Goal: Information Seeking & Learning: Learn about a topic

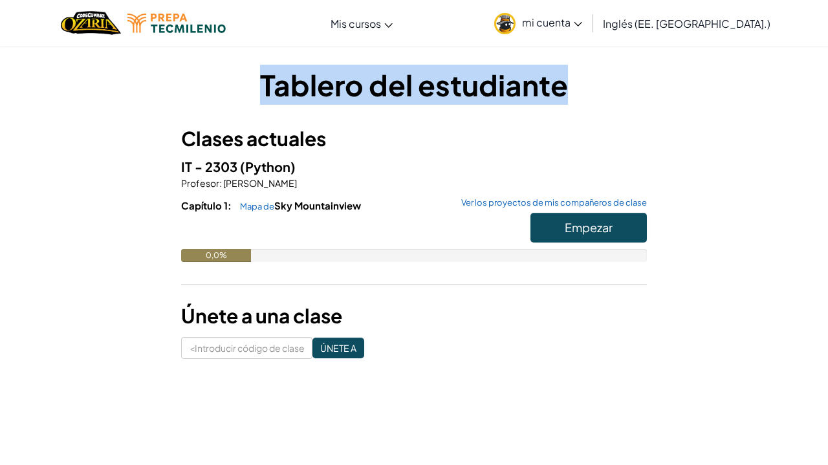
drag, startPoint x: 251, startPoint y: 83, endPoint x: 572, endPoint y: 89, distance: 321.5
click at [572, 89] on h1 "Tablero del estudiante" at bounding box center [414, 85] width 466 height 40
click at [582, 23] on icon at bounding box center [578, 24] width 8 height 5
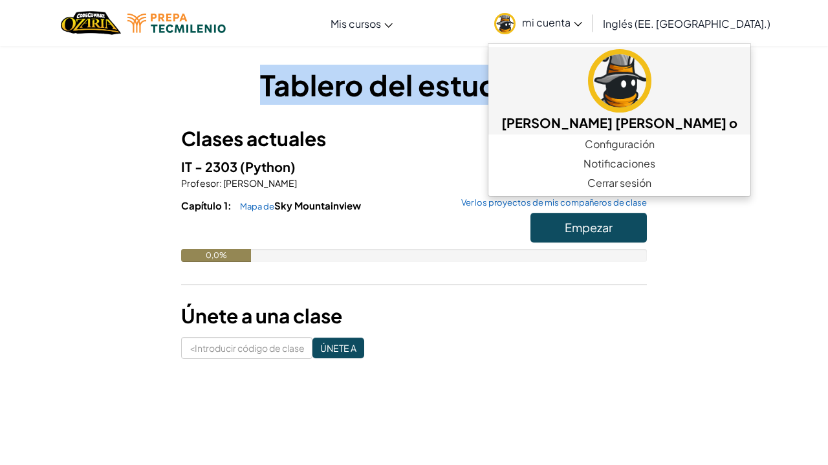
click at [646, 79] on img at bounding box center [619, 80] width 63 height 63
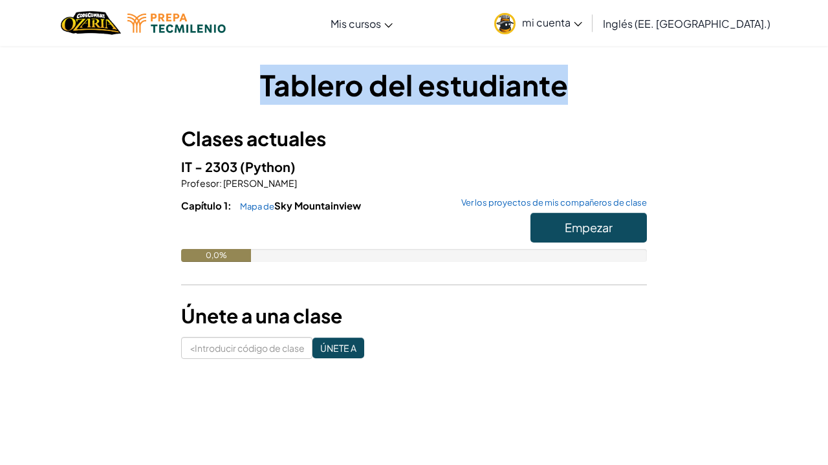
click at [600, 224] on span "Empezar" at bounding box center [589, 227] width 48 height 15
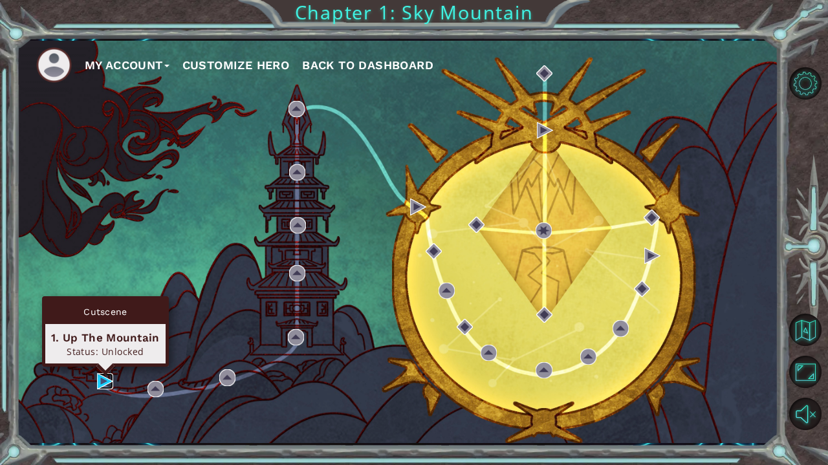
click at [100, 387] on img at bounding box center [105, 381] width 16 height 16
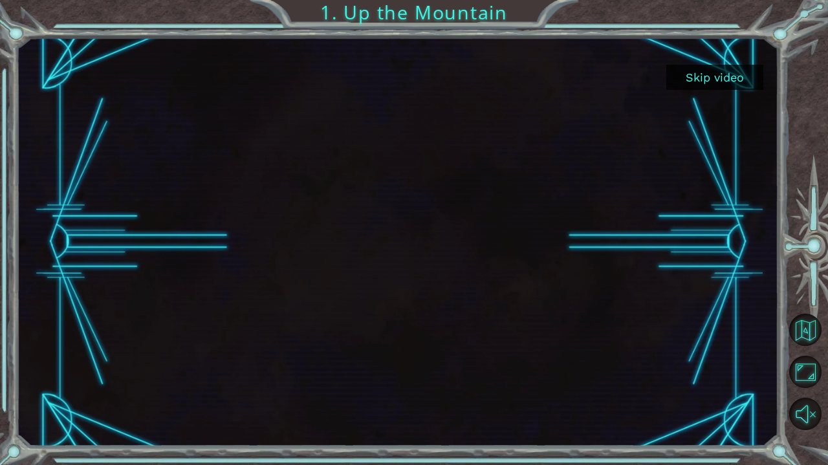
click at [710, 81] on button "Skip video" at bounding box center [714, 77] width 97 height 25
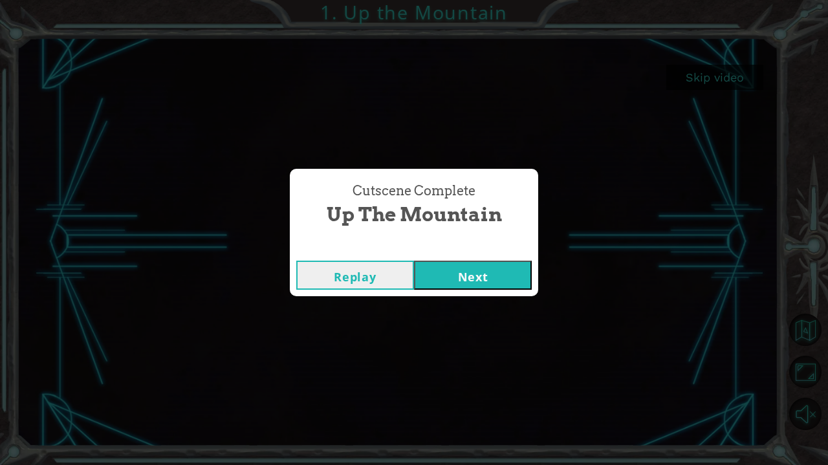
click at [491, 275] on button "Next" at bounding box center [473, 275] width 118 height 29
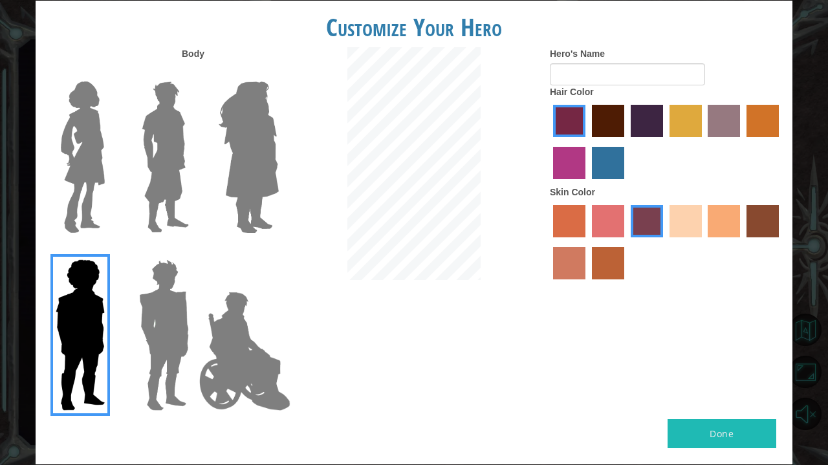
click at [213, 323] on img at bounding box center [245, 350] width 102 height 129
click at [278, 251] on input "Hero Jamie" at bounding box center [278, 251] width 0 height 0
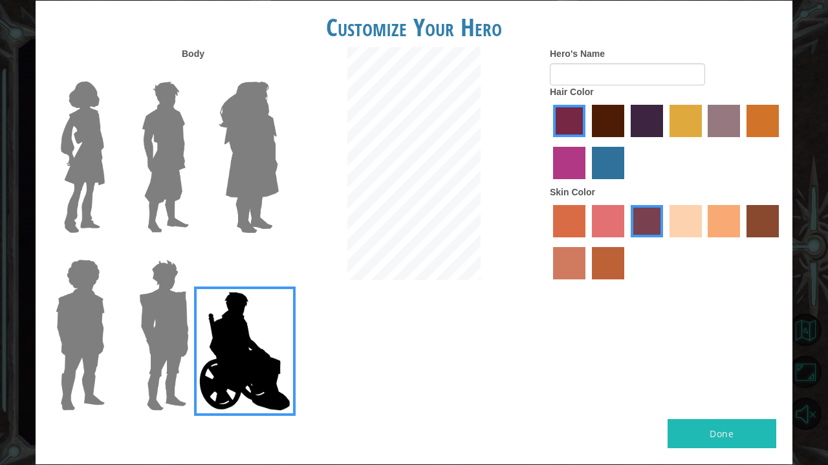
click at [150, 299] on img at bounding box center [164, 335] width 60 height 162
click at [194, 251] on input "Hero Garnet" at bounding box center [194, 251] width 0 height 0
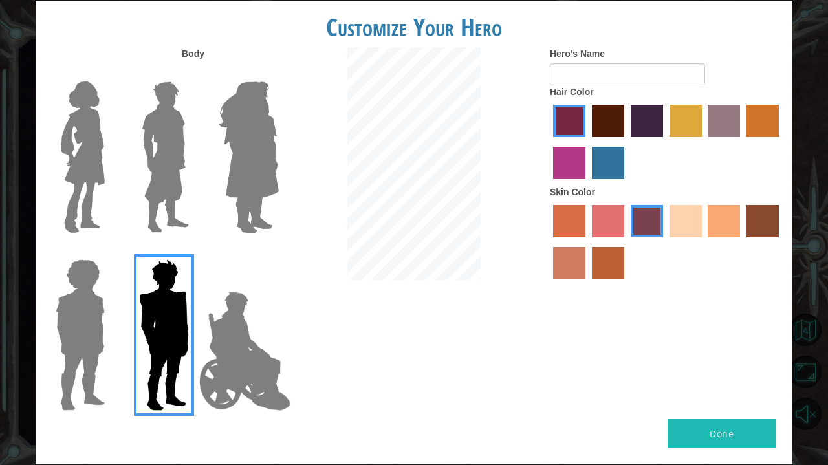
click at [175, 160] on img at bounding box center [165, 157] width 58 height 162
click at [194, 73] on input "Hero Lars" at bounding box center [194, 73] width 0 height 0
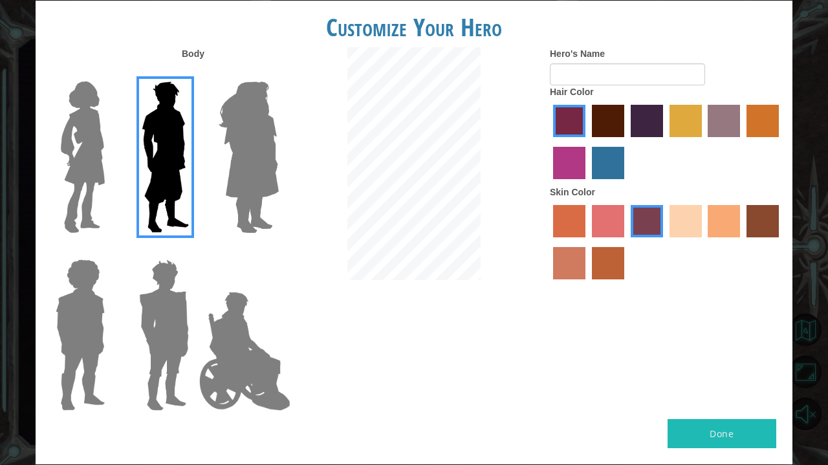
click at [107, 158] on img at bounding box center [83, 157] width 54 height 162
click at [110, 73] on input "Hero Connie" at bounding box center [110, 73] width 0 height 0
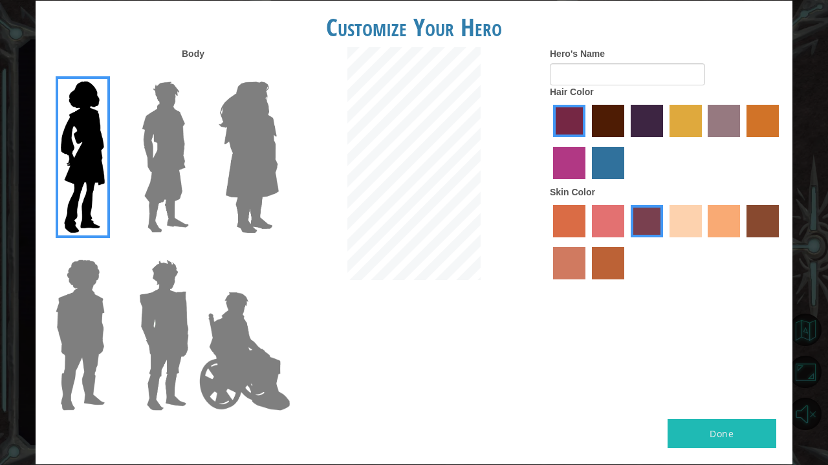
click at [156, 158] on img at bounding box center [165, 157] width 58 height 162
click at [194, 73] on input "Hero Lars" at bounding box center [194, 73] width 0 height 0
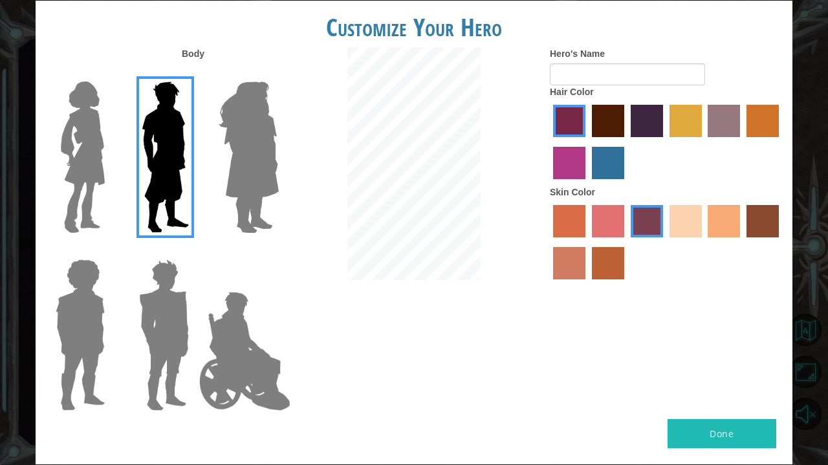
click at [263, 129] on img at bounding box center [248, 157] width 70 height 162
click at [278, 73] on input "Hero Amethyst" at bounding box center [278, 73] width 0 height 0
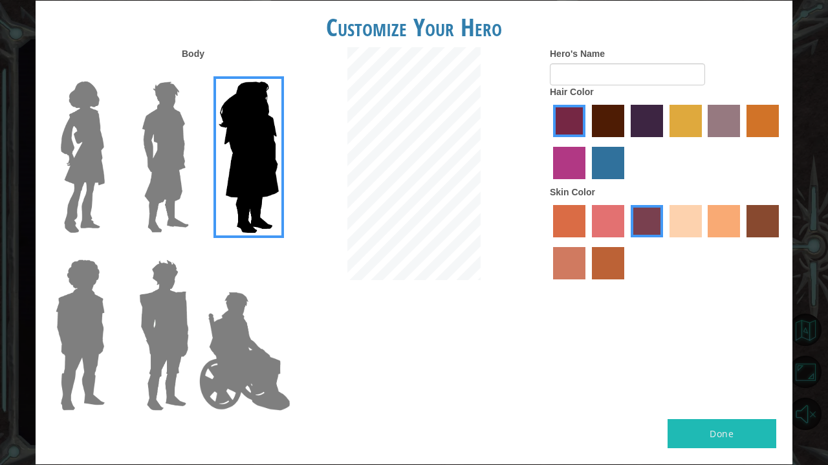
click at [179, 262] on img at bounding box center [164, 335] width 60 height 162
click at [194, 251] on input "Hero Garnet" at bounding box center [194, 251] width 0 height 0
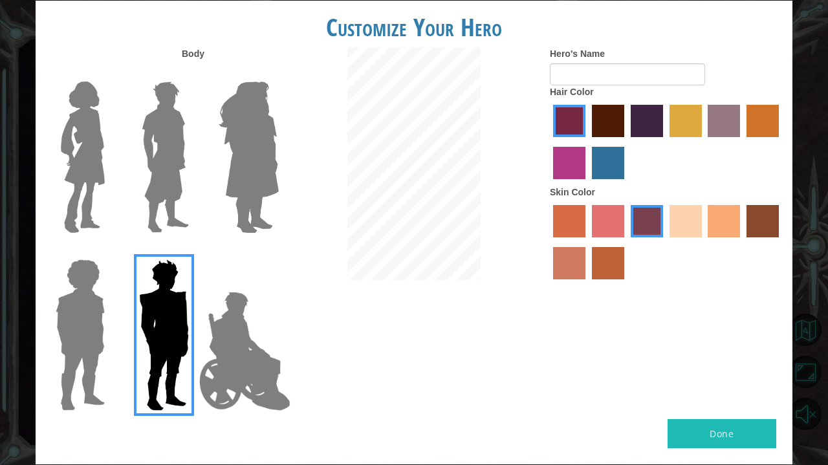
click at [576, 237] on label "sorbus skin color" at bounding box center [569, 221] width 32 height 32
click at [548, 242] on input "sorbus skin color" at bounding box center [548, 242] width 0 height 0
click at [572, 272] on label "burning sand skin color" at bounding box center [569, 263] width 32 height 32
click at [781, 242] on input "burning sand skin color" at bounding box center [781, 242] width 0 height 0
click at [596, 278] on label "smoke tree skin color" at bounding box center [608, 263] width 32 height 32
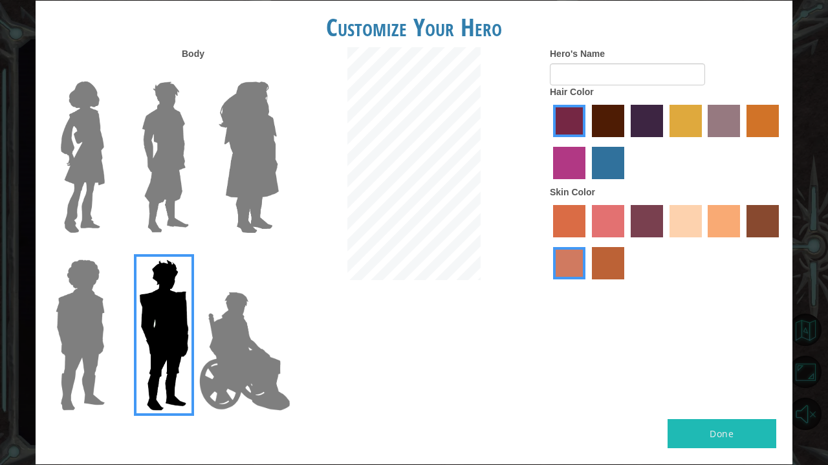
click at [587, 284] on input "smoke tree skin color" at bounding box center [587, 284] width 0 height 0
click at [687, 237] on label "sandy beach skin color" at bounding box center [685, 221] width 32 height 32
click at [665, 242] on input "sandy beach skin color" at bounding box center [665, 242] width 0 height 0
click at [733, 237] on label "tacao skin color" at bounding box center [723, 221] width 32 height 32
click at [704, 242] on input "tacao skin color" at bounding box center [704, 242] width 0 height 0
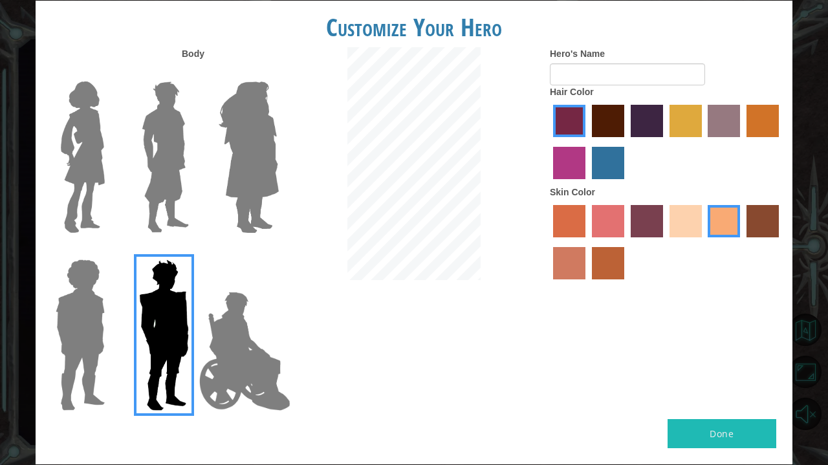
click at [770, 237] on label "karma skin color" at bounding box center [762, 221] width 32 height 32
click at [742, 242] on input "karma skin color" at bounding box center [742, 242] width 0 height 0
click at [749, 236] on label "karma skin color" at bounding box center [762, 221] width 32 height 32
click at [742, 242] on input "karma skin color" at bounding box center [742, 242] width 0 height 0
click at [722, 237] on label "tacao skin color" at bounding box center [723, 221] width 32 height 32
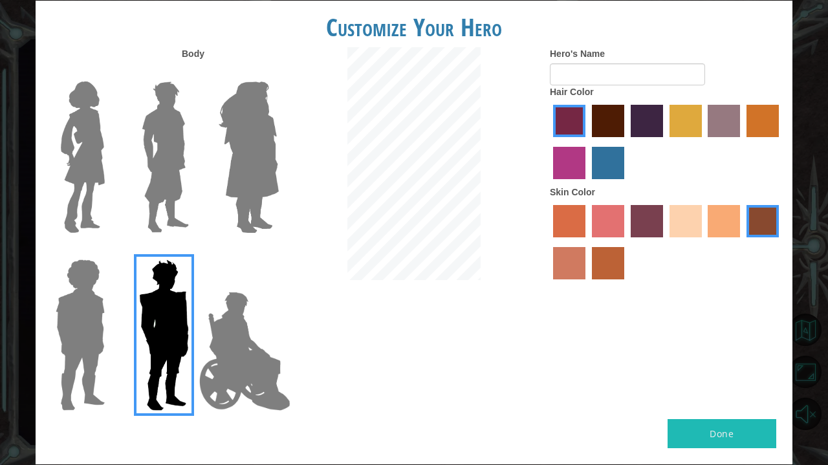
click at [704, 242] on input "tacao skin color" at bounding box center [704, 242] width 0 height 0
click at [605, 174] on label "lachmara hair color" at bounding box center [608, 163] width 32 height 32
click at [587, 184] on input "lachmara hair color" at bounding box center [587, 184] width 0 height 0
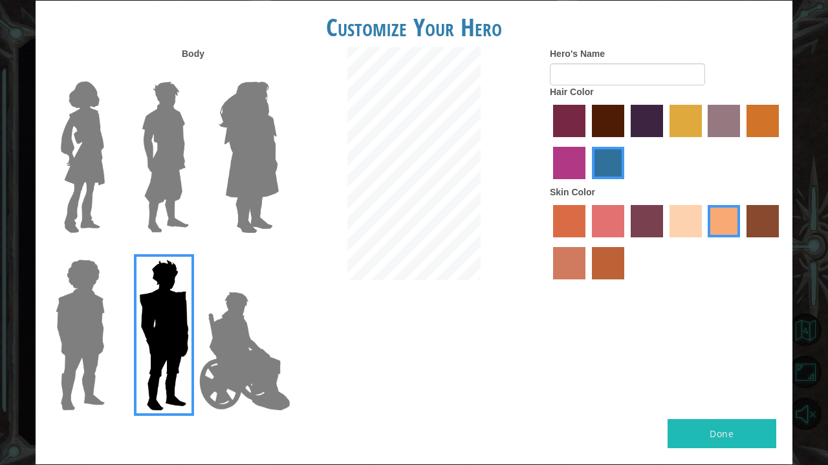
click at [646, 122] on label "hot purple hair color" at bounding box center [646, 121] width 32 height 32
click at [626, 142] on input "hot purple hair color" at bounding box center [626, 142] width 0 height 0
click at [596, 130] on label "maroon hair color" at bounding box center [608, 121] width 32 height 32
click at [587, 142] on input "maroon hair color" at bounding box center [587, 142] width 0 height 0
click at [638, 137] on label "hot purple hair color" at bounding box center [646, 121] width 32 height 32
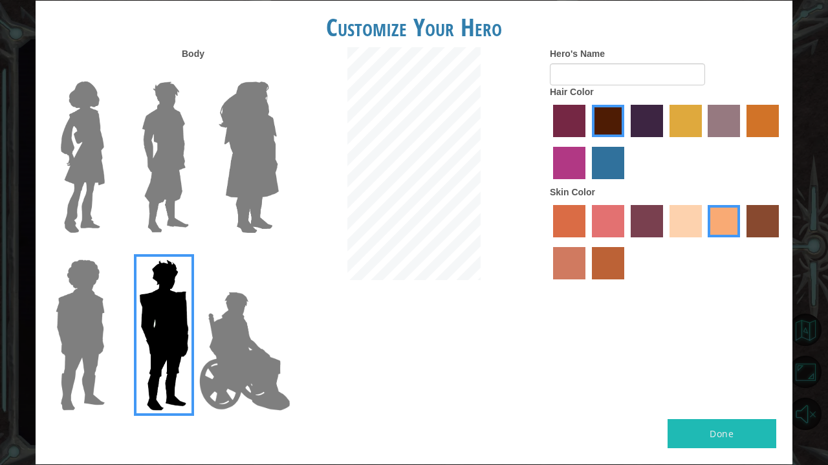
click at [626, 142] on input "hot purple hair color" at bounding box center [626, 142] width 0 height 0
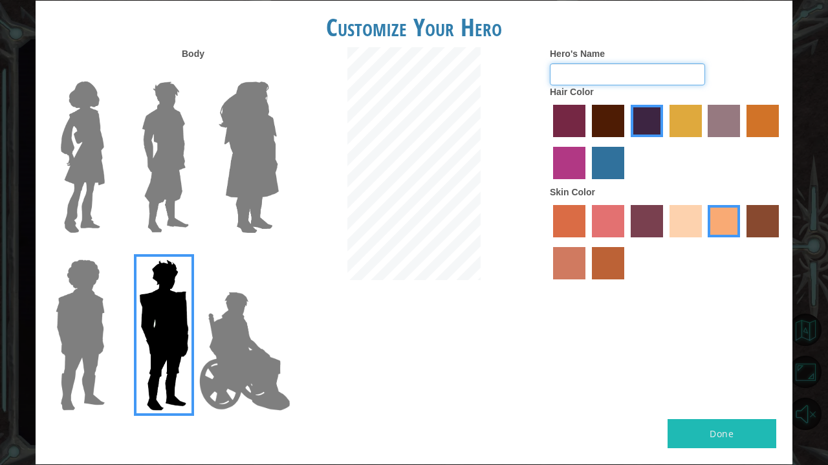
click at [621, 85] on input "Hero's Name" at bounding box center [627, 74] width 155 height 22
type input "h"
click at [634, 85] on input "Hero's Name" at bounding box center [627, 74] width 155 height 22
type input "[PERSON_NAME]"
click at [715, 423] on button "Done" at bounding box center [721, 433] width 109 height 29
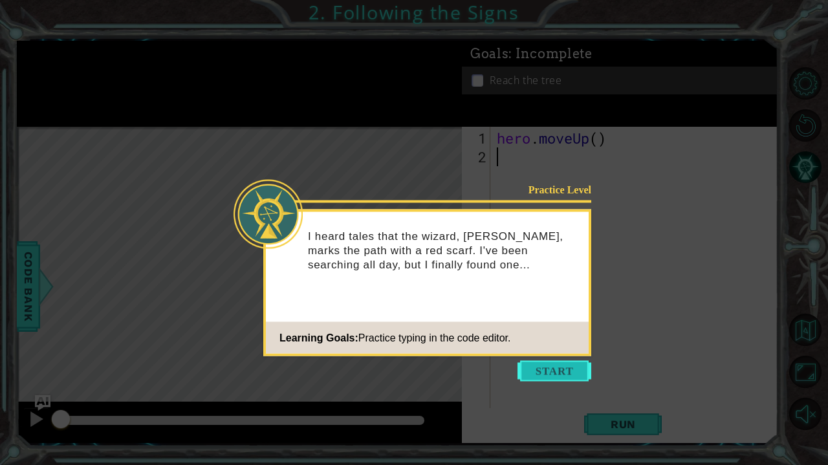
click at [555, 377] on button "Start" at bounding box center [554, 371] width 74 height 21
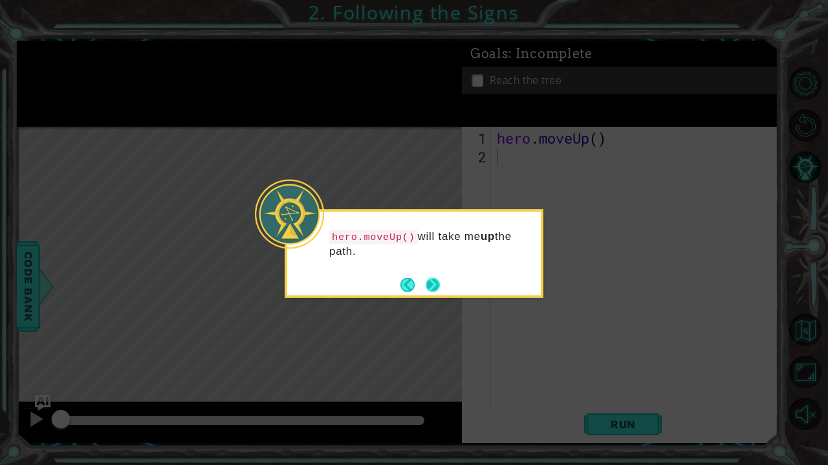
click at [432, 283] on button "Next" at bounding box center [433, 284] width 14 height 14
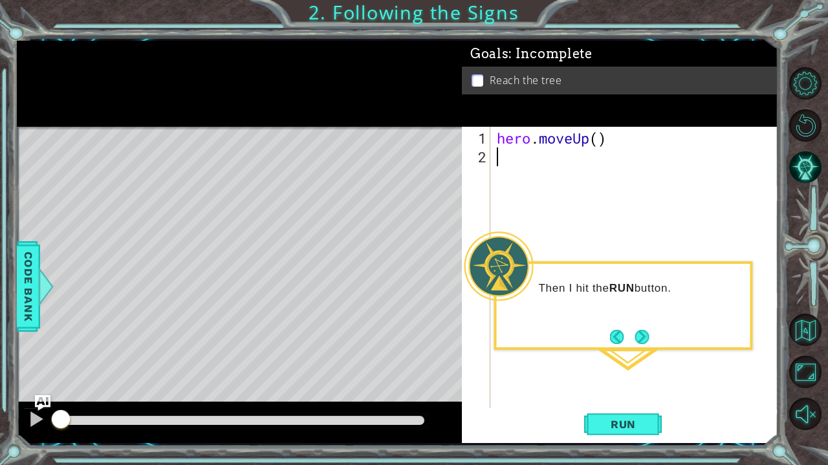
type textarea "H"
click at [652, 429] on button "Run" at bounding box center [623, 425] width 78 height 32
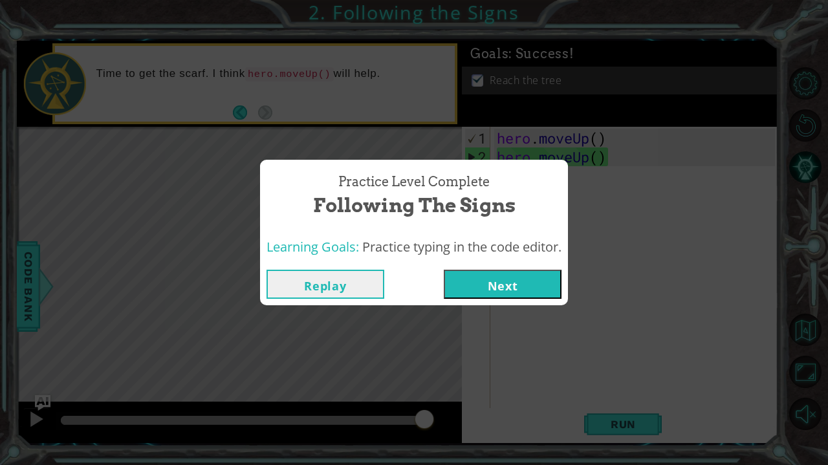
click at [490, 294] on button "Next" at bounding box center [503, 284] width 118 height 29
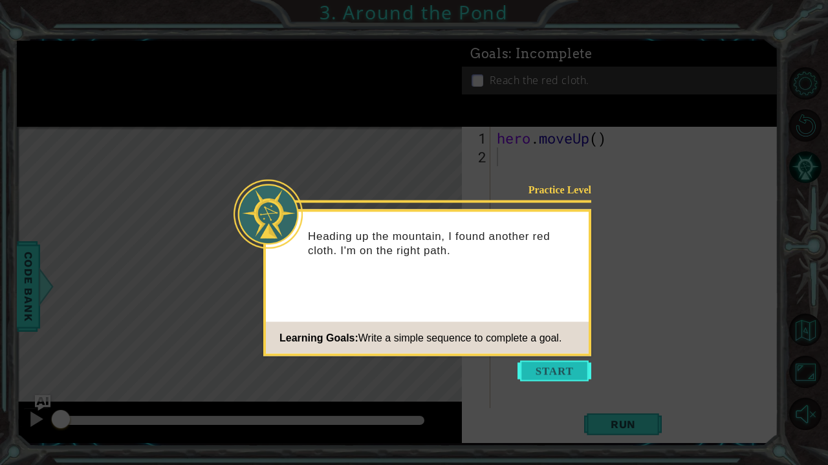
click at [544, 370] on button "Start" at bounding box center [554, 371] width 74 height 21
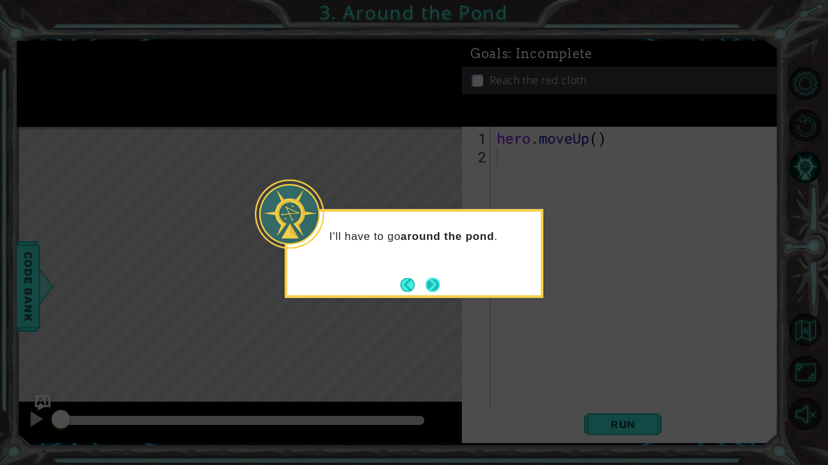
click at [433, 285] on button "Next" at bounding box center [433, 284] width 14 height 14
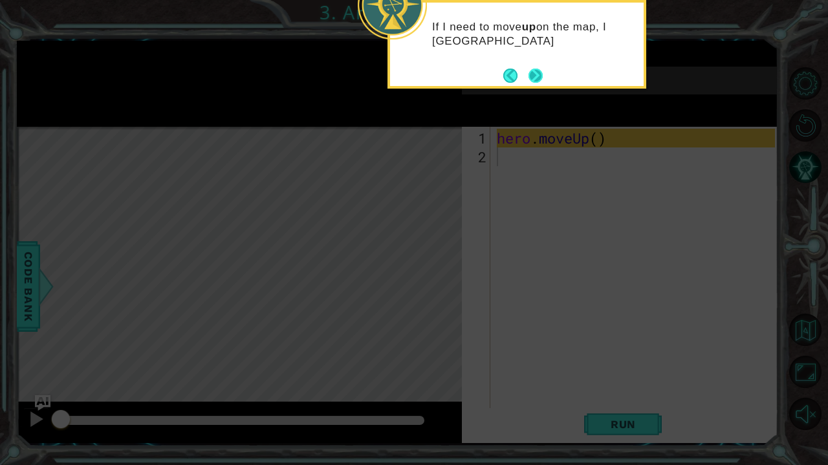
click at [538, 75] on button "Next" at bounding box center [535, 76] width 14 height 14
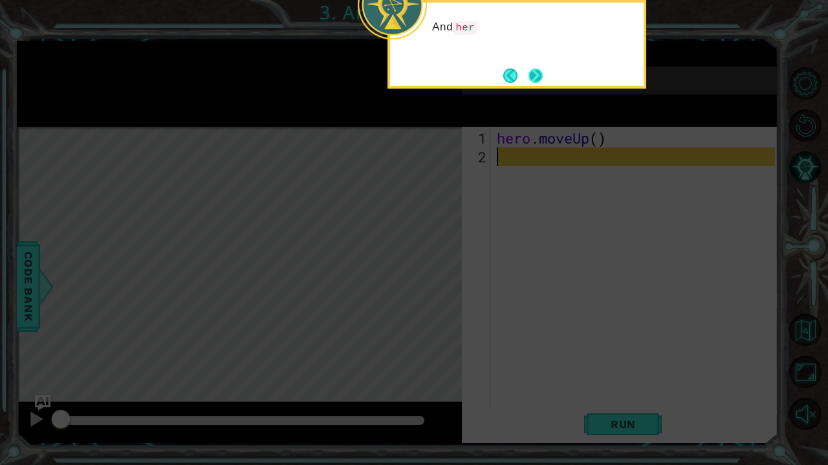
click at [538, 75] on button "Next" at bounding box center [535, 76] width 14 height 14
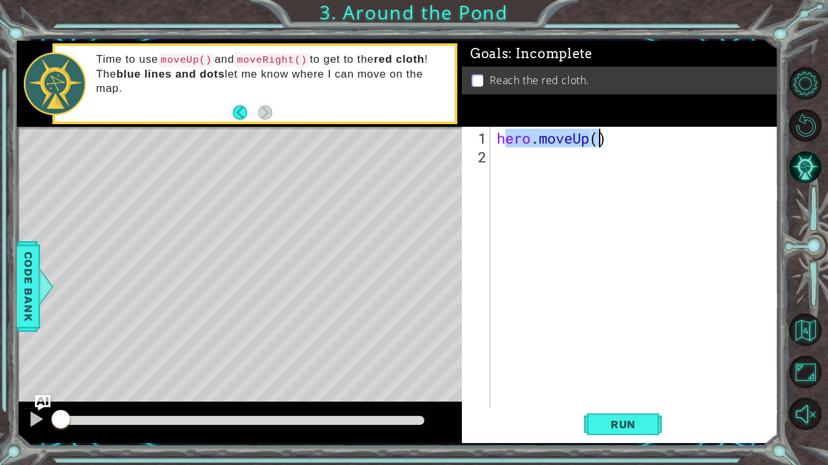
drag, startPoint x: 501, startPoint y: 136, endPoint x: 582, endPoint y: 142, distance: 81.0
click at [586, 142] on div "hero . moveUp ( )" at bounding box center [637, 288] width 287 height 319
click at [582, 142] on div "hero . moveUp ( )" at bounding box center [637, 288] width 287 height 319
drag, startPoint x: 590, startPoint y: 137, endPoint x: 501, endPoint y: 137, distance: 89.2
click at [501, 137] on div "hero . moveUp ( )" at bounding box center [637, 288] width 287 height 319
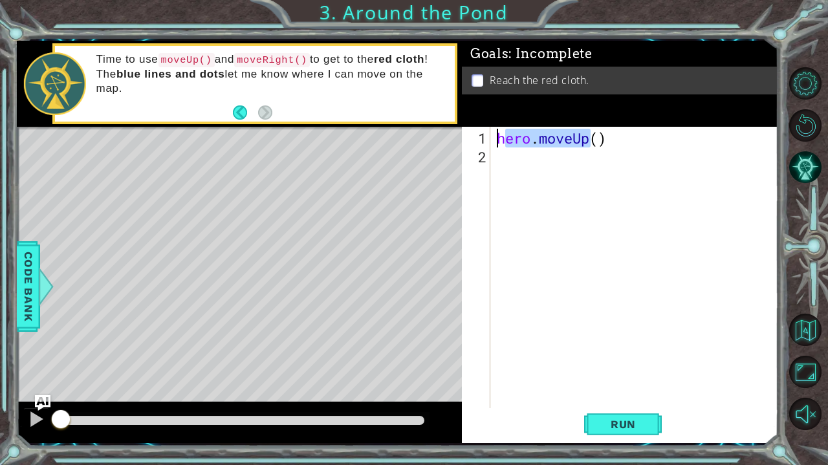
type textarea "ero.moveUph()"
click at [530, 200] on div "ero . moveUph ( )" at bounding box center [637, 288] width 287 height 319
type textarea "hero.moveUp()"
drag, startPoint x: 495, startPoint y: 139, endPoint x: 588, endPoint y: 142, distance: 93.2
click at [588, 142] on div "hero . moveUp ( )" at bounding box center [637, 288] width 287 height 319
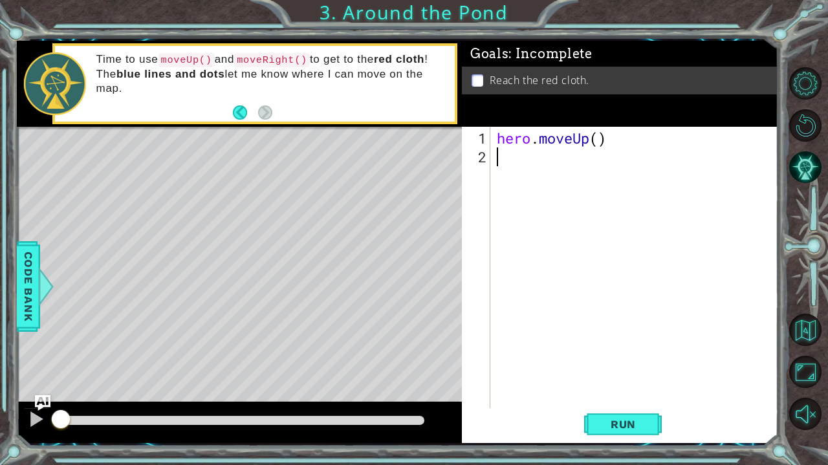
click at [574, 160] on div "hero . moveUp ( )" at bounding box center [637, 288] width 287 height 319
paste textarea "hero.moveUp"
type textarea "hero.moveUp"
drag, startPoint x: 305, startPoint y: 59, endPoint x: 255, endPoint y: 57, distance: 49.9
click at [255, 57] on code "moveRight()" at bounding box center [272, 60] width 76 height 14
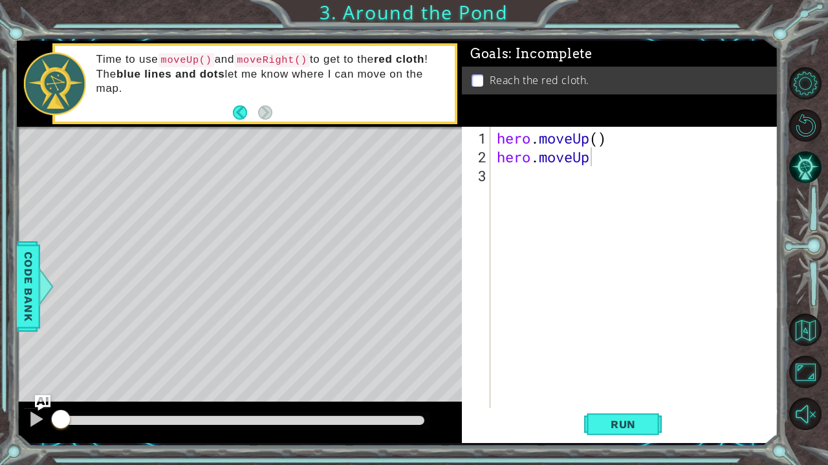
drag, startPoint x: 243, startPoint y: 58, endPoint x: 349, endPoint y: 62, distance: 105.5
click at [349, 62] on p "Time to use moveUp() and moveRight() to get to the red cloth ! The blue lines a…" at bounding box center [271, 73] width 350 height 43
click at [296, 61] on code "moveRight()" at bounding box center [272, 60] width 76 height 14
click at [310, 63] on code "moveRight()" at bounding box center [272, 60] width 76 height 14
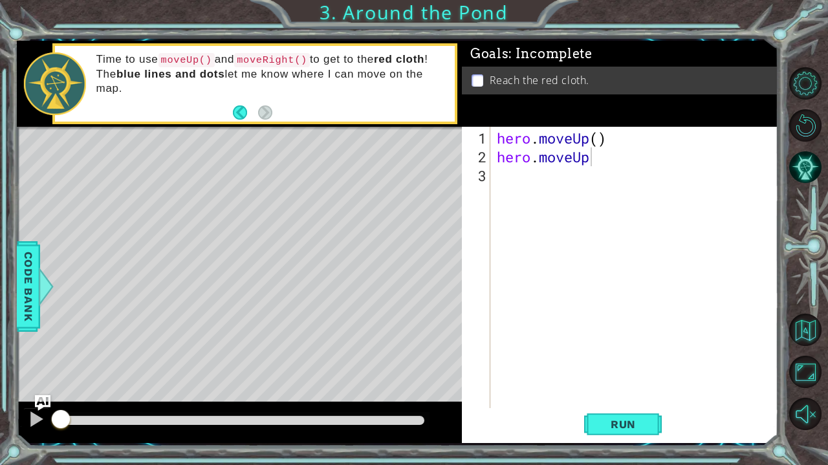
click at [310, 63] on code "moveRight()" at bounding box center [272, 60] width 76 height 14
click at [502, 175] on div "hero . moveUp ( ) hero . moveUp" at bounding box center [637, 288] width 287 height 319
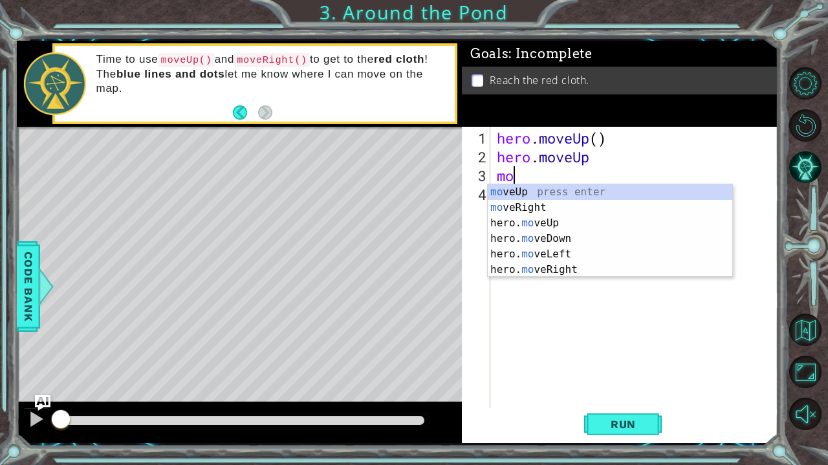
type textarea "mov"
click at [556, 235] on div "mov eUp press enter mov eRight press enter hero. mov eUp press enter hero. mov …" at bounding box center [610, 246] width 244 height 124
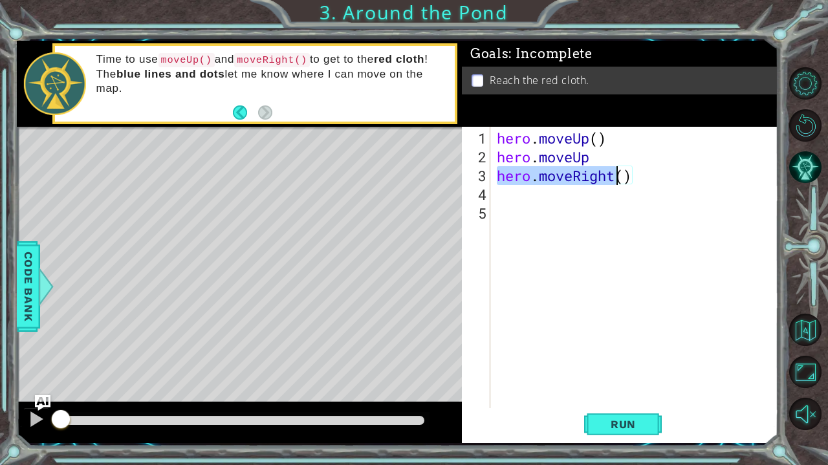
drag, startPoint x: 497, startPoint y: 176, endPoint x: 614, endPoint y: 176, distance: 117.0
click at [614, 176] on div "hero . moveUp ( ) hero . moveUp hero . moveRight ( )" at bounding box center [637, 288] width 287 height 319
type textarea "hero.moveRight()"
click at [574, 191] on div "hero . moveUp ( ) hero . moveUp hero . moveRight ( )" at bounding box center [637, 288] width 287 height 319
paste textarea "hero.moveRight"
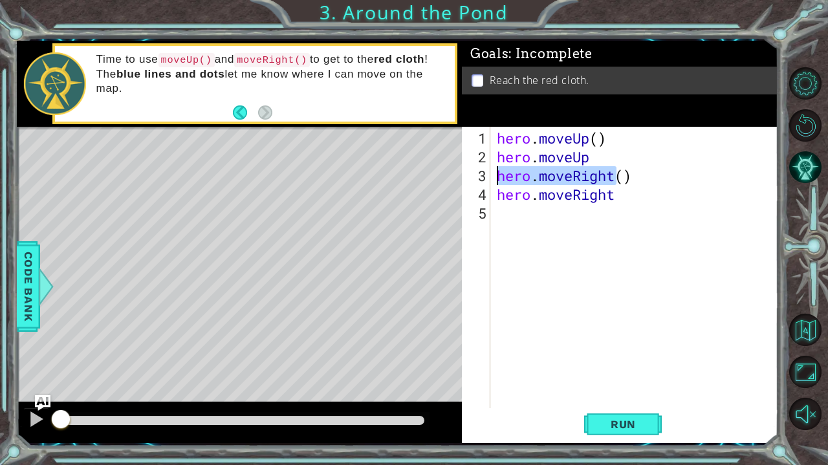
drag, startPoint x: 614, startPoint y: 177, endPoint x: 483, endPoint y: 174, distance: 130.7
click at [483, 174] on div "hero.moveRight 1 2 3 4 5 hero . moveUp ( ) hero . moveUp hero . moveRight ( ) h…" at bounding box center [618, 267] width 313 height 281
click at [516, 171] on div "hero . moveUp ( ) hero . moveUp ( ) hero . moveRight" at bounding box center [637, 288] width 287 height 319
type textarea "("
drag, startPoint x: 600, startPoint y: 153, endPoint x: 477, endPoint y: 149, distance: 123.6
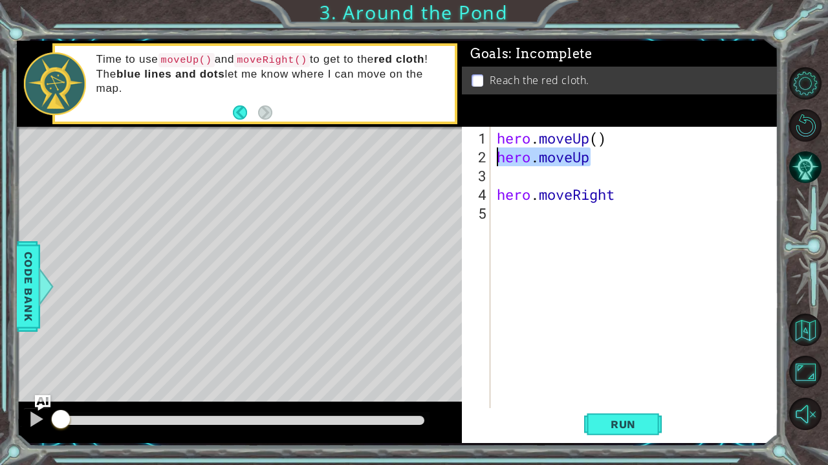
click at [476, 149] on div "1 2 3 4 5 hero . moveUp ( ) hero . moveUp hero . moveRight הההההההההההההההההההה…" at bounding box center [618, 267] width 313 height 281
type textarea "hero.moveUp"
click at [526, 182] on div "hero . moveUp ( ) hero . moveUp hero . moveRight" at bounding box center [637, 288] width 287 height 319
paste textarea "hero.moveUp"
drag, startPoint x: 614, startPoint y: 139, endPoint x: 592, endPoint y: 138, distance: 22.0
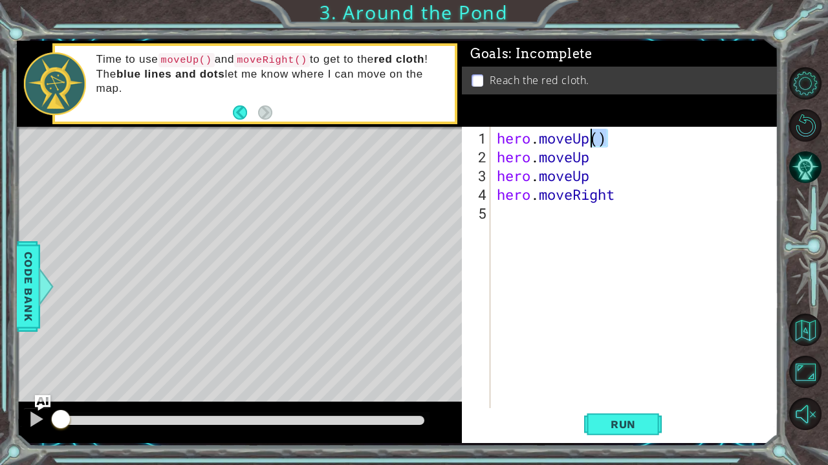
click at [592, 138] on div "hero . moveUp ( ) hero . moveUp hero . moveUp hero . moveRight" at bounding box center [637, 288] width 287 height 319
click at [645, 427] on span "Run" at bounding box center [623, 424] width 51 height 13
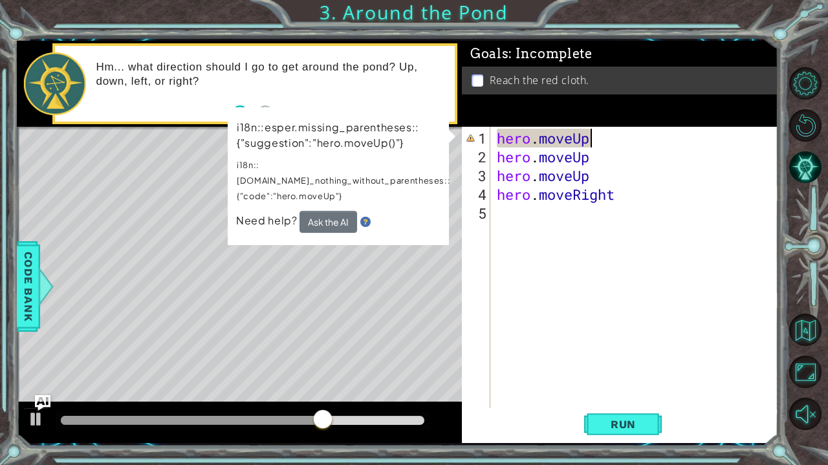
scroll to position [0, 4]
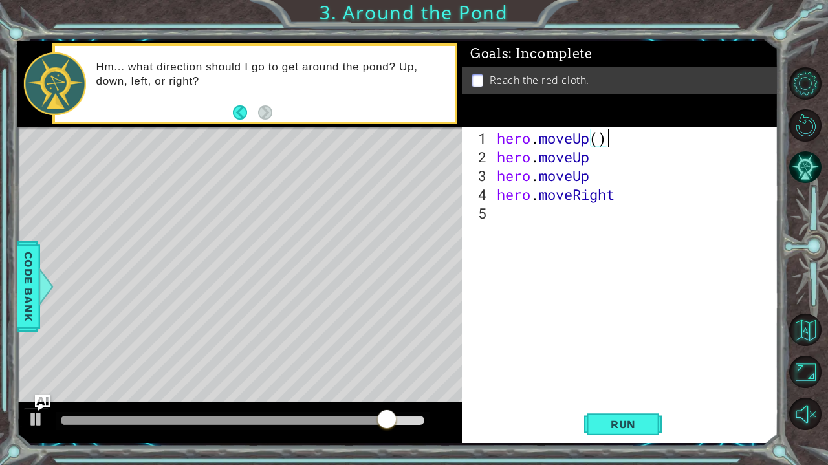
click at [603, 160] on div "hero . moveUp ( ) hero . moveUp hero . moveUp hero . moveRight" at bounding box center [637, 288] width 287 height 319
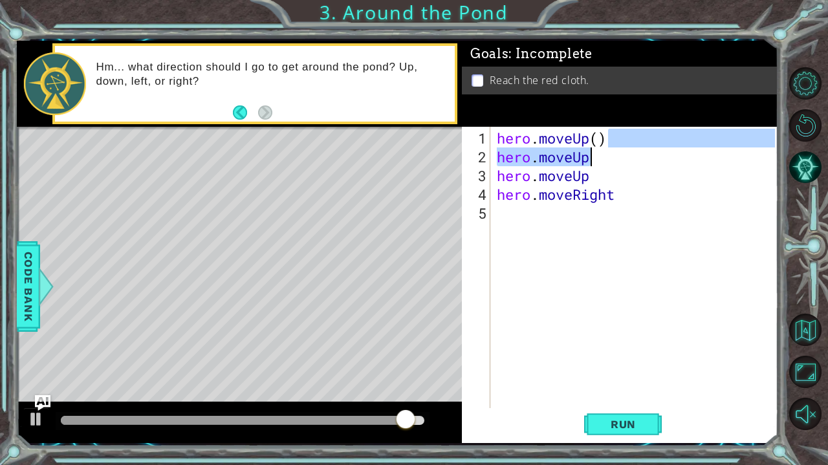
click at [603, 160] on div "hero . moveUp ( ) hero . moveUp hero . moveUp hero . moveRight" at bounding box center [637, 288] width 287 height 319
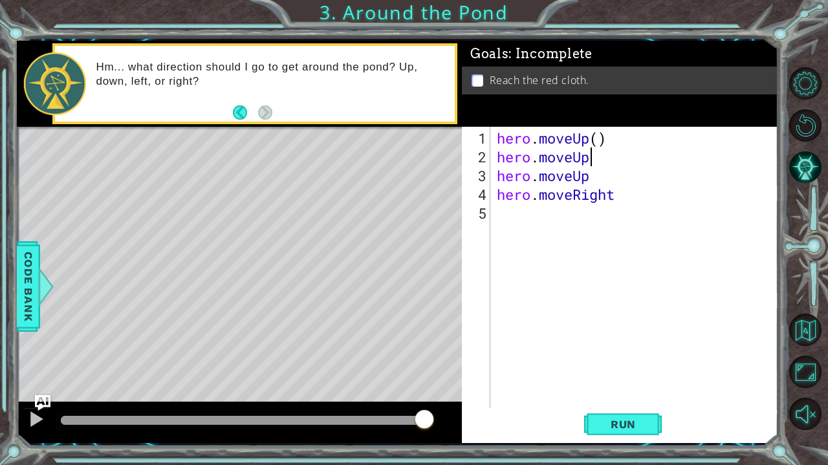
click at [603, 160] on div "hero . moveUp ( ) hero . moveUp hero . moveUp hero . moveRight" at bounding box center [637, 288] width 287 height 319
click at [601, 174] on div "hero . moveUp ( ) hero . moveUp ( ) hero . moveUp hero . moveRight" at bounding box center [637, 288] width 287 height 319
click at [620, 195] on div "hero . moveUp ( ) hero . moveUp ( ) hero . moveUp ( ) hero . moveRight" at bounding box center [637, 288] width 287 height 319
click at [616, 422] on span "Run" at bounding box center [623, 424] width 51 height 13
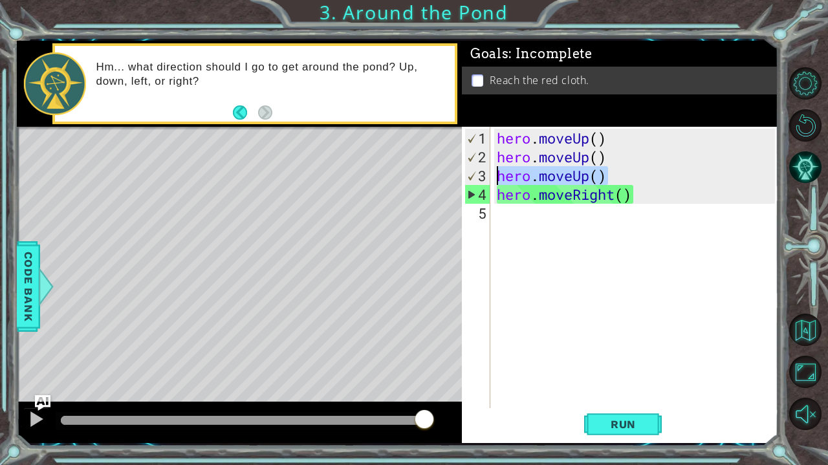
drag, startPoint x: 617, startPoint y: 176, endPoint x: 495, endPoint y: 174, distance: 121.6
click at [495, 174] on div "hero . moveUp ( ) hero . moveUp ( ) hero . moveUp ( ) hero . moveRight ( )" at bounding box center [637, 288] width 287 height 319
type textarea "hero.moveUp()"
click at [501, 208] on div "hero . moveUp ( ) hero . moveUp ( ) hero . moveUp ( ) hero . moveRight ( )" at bounding box center [637, 288] width 287 height 319
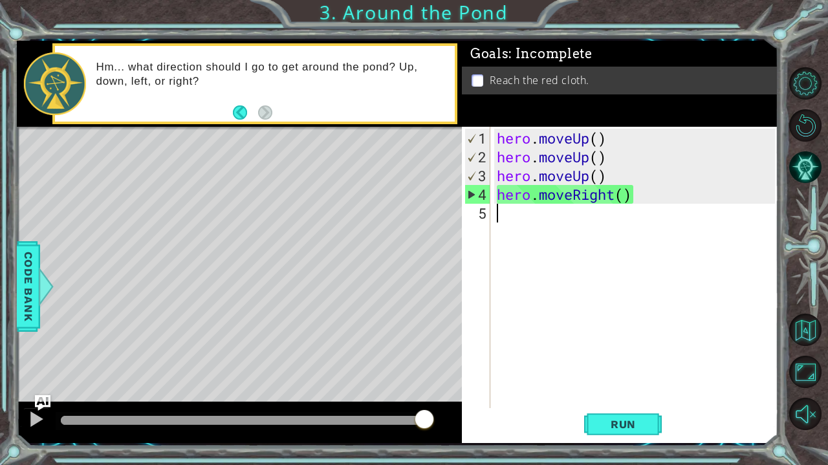
scroll to position [0, 0]
paste textarea "hero.moveUp()"
type textarea "hero.moveUp()"
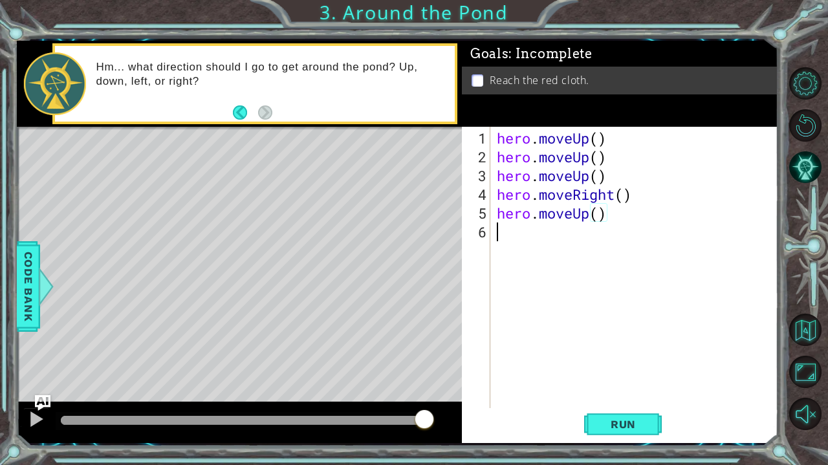
click at [504, 224] on div "hero . moveUp ( ) hero . moveUp ( ) hero . moveUp ( ) hero . moveRight ( ) hero…" at bounding box center [637, 288] width 287 height 319
paste textarea "hero.moveUp()"
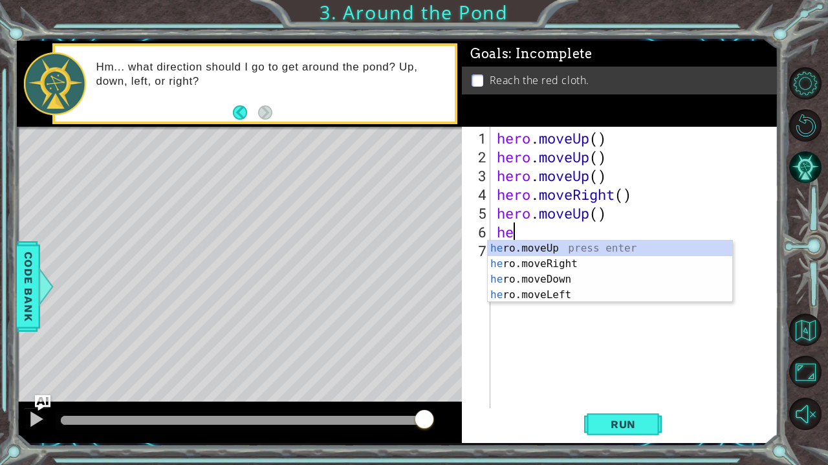
type textarea "h"
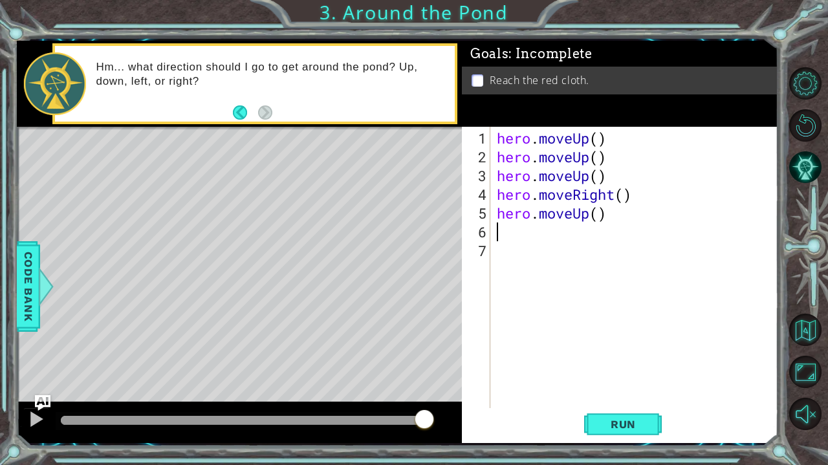
type textarea "hero.moveUp()"
click at [595, 427] on button "Run" at bounding box center [623, 425] width 78 height 32
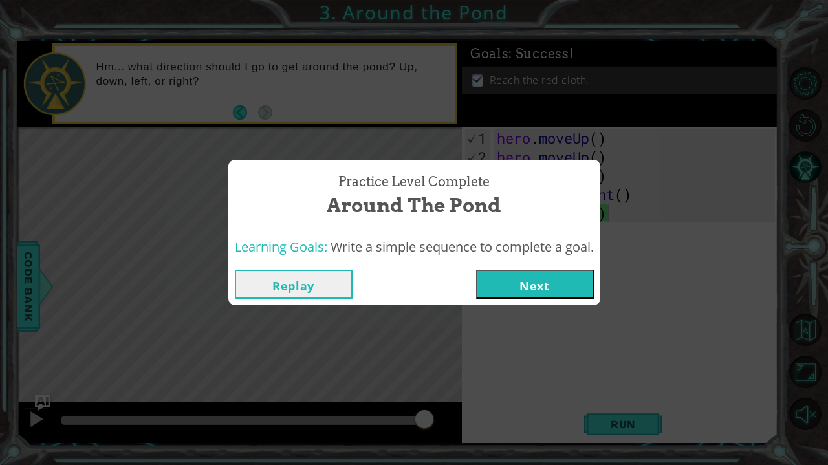
click at [546, 283] on button "Next" at bounding box center [535, 284] width 118 height 29
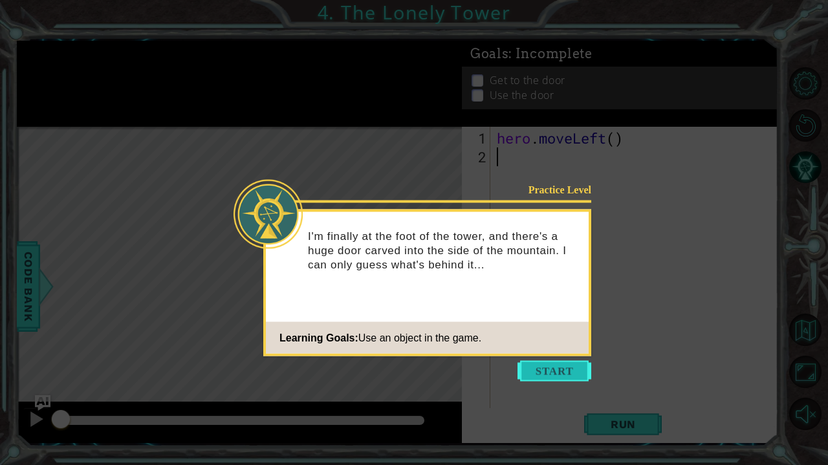
click at [557, 368] on button "Start" at bounding box center [554, 371] width 74 height 21
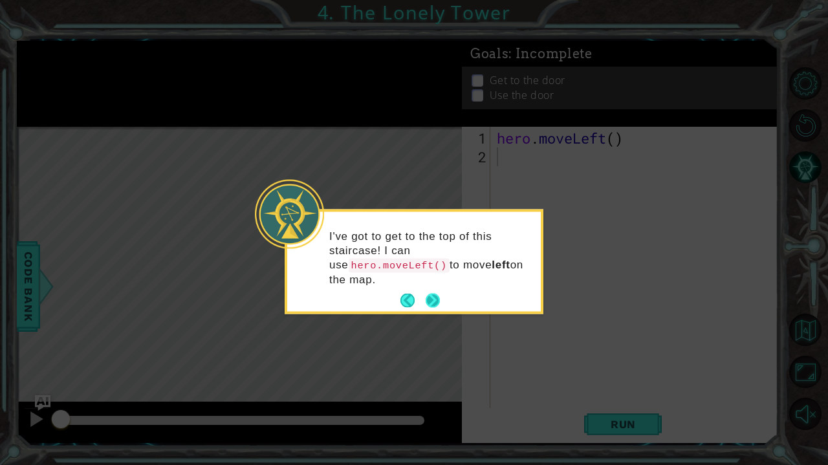
click at [433, 296] on button "Next" at bounding box center [433, 301] width 14 height 14
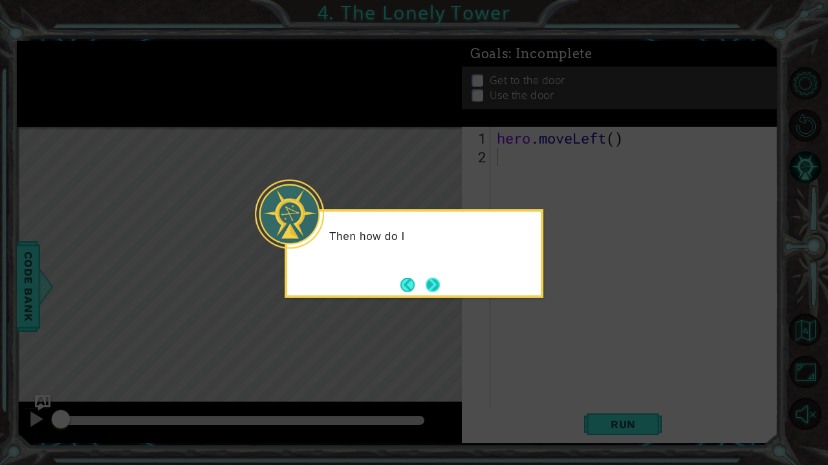
click at [427, 277] on button "Next" at bounding box center [433, 284] width 14 height 14
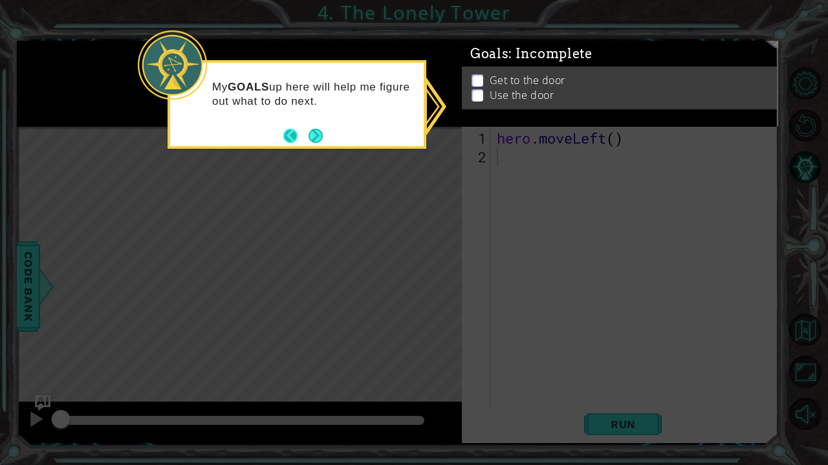
click at [304, 132] on button "Back" at bounding box center [295, 136] width 25 height 14
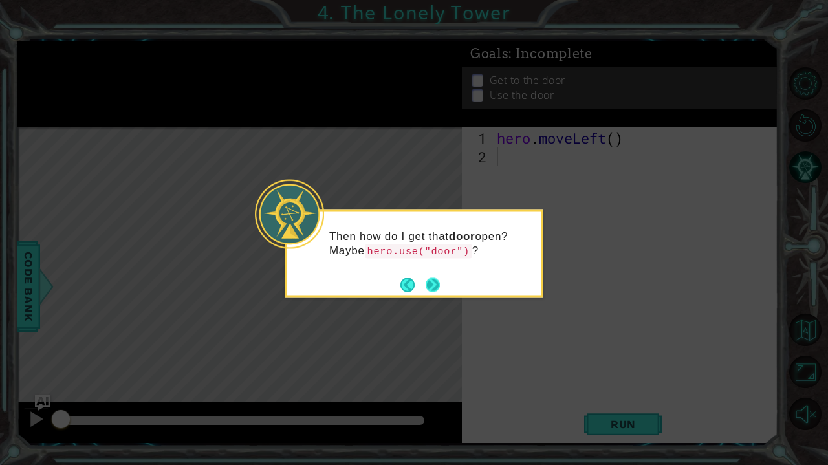
click at [438, 277] on button "Next" at bounding box center [433, 284] width 14 height 14
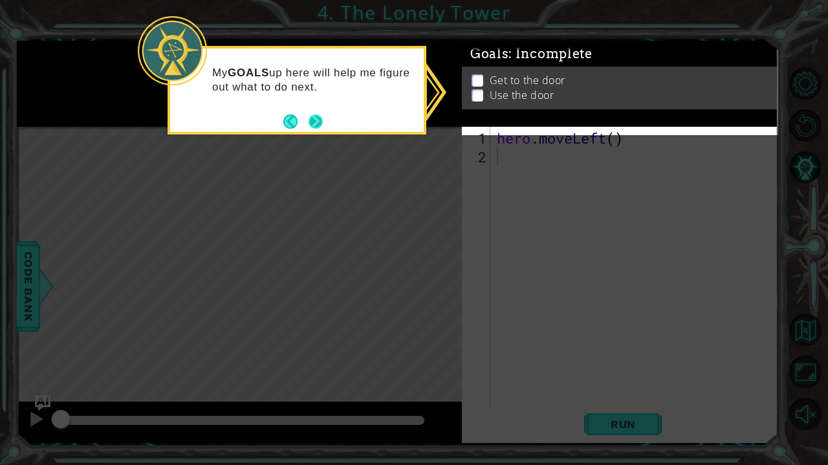
click at [317, 122] on button "Next" at bounding box center [315, 121] width 14 height 14
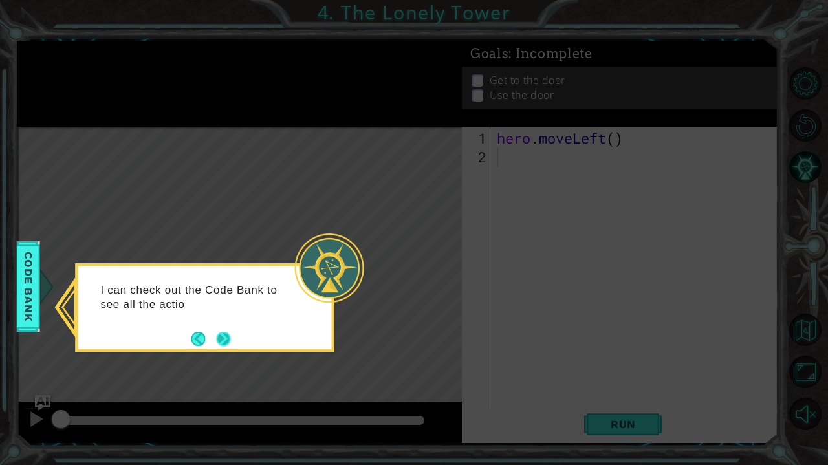
click at [221, 332] on button "Next" at bounding box center [224, 339] width 14 height 14
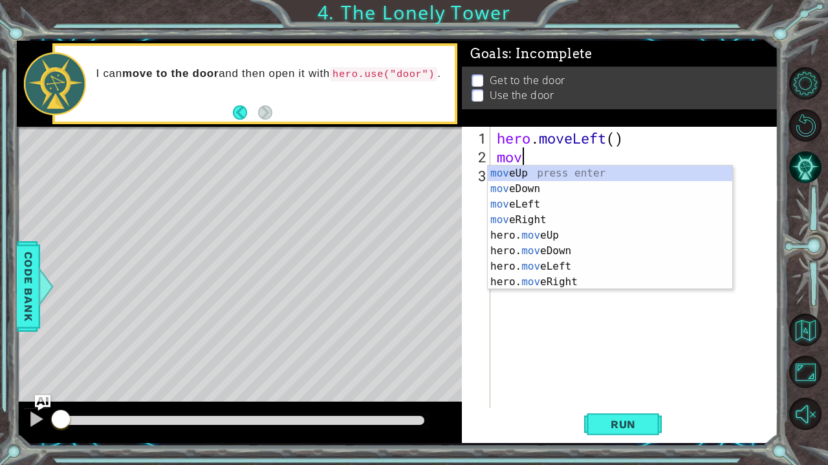
type textarea "move"
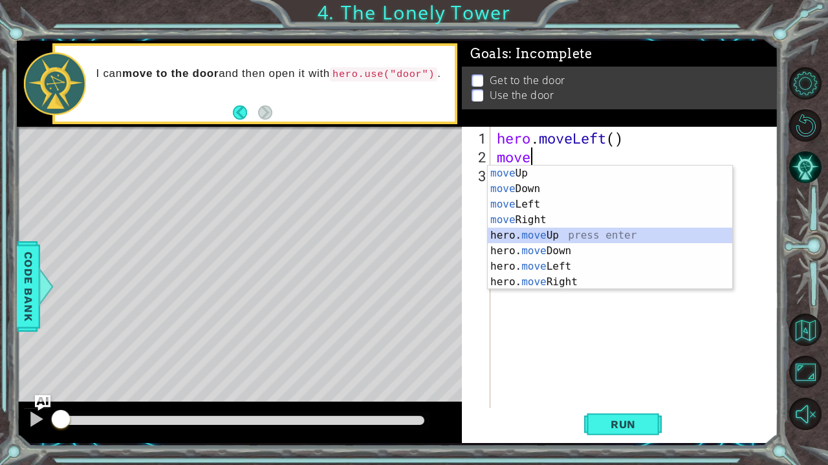
click at [539, 236] on div "move Up press enter move Down press enter move Left press enter move Right pres…" at bounding box center [610, 243] width 244 height 155
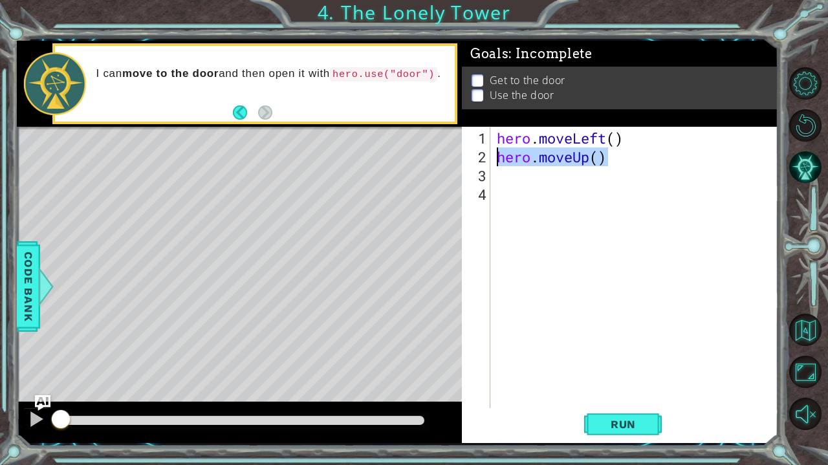
drag, startPoint x: 610, startPoint y: 156, endPoint x: 473, endPoint y: 156, distance: 137.1
click at [473, 156] on div "1 2 3 4 hero . moveLeft ( ) hero . moveUp ( ) ההההההההההההההההההההההההההההההההה…" at bounding box center [618, 267] width 313 height 281
type textarea "hero.moveUp()"
click at [525, 175] on div "hero . moveLeft ( ) hero . moveUp ( )" at bounding box center [637, 288] width 287 height 319
paste textarea "hero.moveUp()"
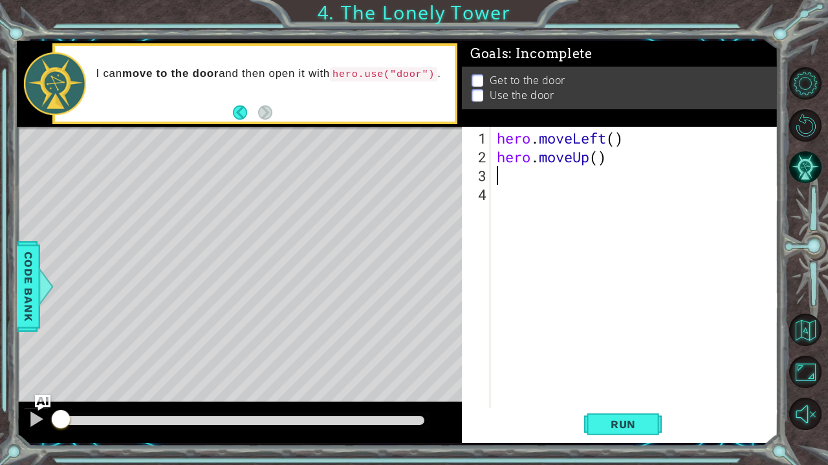
type textarea "hero.moveUp()"
click at [511, 204] on div "hero . moveLeft ( ) hero . moveUp ( ) hero . moveUp ( )" at bounding box center [637, 288] width 287 height 319
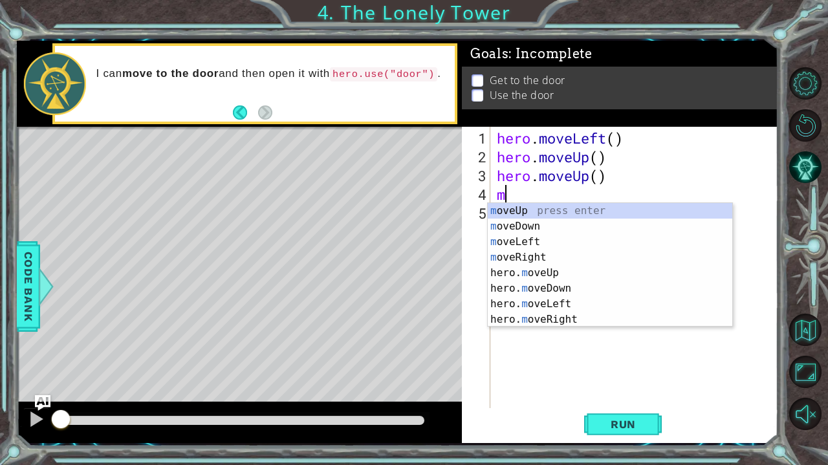
type textarea "mo"
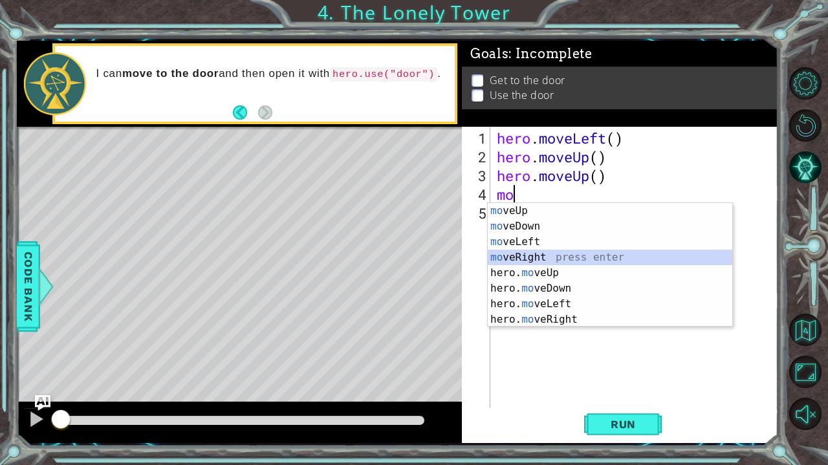
click at [523, 257] on div "mo veUp press enter mo veDown press enter mo veLeft press enter mo veRight pres…" at bounding box center [610, 280] width 244 height 155
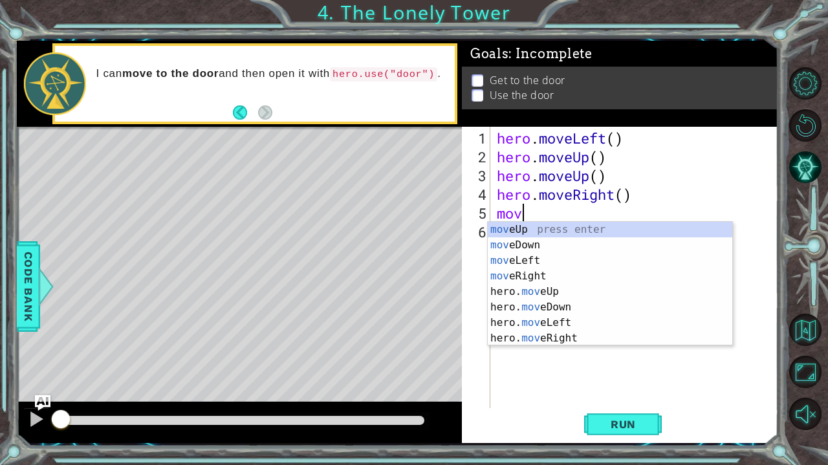
type textarea "move"
click at [554, 293] on div "move Up press enter move Down press enter move Left press enter move Right pres…" at bounding box center [610, 299] width 244 height 155
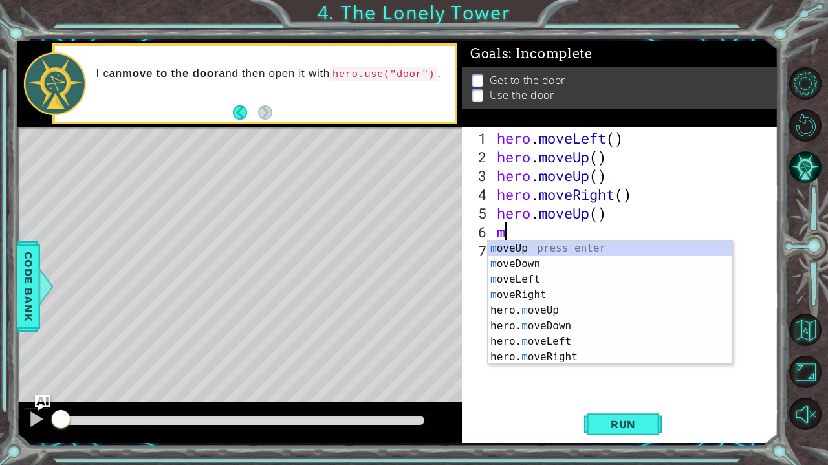
type textarea "mo"
click at [539, 306] on div "mo veUp press enter mo veDown press enter mo veLeft press enter mo veRight pres…" at bounding box center [610, 318] width 244 height 155
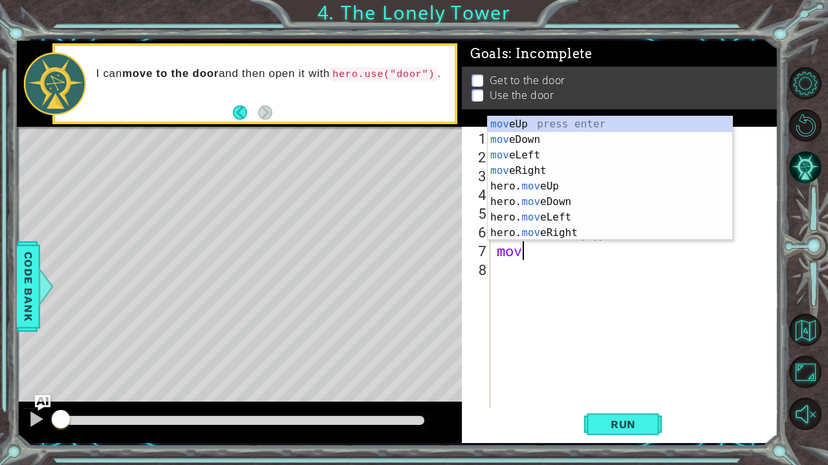
type textarea "move"
click at [570, 229] on div "move Up press enter move Down press enter move Left press enter move Right pres…" at bounding box center [610, 193] width 244 height 155
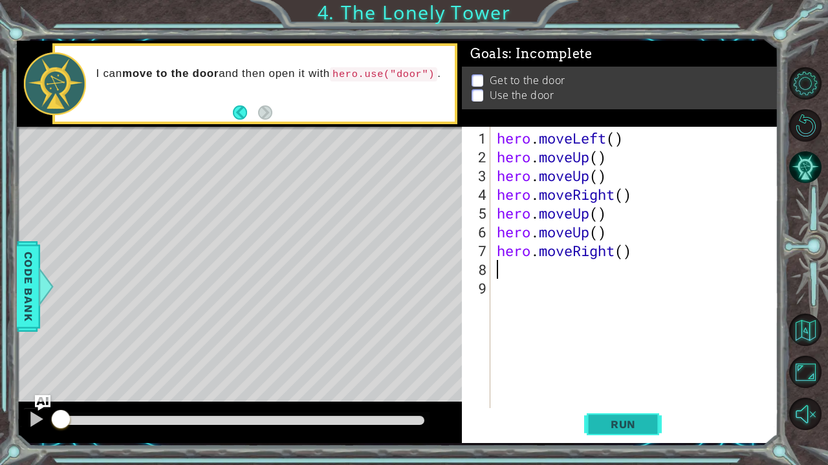
click at [650, 422] on button "Run" at bounding box center [623, 425] width 78 height 32
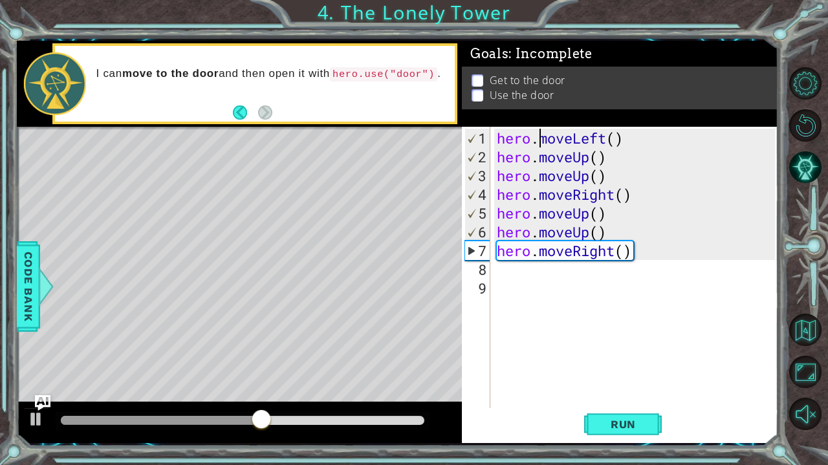
click at [535, 140] on div "hero . moveLeft ( ) hero . moveUp ( ) hero . moveUp ( ) hero . moveRight ( ) he…" at bounding box center [637, 288] width 287 height 319
click at [613, 424] on span "Run" at bounding box center [623, 424] width 51 height 13
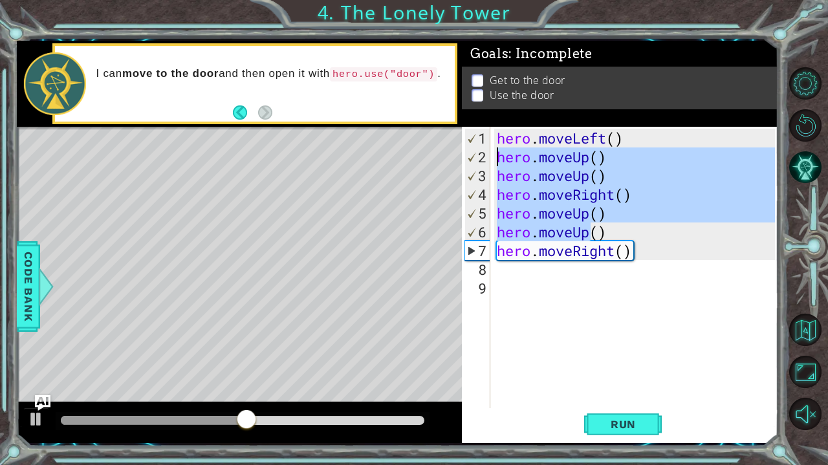
drag, startPoint x: 591, startPoint y: 236, endPoint x: 491, endPoint y: 159, distance: 125.9
click at [491, 159] on div "hero.moveLeft() 1 2 3 4 5 6 7 8 9 hero . moveLeft ( ) hero . moveUp ( ) hero . …" at bounding box center [618, 267] width 313 height 281
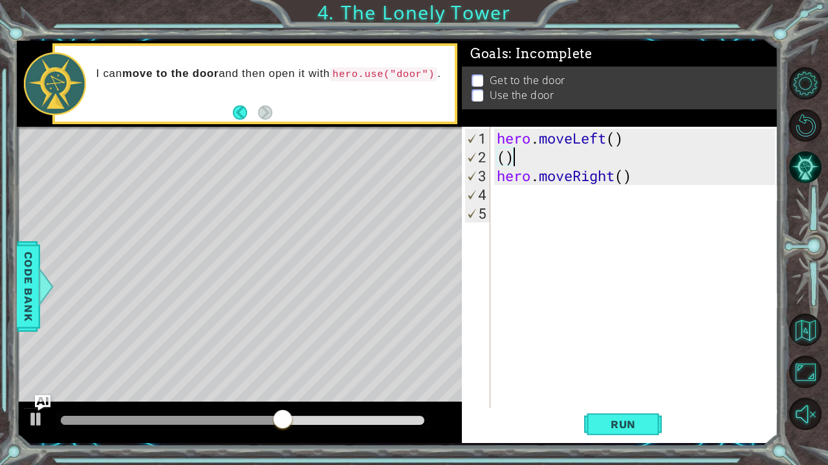
click at [591, 153] on div "hero . moveLeft ( ) ( ) hero . moveRight ( )" at bounding box center [637, 288] width 287 height 319
type textarea "("
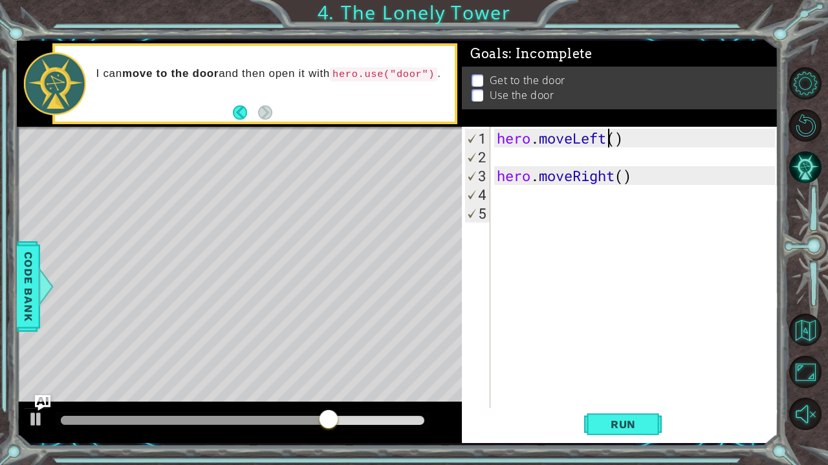
drag, startPoint x: 609, startPoint y: 131, endPoint x: 640, endPoint y: 142, distance: 33.2
click at [640, 142] on div "hero . moveLeft ( ) hero . moveRight ( )" at bounding box center [637, 288] width 287 height 319
type textarea "hero.moveLeft()"
click at [640, 142] on div "hero . moveLeft ( ) hero . moveRight ( )" at bounding box center [637, 288] width 287 height 319
drag, startPoint x: 640, startPoint y: 142, endPoint x: 491, endPoint y: 136, distance: 148.9
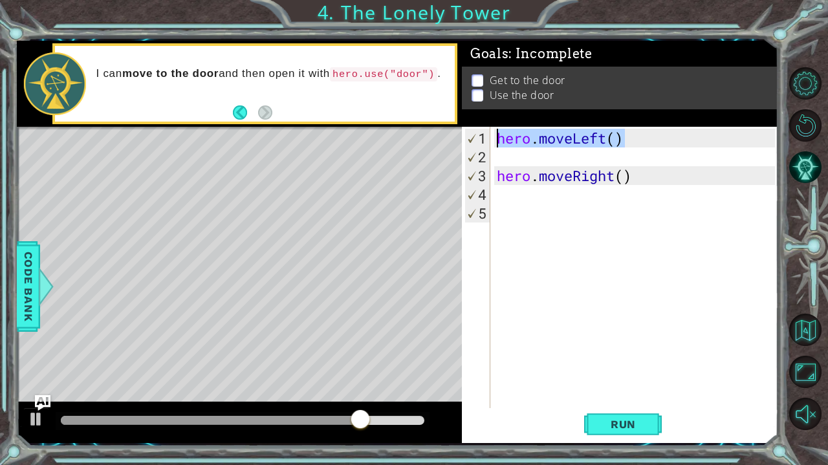
click at [490, 136] on div "hero.moveLeft() 1 2 3 4 5 hero . moveLeft ( ) hero . moveRight ( ) הההההההההההה…" at bounding box center [618, 267] width 313 height 281
click at [502, 143] on div "hero . moveLeft ( ) hero . moveRight ( )" at bounding box center [637, 288] width 287 height 319
click at [502, 151] on div "hero . moveLeft ( ) hero . moveRight ( )" at bounding box center [637, 288] width 287 height 319
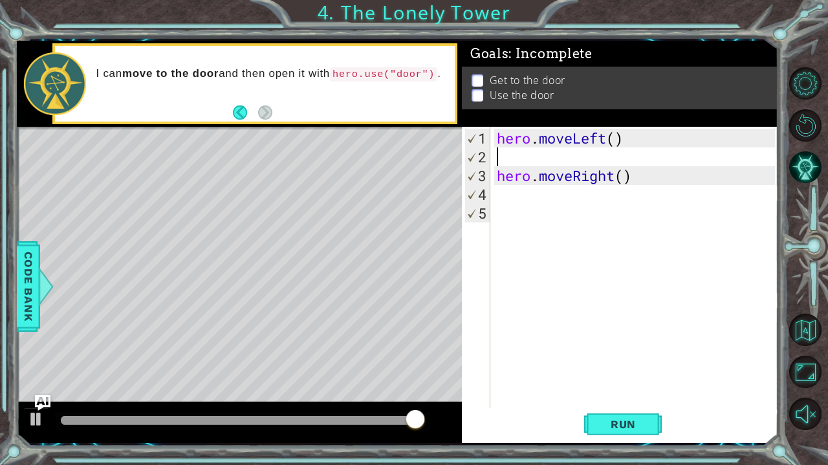
paste textarea "hero.moveLeft()"
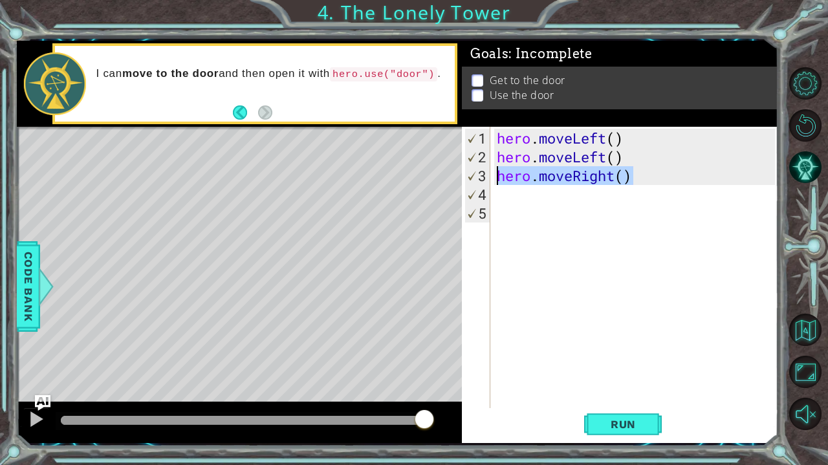
drag, startPoint x: 640, startPoint y: 172, endPoint x: 496, endPoint y: 173, distance: 144.2
click at [496, 173] on div "hero . moveLeft ( ) hero . moveLeft ( ) hero . moveRight ( )" at bounding box center [637, 288] width 287 height 319
type textarea "hero.moveRight()"
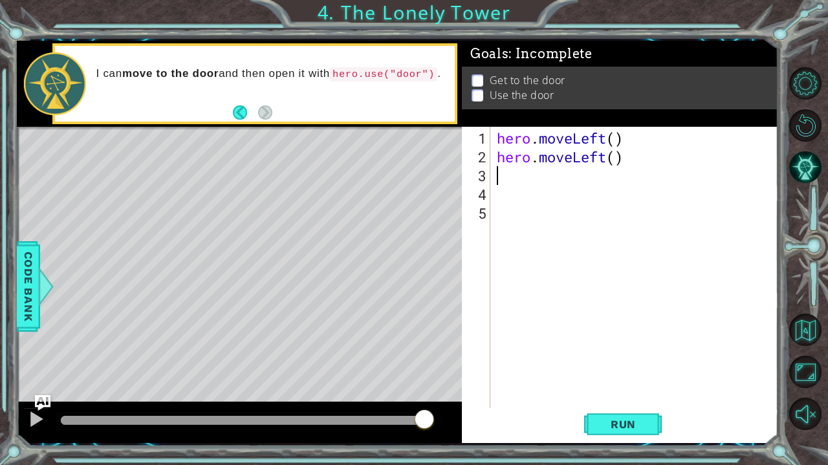
paste textarea "hero.moveLeft()"
type textarea "hero.moveLeft()"
click at [636, 426] on span "Run" at bounding box center [623, 424] width 51 height 13
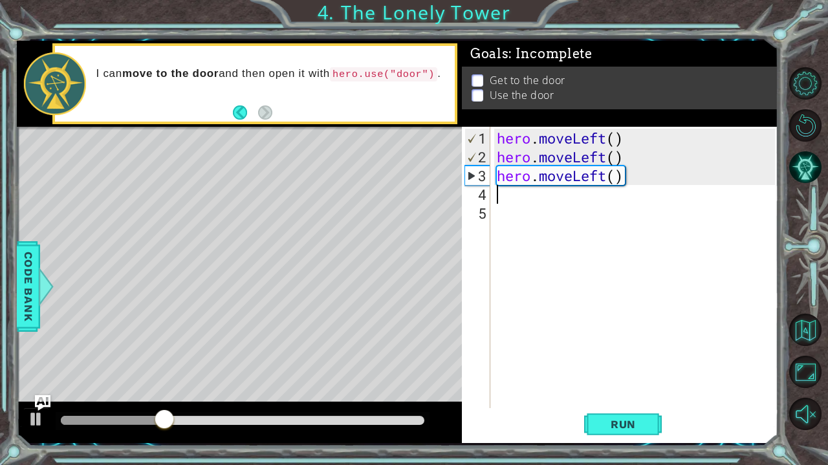
click at [567, 195] on div "hero . moveLeft ( ) hero . moveLeft ( ) hero . moveLeft ( )" at bounding box center [637, 288] width 287 height 319
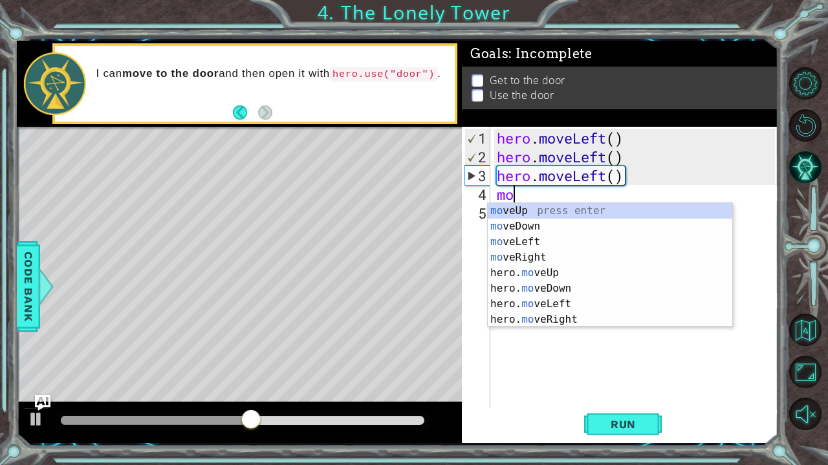
type textarea "mov"
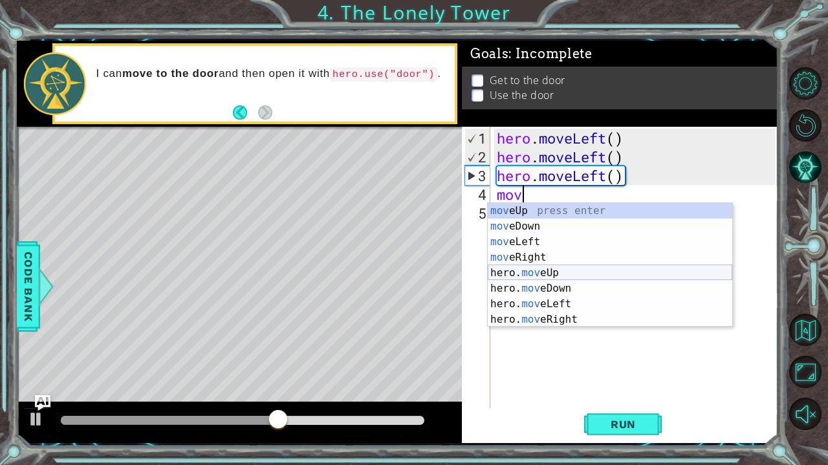
click at [561, 270] on div "mov eUp press enter mov eDown press enter mov eLeft press enter mov eRight pres…" at bounding box center [610, 280] width 244 height 155
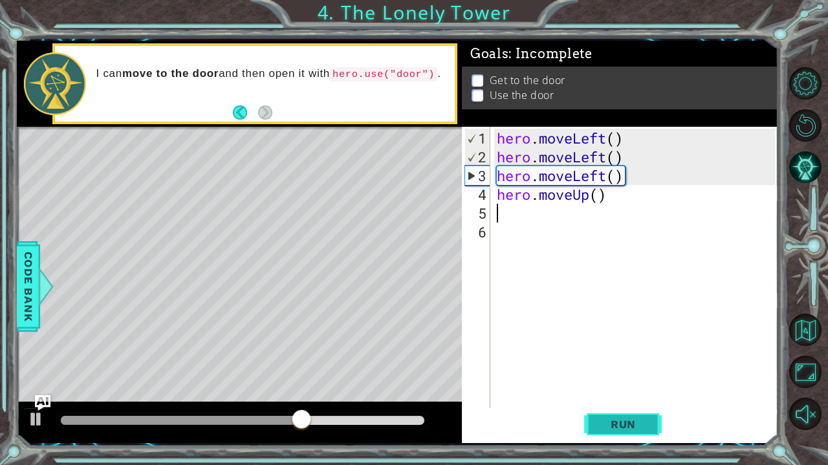
click at [598, 418] on span "Run" at bounding box center [623, 424] width 51 height 13
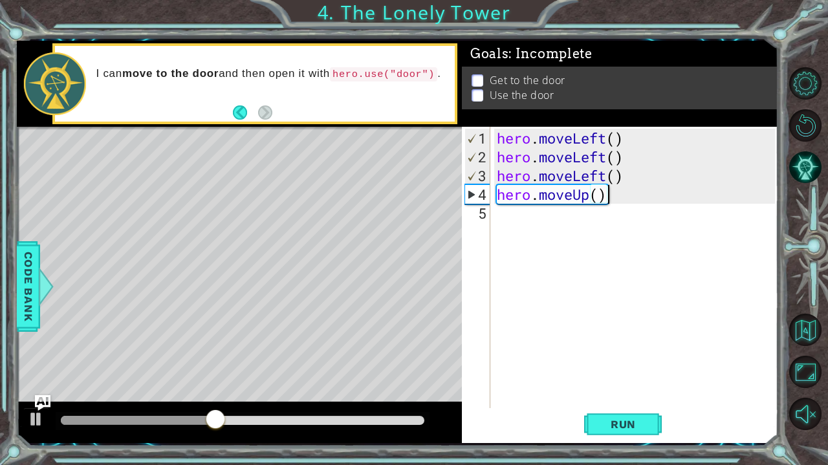
type textarea "hero.moveUp("
drag, startPoint x: 621, startPoint y: 189, endPoint x: 495, endPoint y: 195, distance: 126.2
click at [495, 195] on div "hero . moveLeft ( ) hero . moveLeft ( ) hero . moveLeft ( ) hero . moveUp (" at bounding box center [637, 288] width 287 height 319
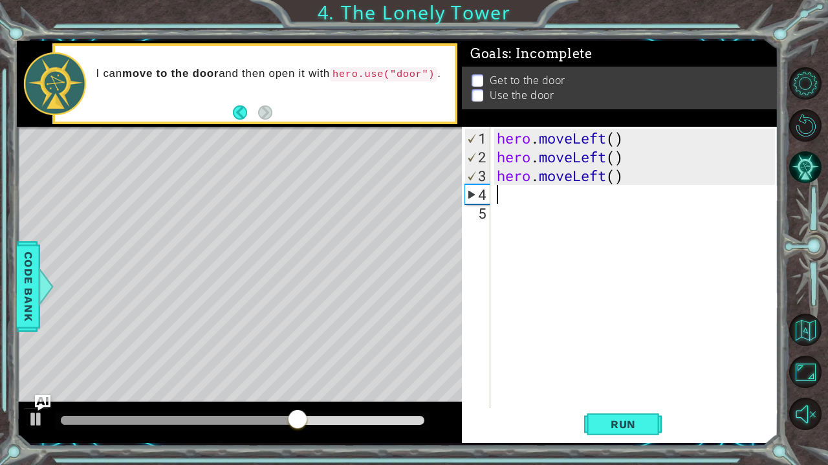
click at [530, 189] on div "hero . moveLeft ( ) hero . moveLeft ( ) hero . moveLeft ( )" at bounding box center [637, 288] width 287 height 319
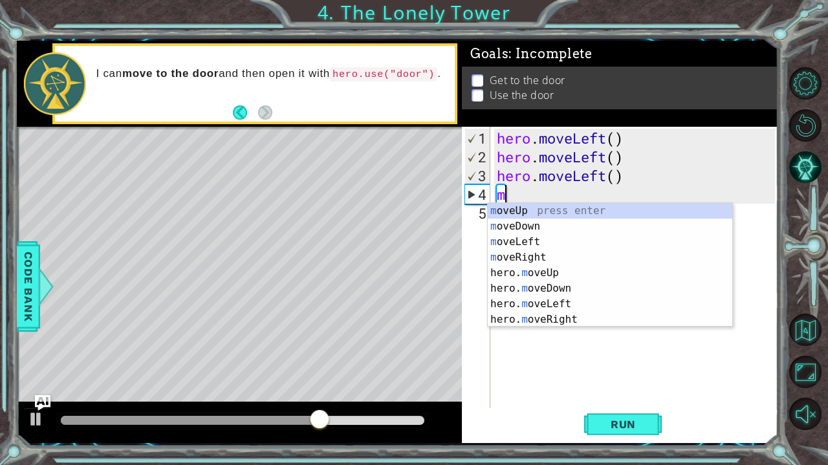
type textarea "mo"
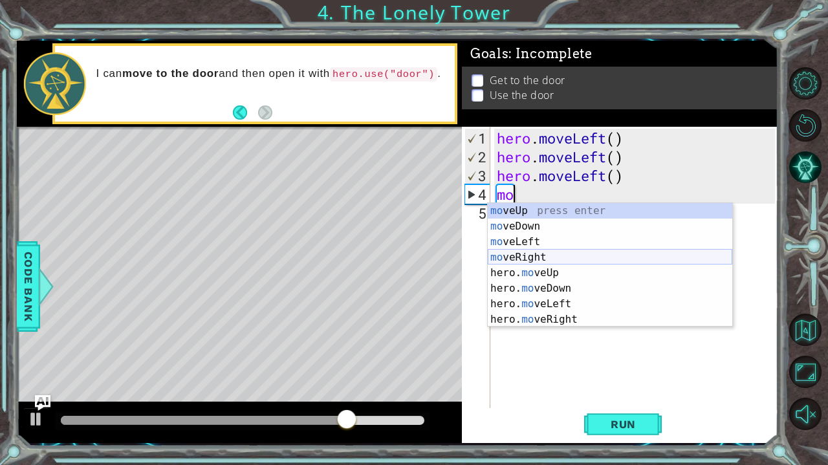
click at [542, 259] on div "mo veUp press enter mo veDown press enter mo veLeft press enter mo veRight pres…" at bounding box center [610, 280] width 244 height 155
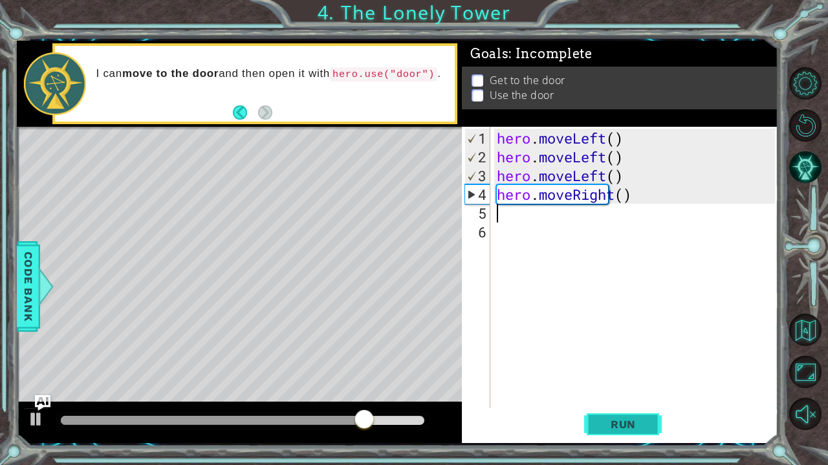
click at [607, 422] on span "Run" at bounding box center [623, 424] width 51 height 13
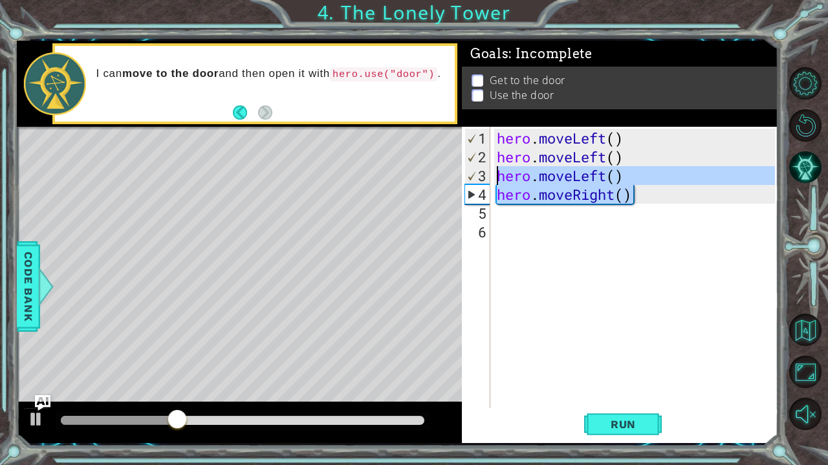
drag, startPoint x: 636, startPoint y: 185, endPoint x: 479, endPoint y: 179, distance: 157.2
click at [479, 179] on div "1 2 3 4 5 6 hero . moveLeft ( ) hero . moveLeft ( ) hero . moveLeft ( ) hero . …" at bounding box center [618, 267] width 313 height 281
type textarea "hero.moveLeft() hero.moveRight()"
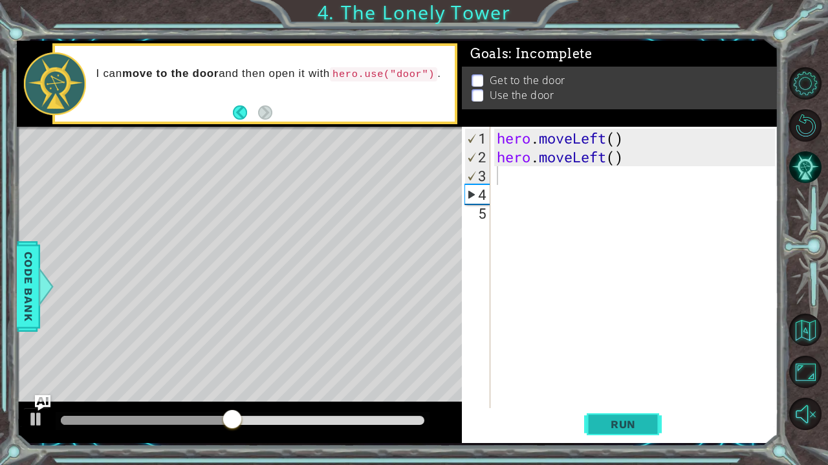
click at [649, 429] on button "Run" at bounding box center [623, 425] width 78 height 32
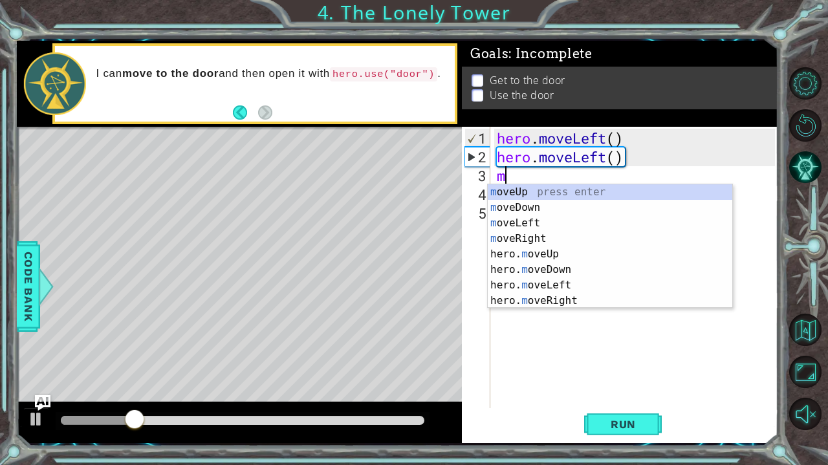
type textarea "mo"
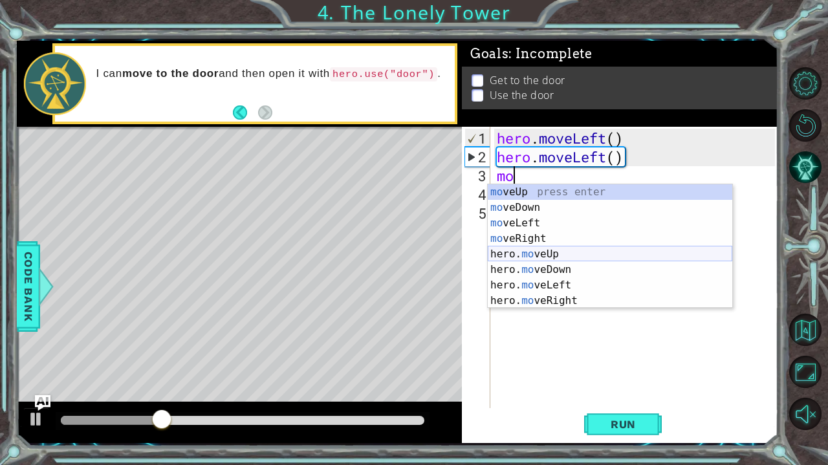
click at [566, 257] on div "mo veUp press enter mo veDown press enter mo veLeft press enter mo veRight pres…" at bounding box center [610, 261] width 244 height 155
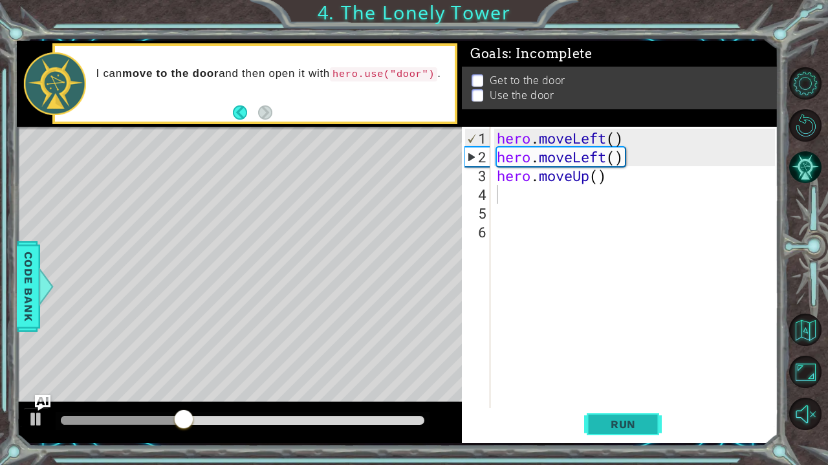
click at [609, 416] on button "Run" at bounding box center [623, 425] width 78 height 32
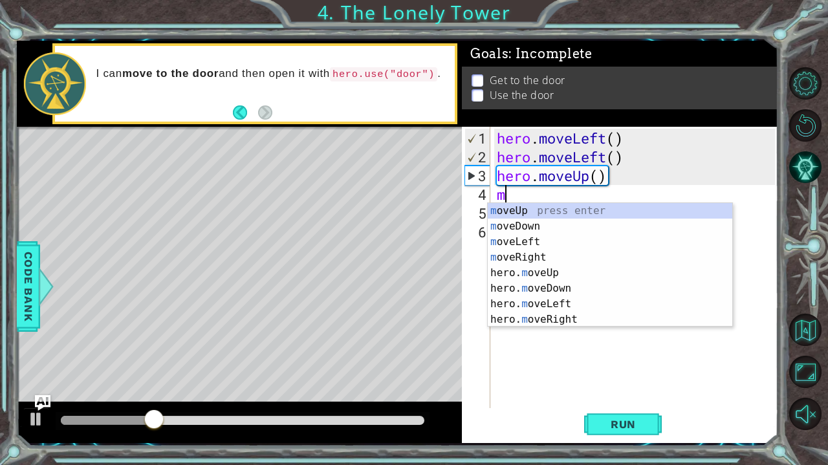
type textarea "mo"
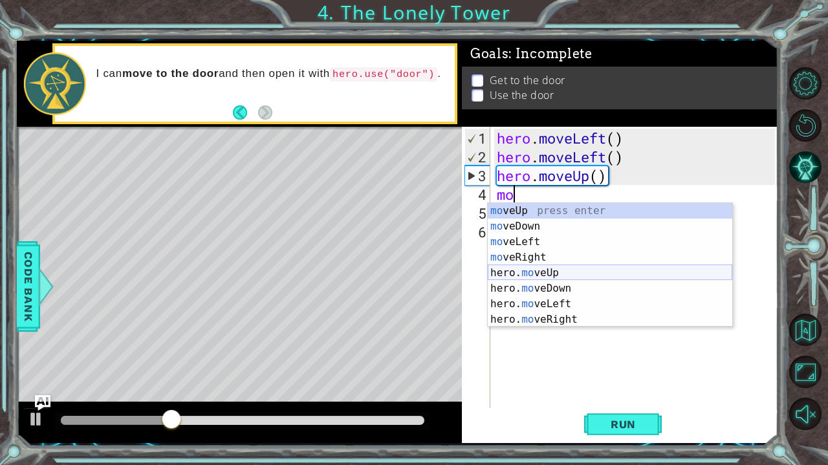
click at [566, 274] on div "mo veUp press enter mo veDown press enter mo veLeft press enter mo veRight pres…" at bounding box center [610, 280] width 244 height 155
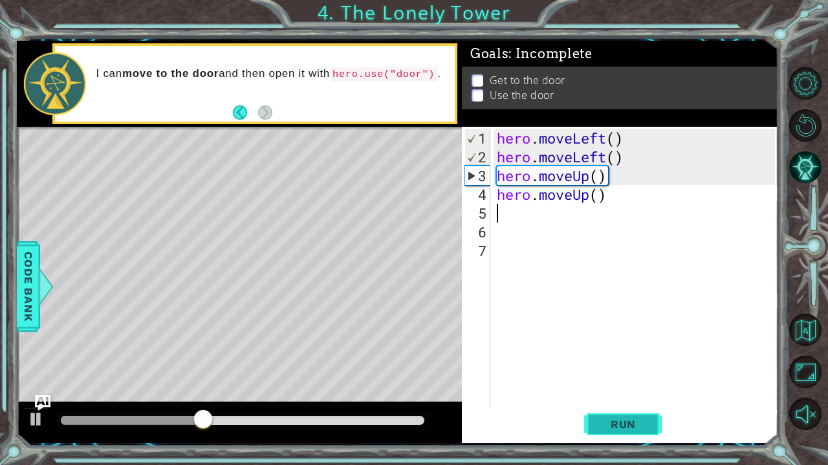
click at [606, 426] on span "Run" at bounding box center [623, 424] width 51 height 13
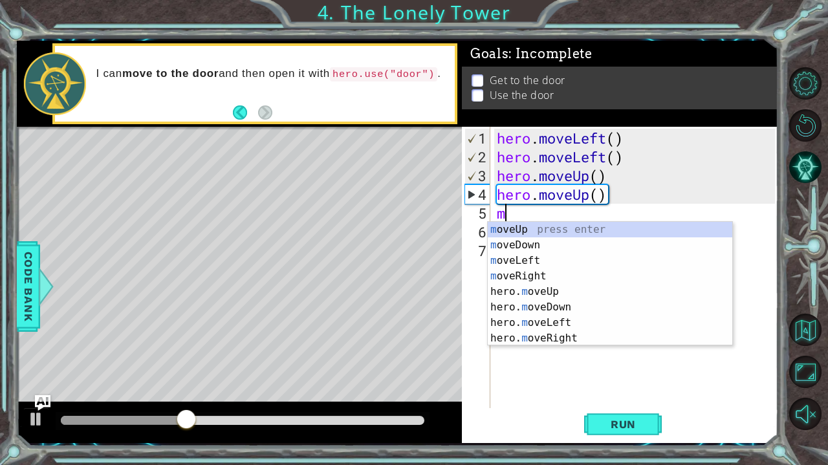
type textarea "mo"
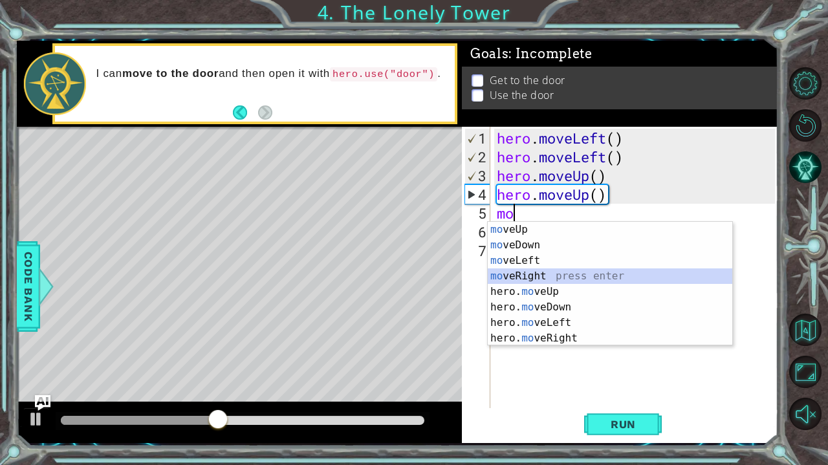
click at [513, 277] on div "mo veUp press enter mo veDown press enter mo veLeft press enter mo veRight pres…" at bounding box center [610, 299] width 244 height 155
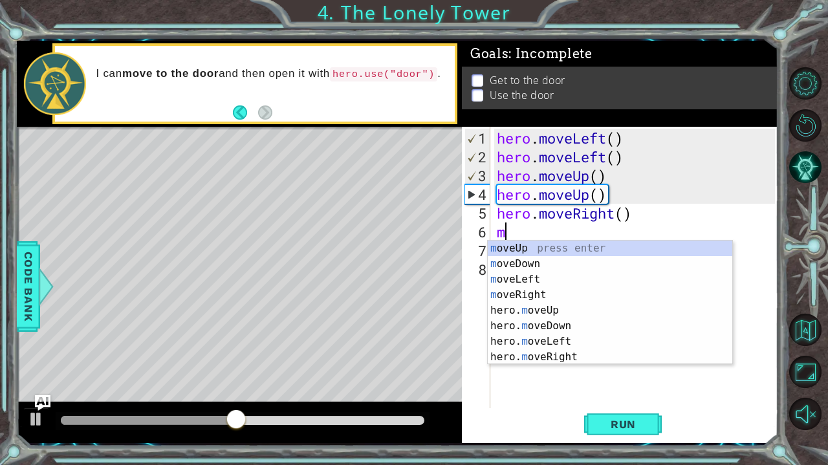
type textarea "mo"
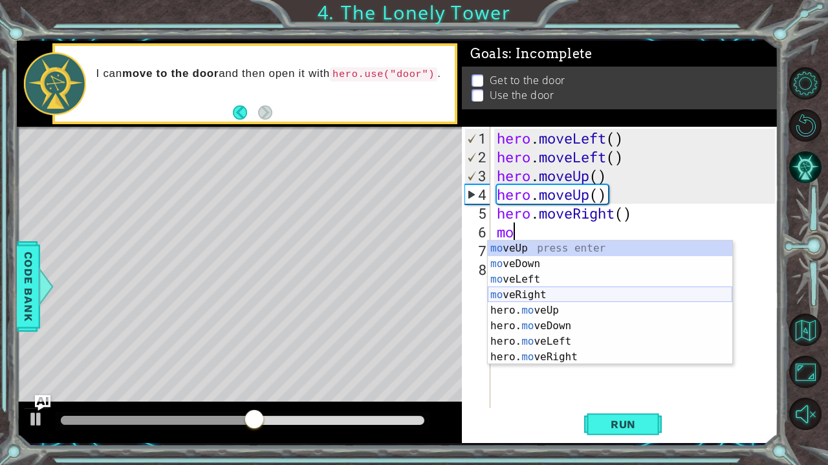
click at [524, 296] on div "mo veUp press enter mo veDown press enter mo veLeft press enter mo veRight pres…" at bounding box center [610, 318] width 244 height 155
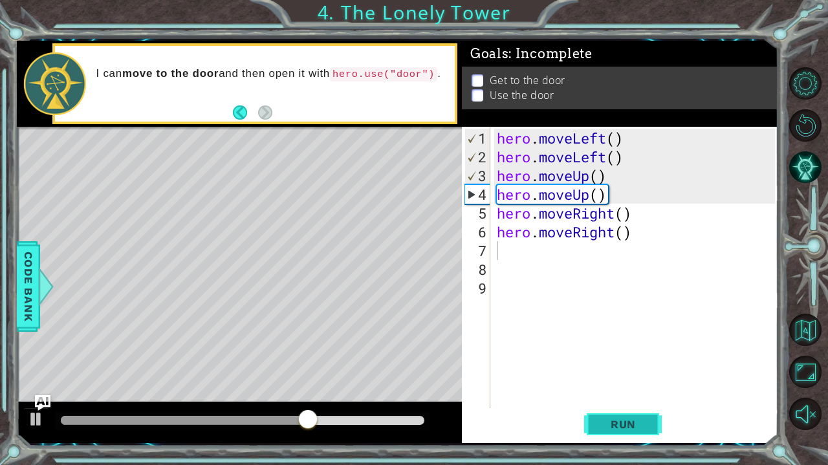
click at [638, 418] on span "Run" at bounding box center [623, 424] width 51 height 13
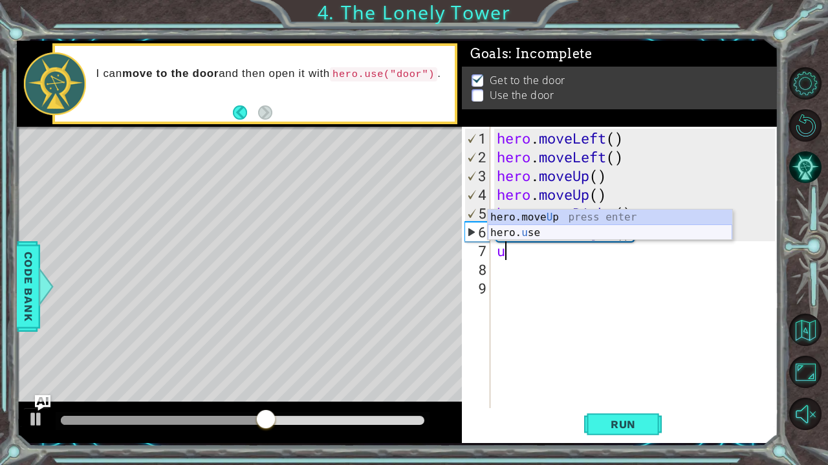
click at [581, 235] on div "hero.move U p press enter hero. u se press enter" at bounding box center [610, 241] width 244 height 62
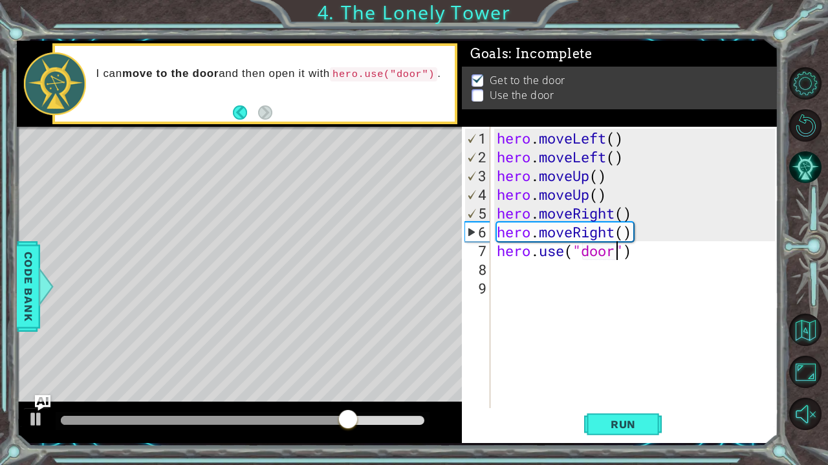
scroll to position [0, 5]
type textarea "hero.use("door")"
click at [598, 423] on span "Run" at bounding box center [623, 424] width 51 height 13
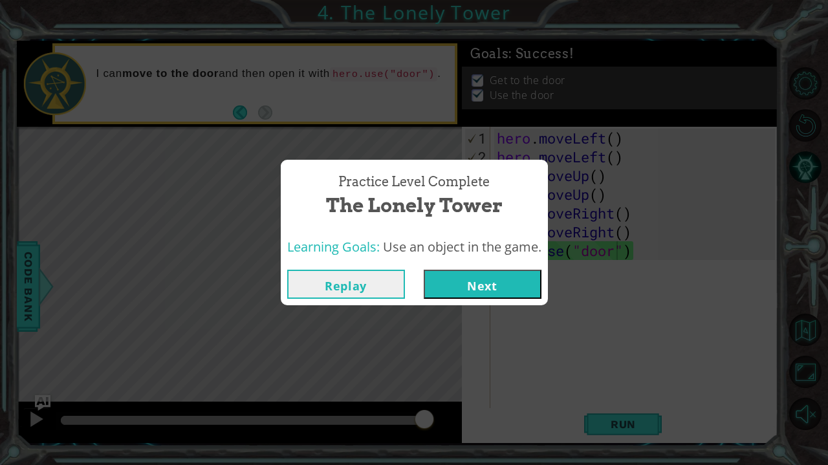
click at [472, 285] on button "Next" at bounding box center [483, 284] width 118 height 29
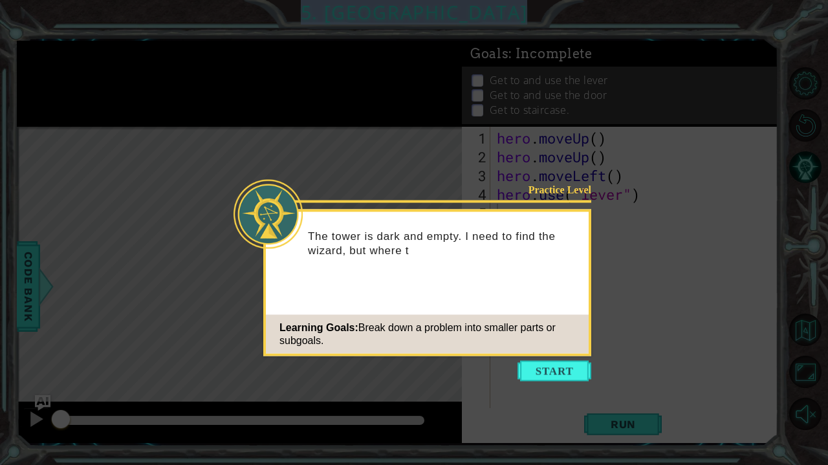
drag, startPoint x: 343, startPoint y: 17, endPoint x: 345, endPoint y: -1, distance: 17.7
click at [345, 0] on html "1 ההההההההההההההההההההההההההההההההההההההההההההההההההההההההההההההההההההההההההההה…" at bounding box center [414, 232] width 828 height 465
click at [561, 374] on button "Start" at bounding box center [554, 371] width 74 height 21
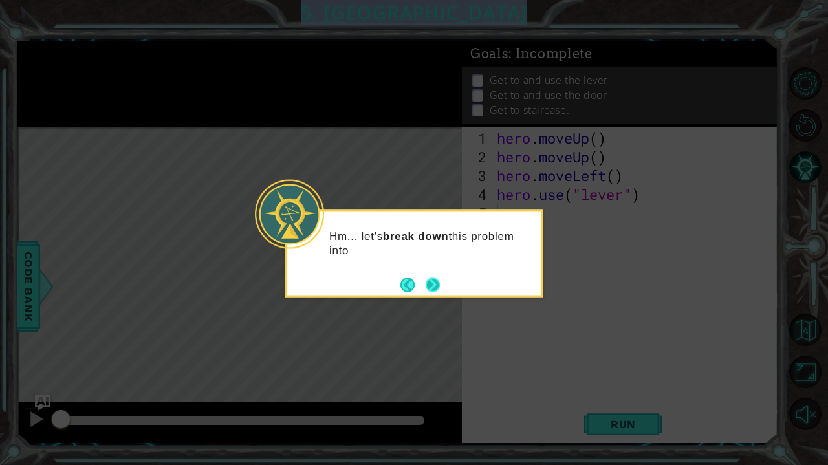
click at [436, 285] on button "Next" at bounding box center [433, 284] width 14 height 14
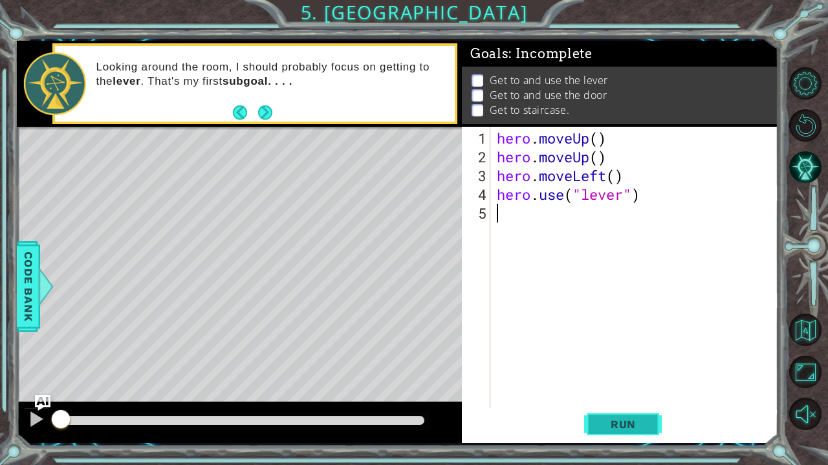
click at [617, 430] on span "Run" at bounding box center [623, 424] width 51 height 13
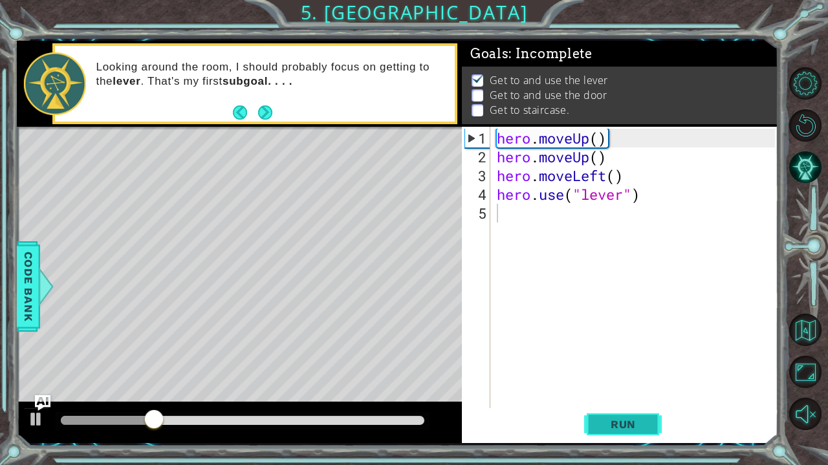
click at [606, 425] on span "Run" at bounding box center [623, 424] width 51 height 13
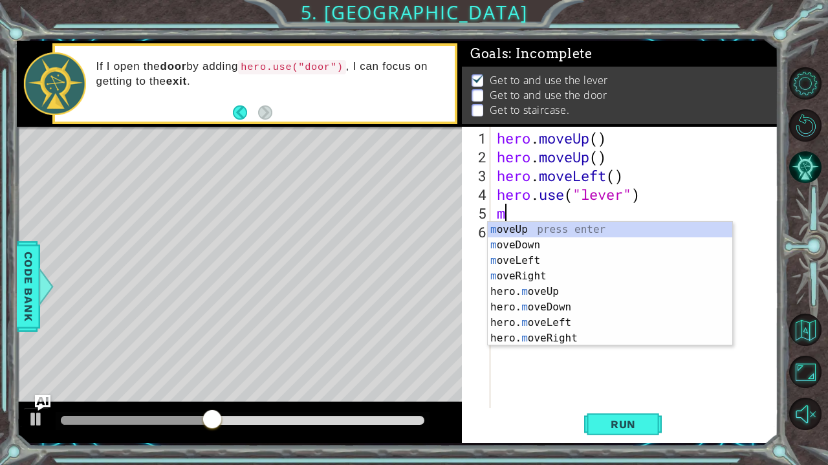
type textarea "mo"
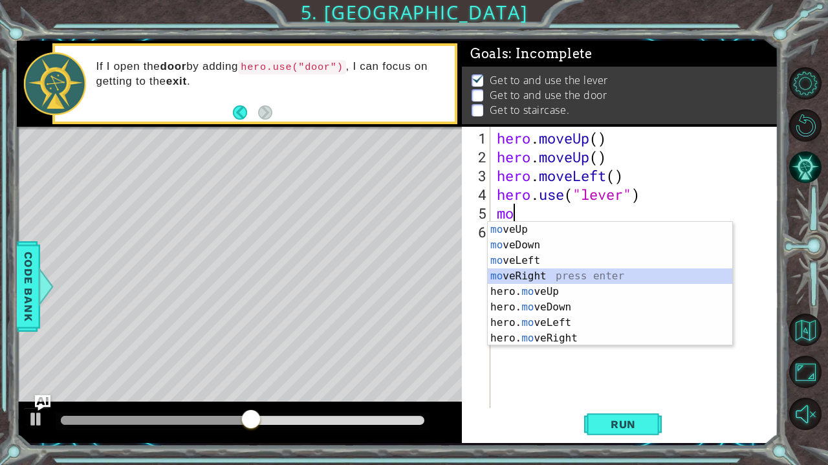
click at [554, 275] on div "mo veUp press enter mo veDown press enter mo veLeft press enter mo veRight pres…" at bounding box center [610, 299] width 244 height 155
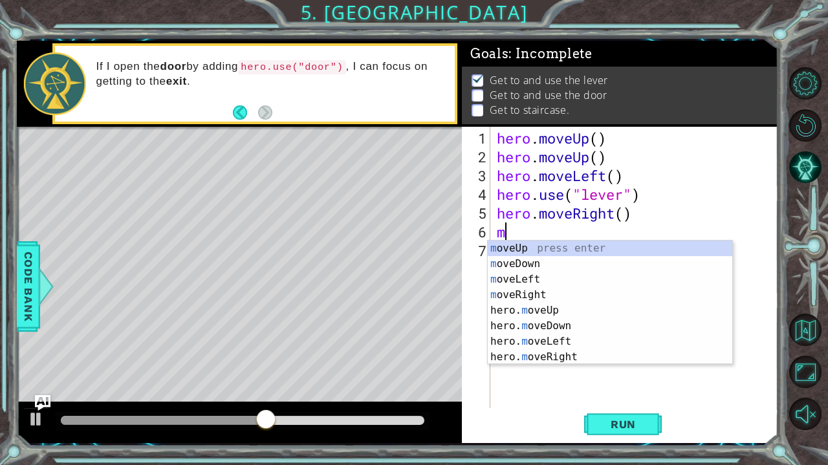
type textarea "mo"
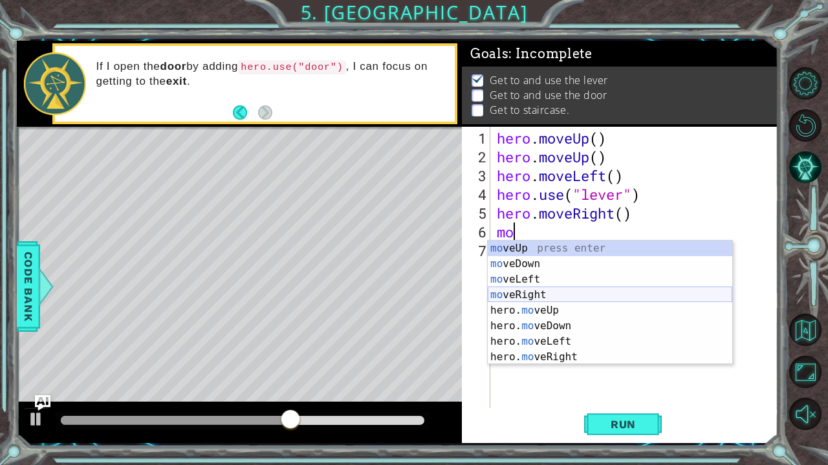
click at [547, 296] on div "mo veUp press enter mo veDown press enter mo veLeft press enter mo veRight pres…" at bounding box center [610, 318] width 244 height 155
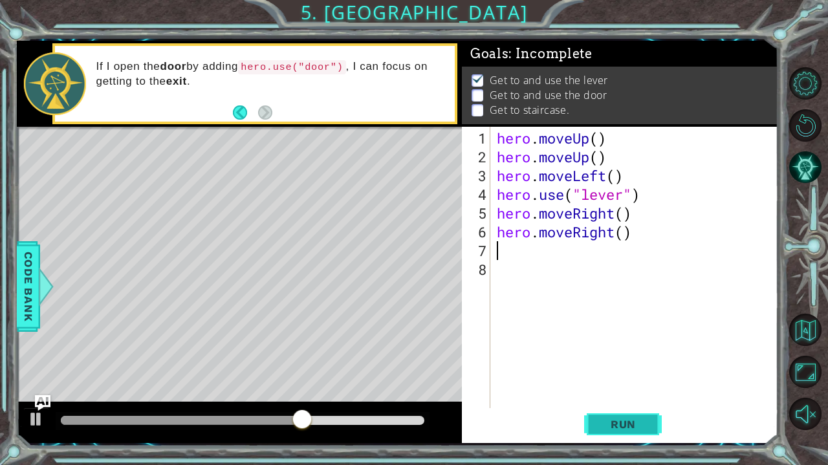
click at [628, 426] on span "Run" at bounding box center [623, 424] width 51 height 13
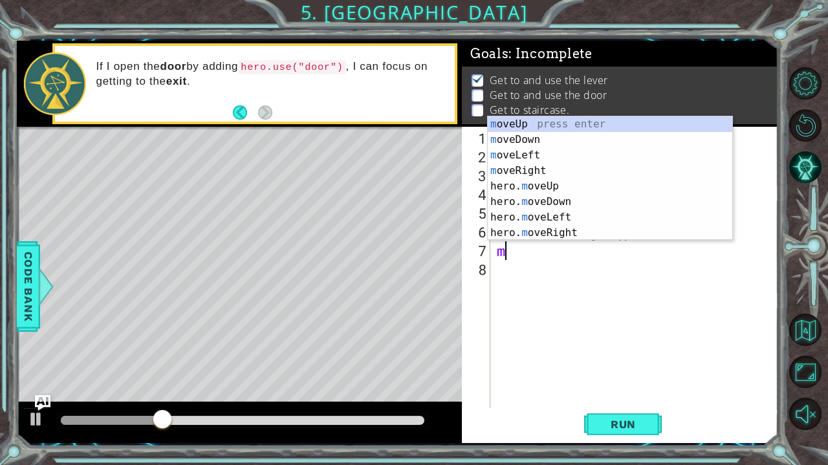
type textarea "mo"
click at [541, 228] on div "mo veUp press enter mo veDown press enter mo veLeft press enter mo veRight pres…" at bounding box center [610, 193] width 244 height 155
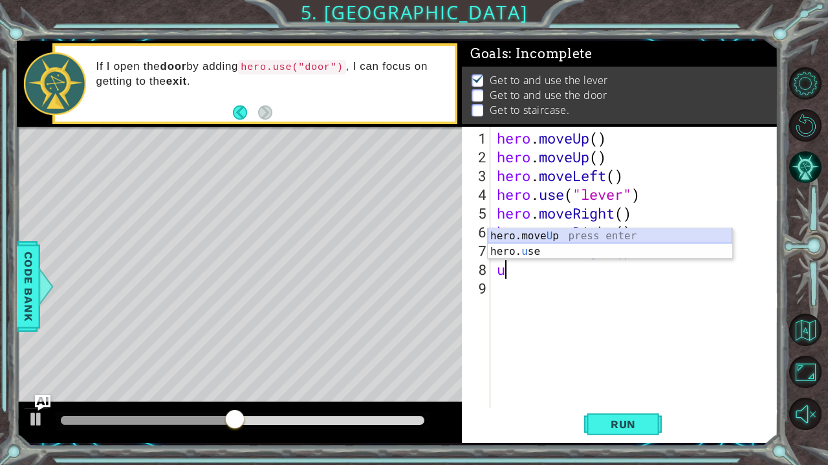
click at [561, 249] on div "hero.move U p press enter hero. u se press enter" at bounding box center [610, 259] width 244 height 62
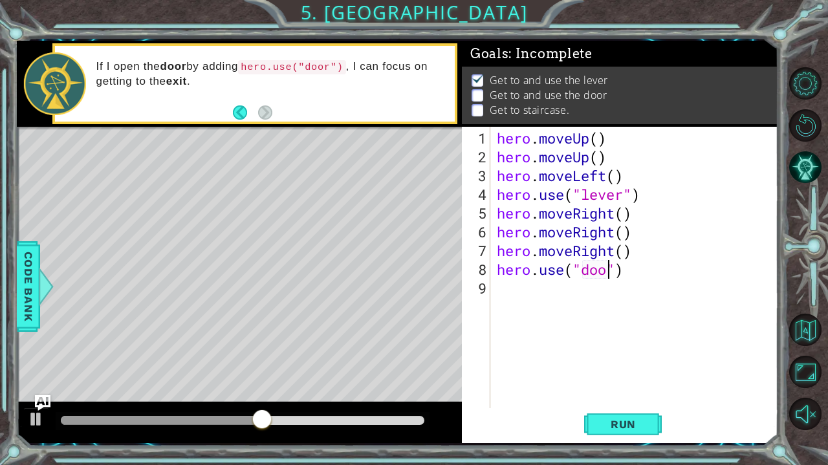
scroll to position [0, 5]
type textarea "hero.use("door")"
click at [637, 420] on span "Run" at bounding box center [623, 424] width 51 height 13
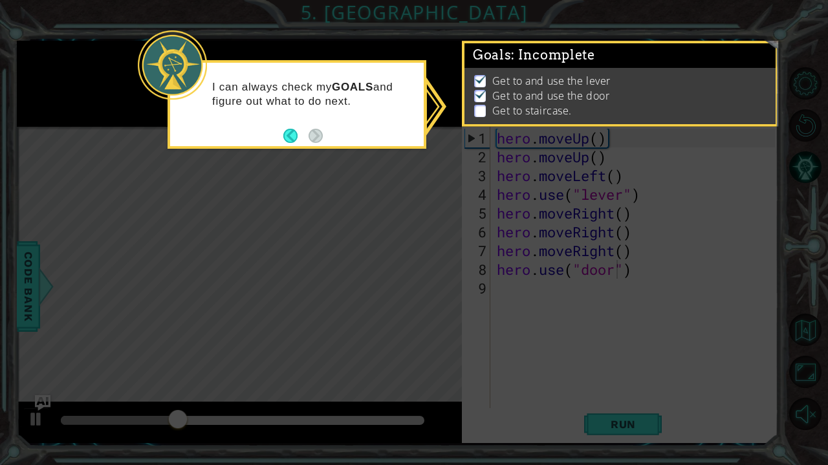
click at [535, 302] on icon at bounding box center [414, 232] width 828 height 465
click at [288, 133] on button "Back" at bounding box center [295, 136] width 25 height 14
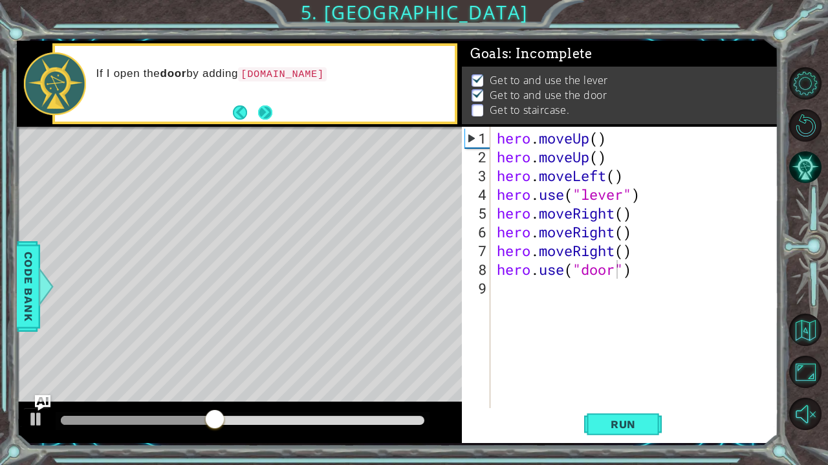
click at [262, 109] on button "Next" at bounding box center [265, 112] width 14 height 14
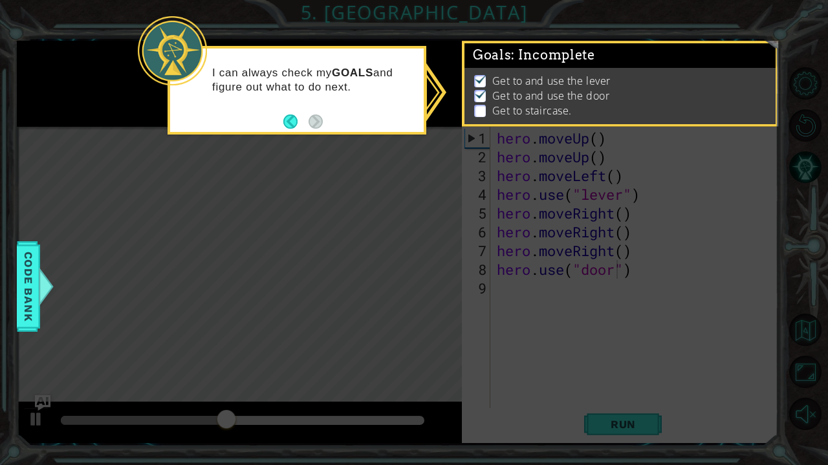
click at [283, 121] on div "I can always check my GOALS and figure out what to do next." at bounding box center [296, 90] width 259 height 89
click at [292, 121] on button "Back" at bounding box center [295, 121] width 25 height 14
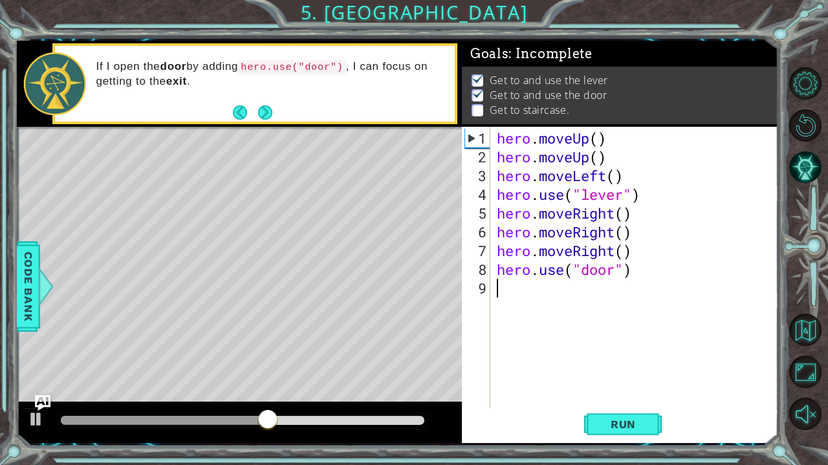
click at [530, 292] on div "hero . moveUp ( ) hero . moveUp ( ) hero . moveLeft ( ) hero . use ( "lever" ) …" at bounding box center [637, 288] width 287 height 319
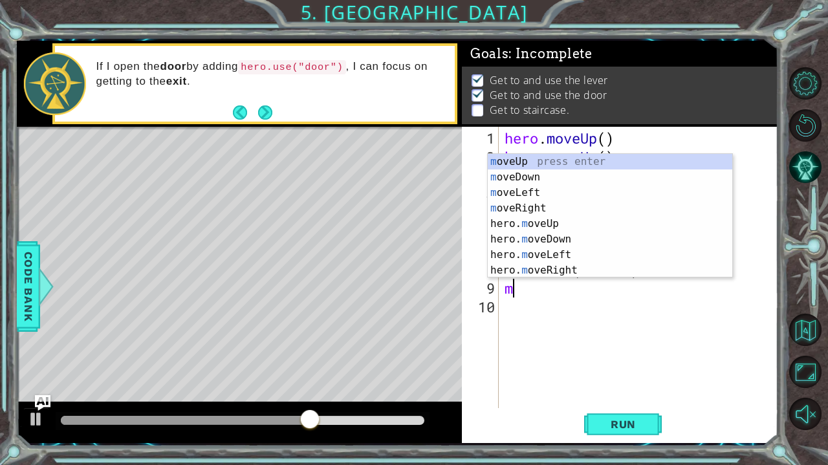
type textarea "mo"
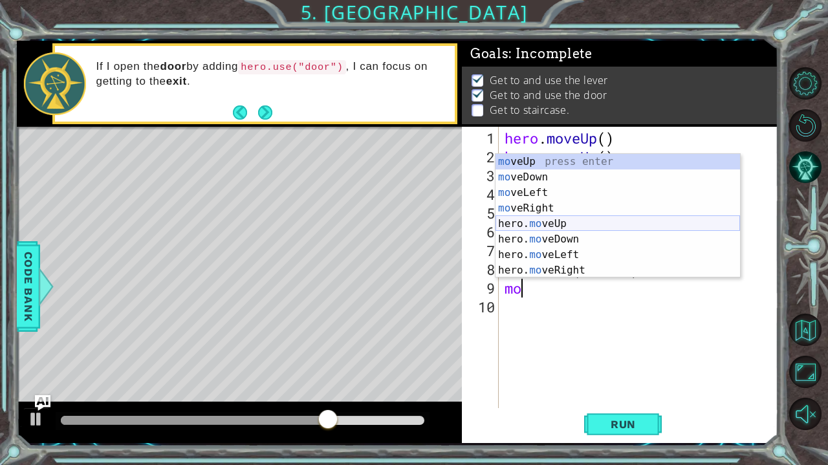
click at [559, 224] on div "mo veUp press enter mo veDown press enter mo veLeft press enter mo veRight pres…" at bounding box center [617, 231] width 244 height 155
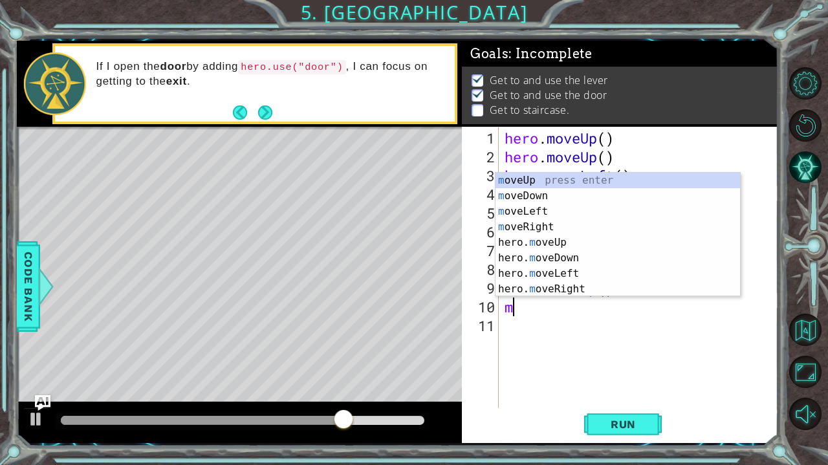
type textarea "mo"
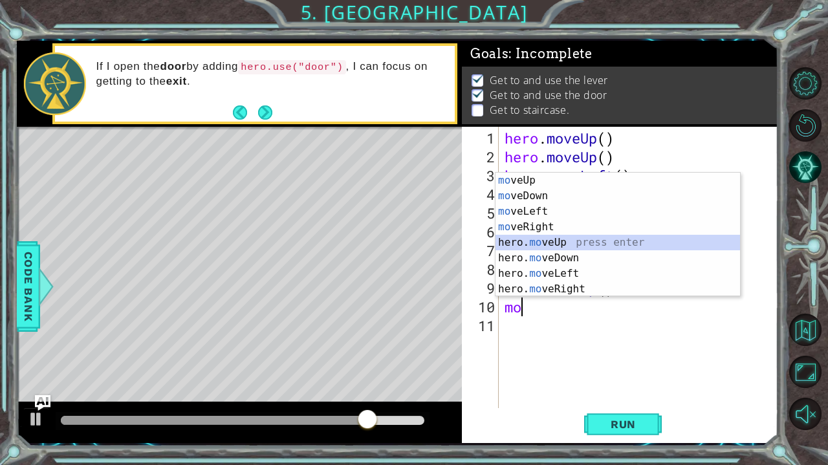
click at [559, 242] on div "mo veUp press enter mo veDown press enter mo veLeft press enter mo veRight pres…" at bounding box center [617, 250] width 244 height 155
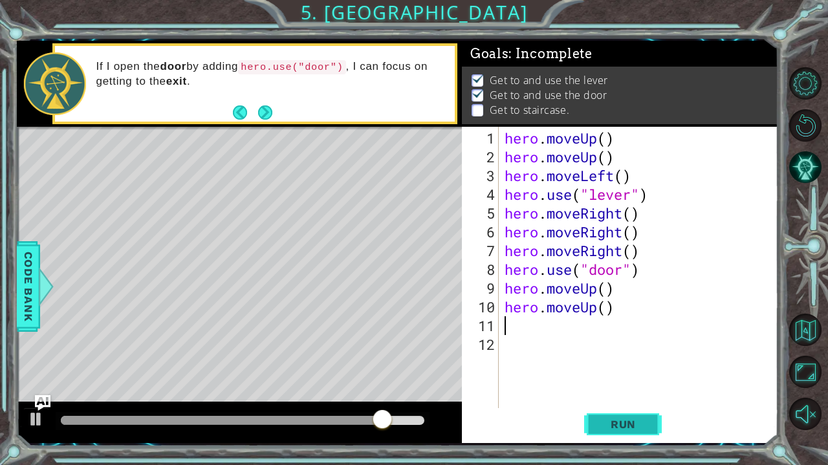
click at [603, 420] on span "Run" at bounding box center [623, 424] width 51 height 13
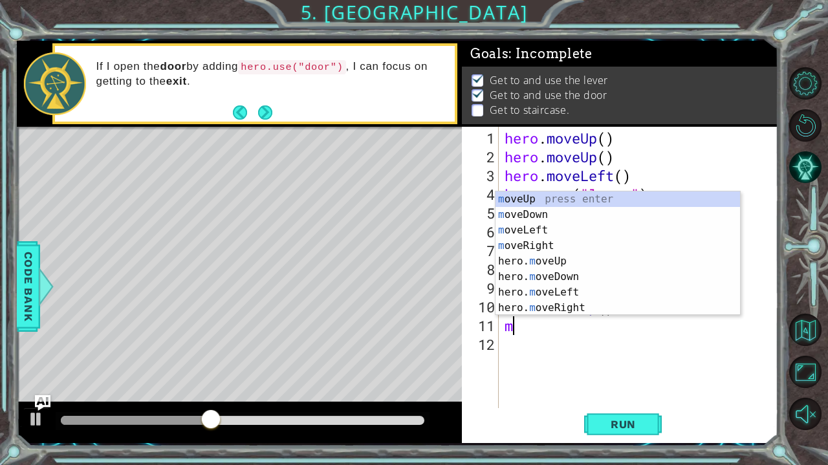
type textarea "mo"
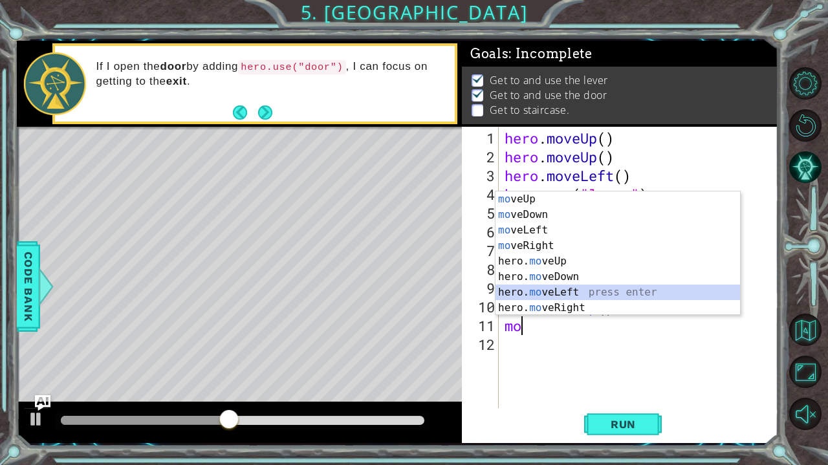
click at [581, 293] on div "mo veUp press enter mo veDown press enter mo veLeft press enter mo veRight pres…" at bounding box center [617, 268] width 244 height 155
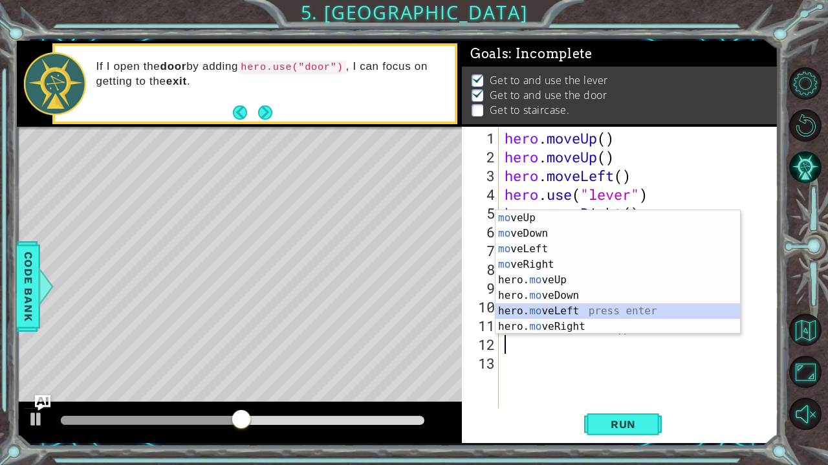
type textarea "mo"
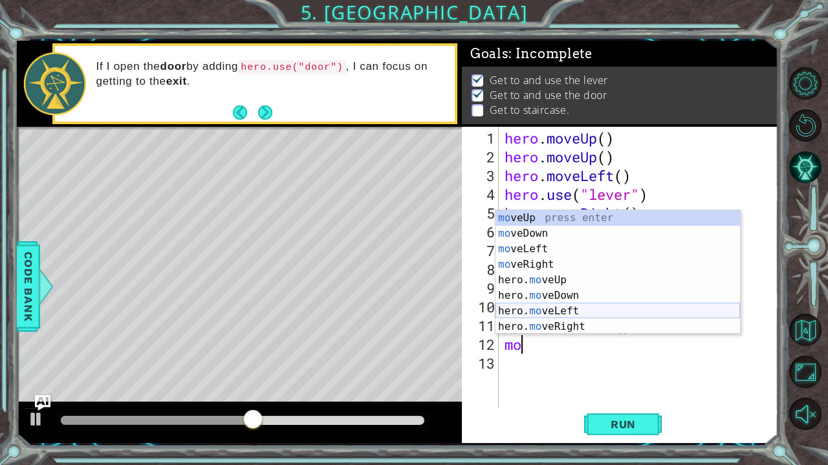
click at [559, 309] on div "mo veUp press enter mo veDown press enter mo veLeft press enter mo veRight pres…" at bounding box center [617, 287] width 244 height 155
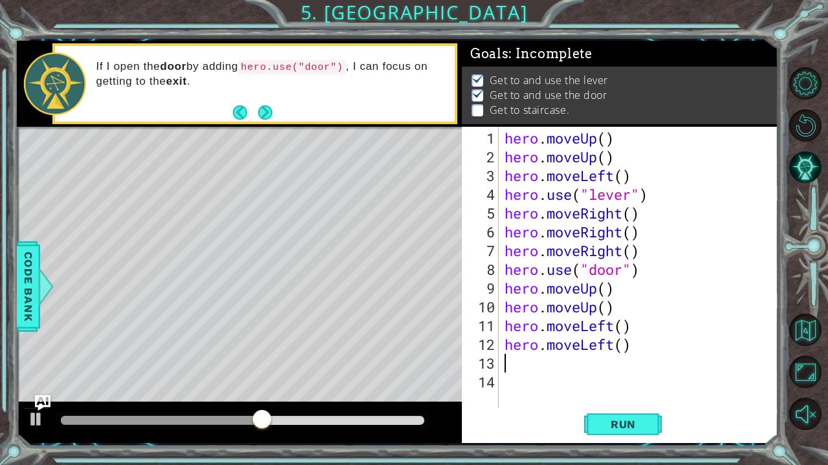
type textarea "mo"
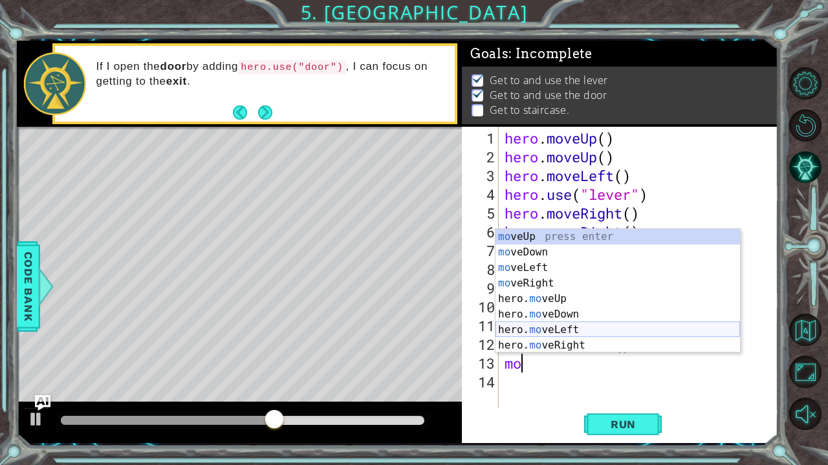
click at [558, 330] on div "mo veUp press enter mo veDown press enter mo veLeft press enter mo veRight pres…" at bounding box center [617, 306] width 244 height 155
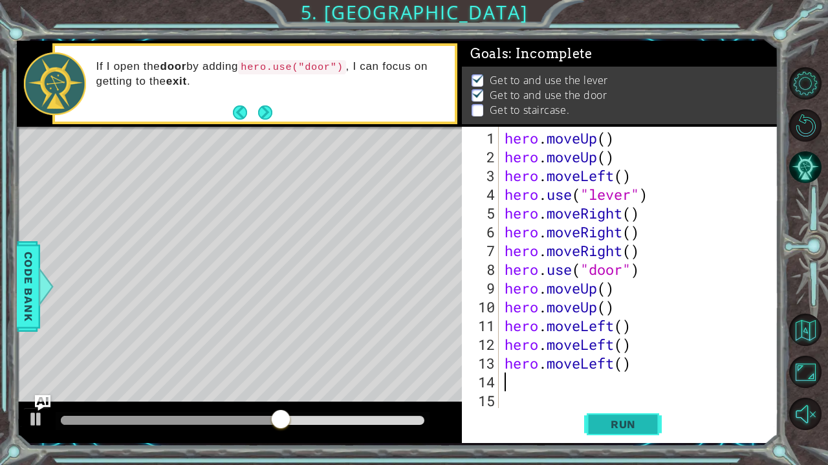
click at [621, 416] on button "Run" at bounding box center [623, 425] width 78 height 32
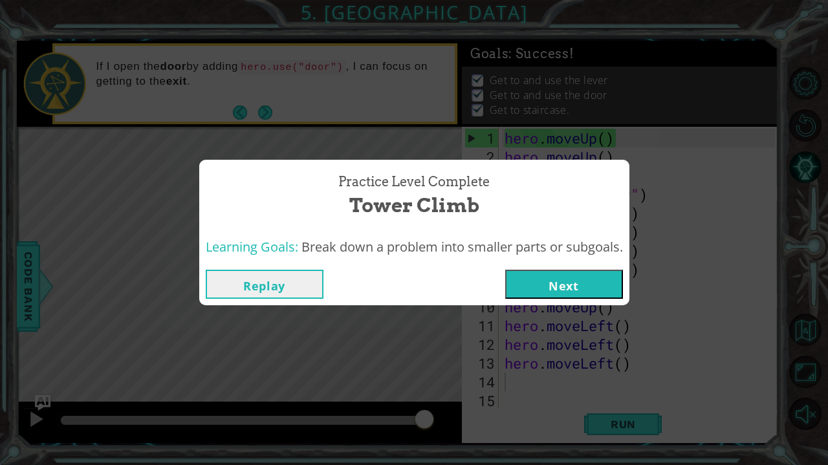
click at [581, 281] on button "Next" at bounding box center [564, 284] width 118 height 29
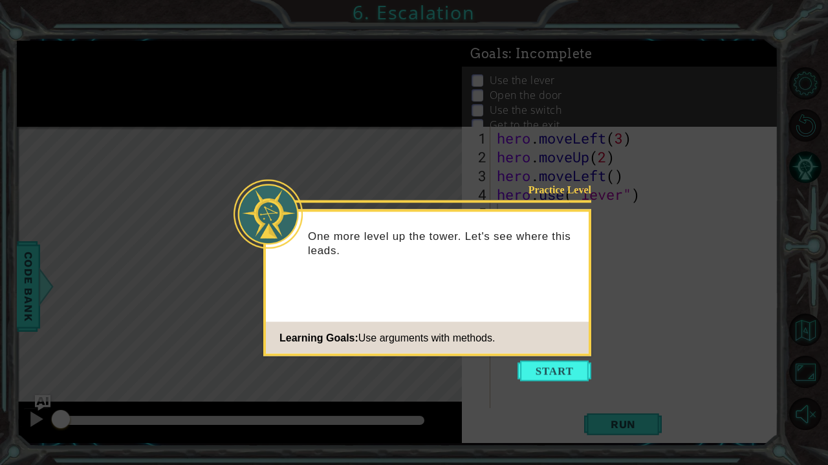
click at [560, 360] on icon at bounding box center [414, 232] width 828 height 465
click at [566, 371] on button "Start" at bounding box center [554, 371] width 74 height 21
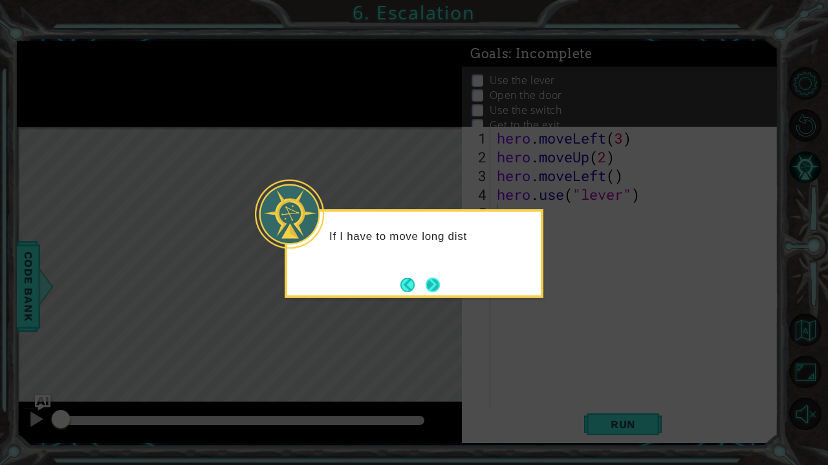
click at [430, 280] on button "Next" at bounding box center [433, 284] width 14 height 14
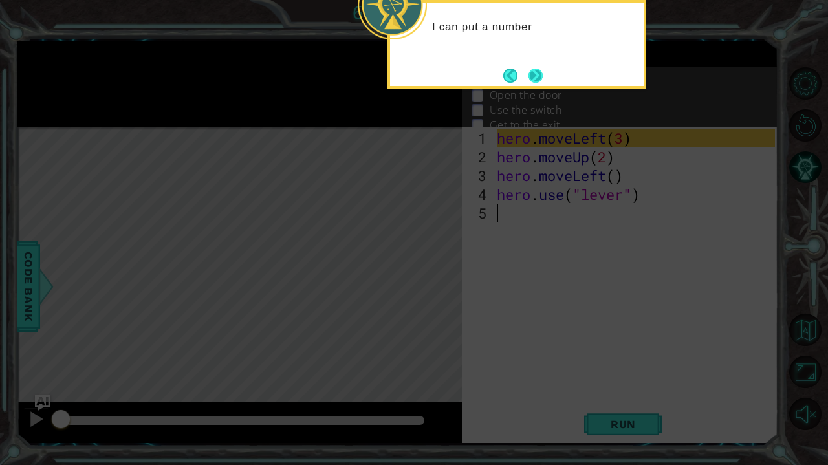
click at [537, 82] on button "Next" at bounding box center [535, 76] width 14 height 14
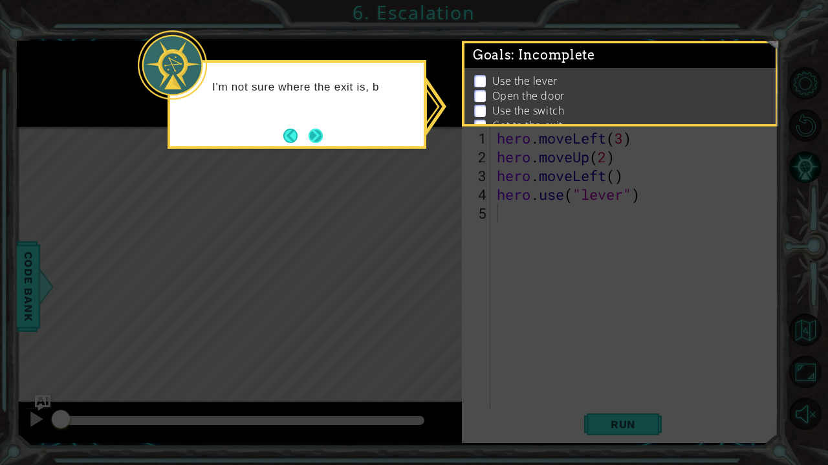
click at [319, 134] on button "Next" at bounding box center [315, 136] width 14 height 14
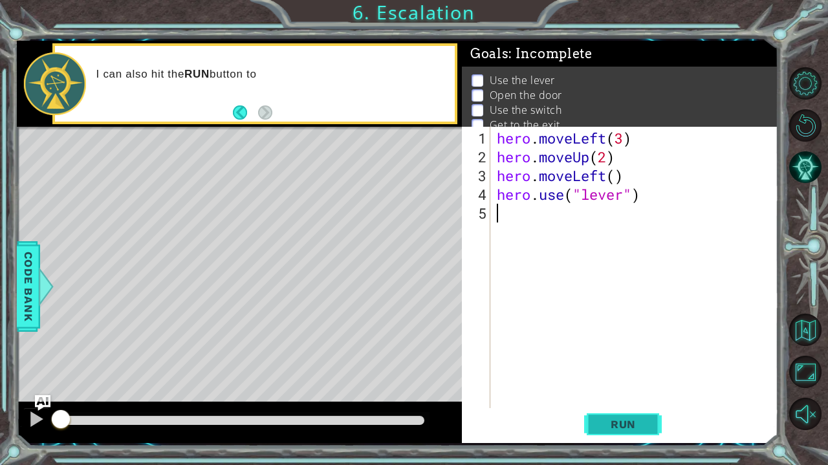
click at [642, 428] on span "Run" at bounding box center [623, 424] width 51 height 13
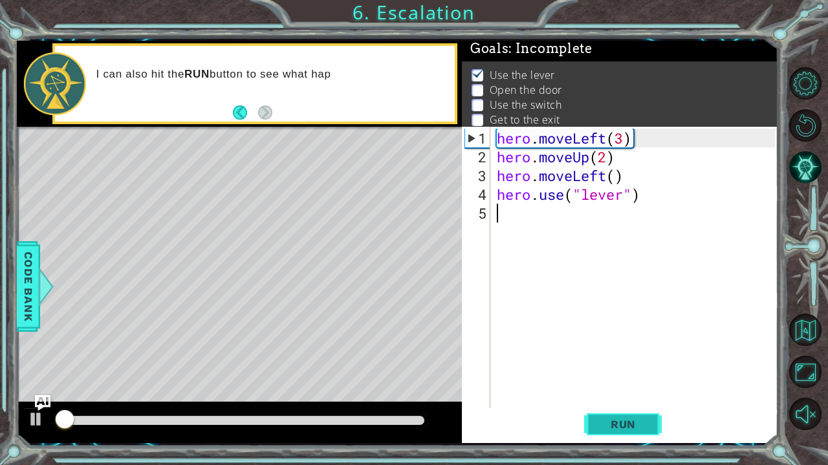
scroll to position [6, 0]
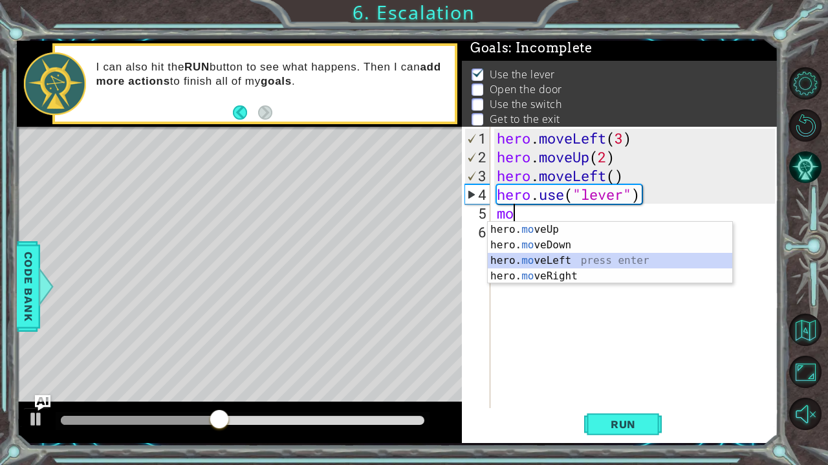
click at [559, 265] on div "hero. mo veUp press enter hero. mo veDown press enter hero. mo veLeft press ent…" at bounding box center [610, 268] width 244 height 93
type textarea "hero.moveLeft(1)"
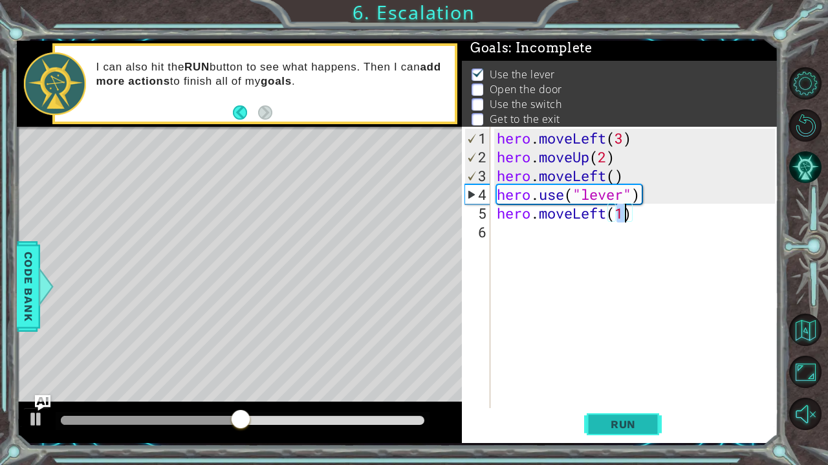
click at [621, 428] on span "Run" at bounding box center [623, 424] width 51 height 13
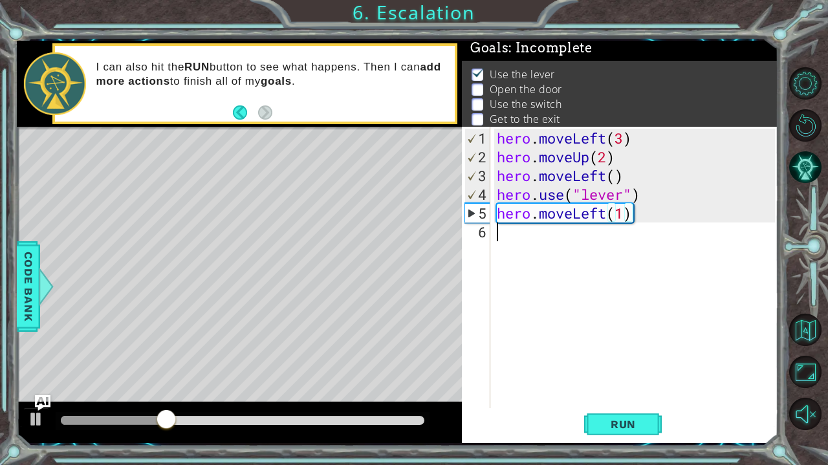
click at [523, 234] on div "hero . moveLeft ( 3 ) hero . moveUp ( 2 ) hero . moveLeft ( ) hero . use ( "lev…" at bounding box center [637, 288] width 287 height 319
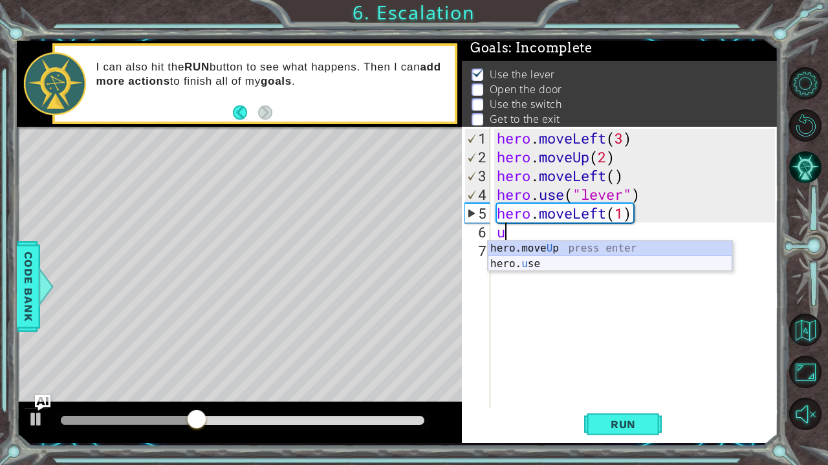
click at [526, 261] on div "hero.move U p press enter hero. u se press enter" at bounding box center [610, 272] width 244 height 62
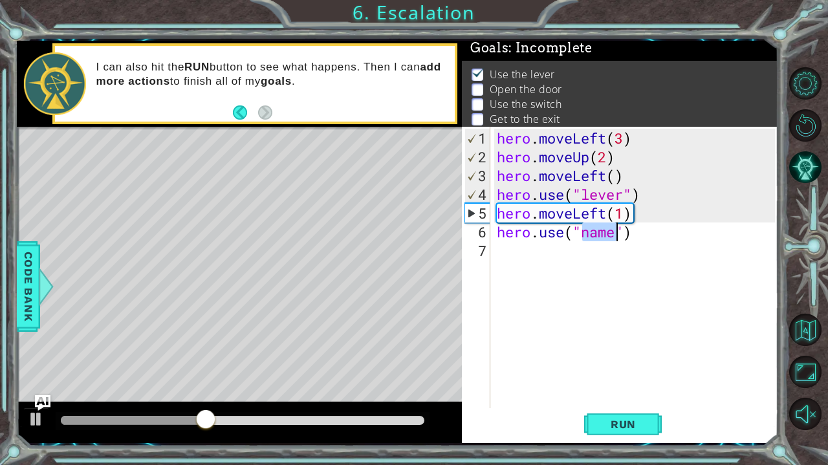
scroll to position [0, 5]
type textarea "hero.use("door")"
click at [508, 247] on div "hero . moveLeft ( 3 ) hero . moveUp ( 2 ) hero . moveLeft ( ) hero . use ( "lev…" at bounding box center [637, 288] width 287 height 319
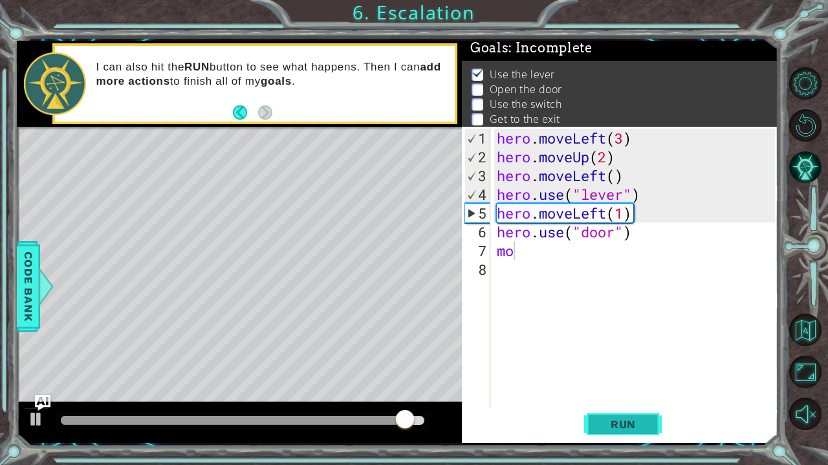
click at [625, 418] on span "Run" at bounding box center [623, 424] width 51 height 13
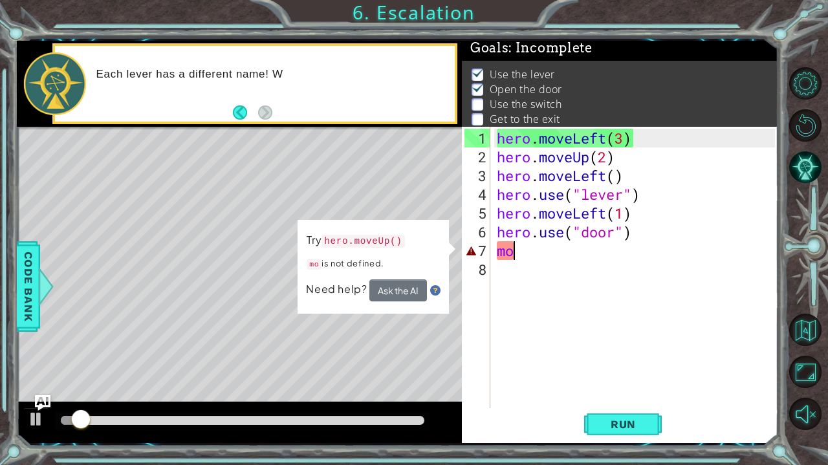
type textarea "m"
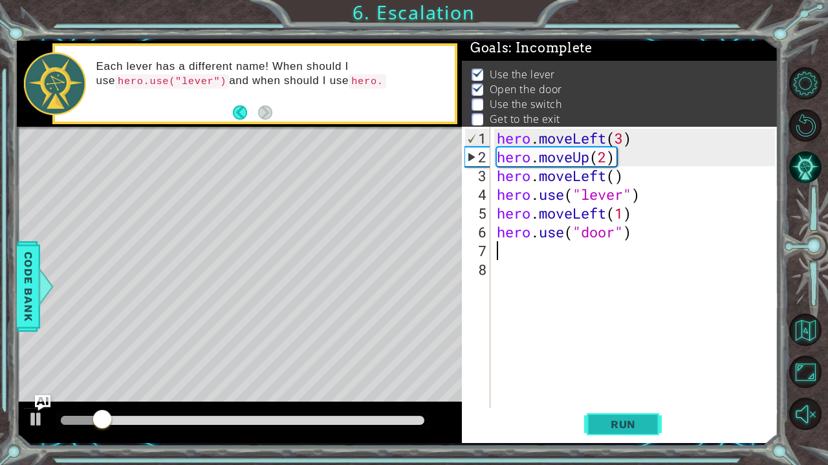
click at [630, 435] on button "Run" at bounding box center [623, 425] width 78 height 32
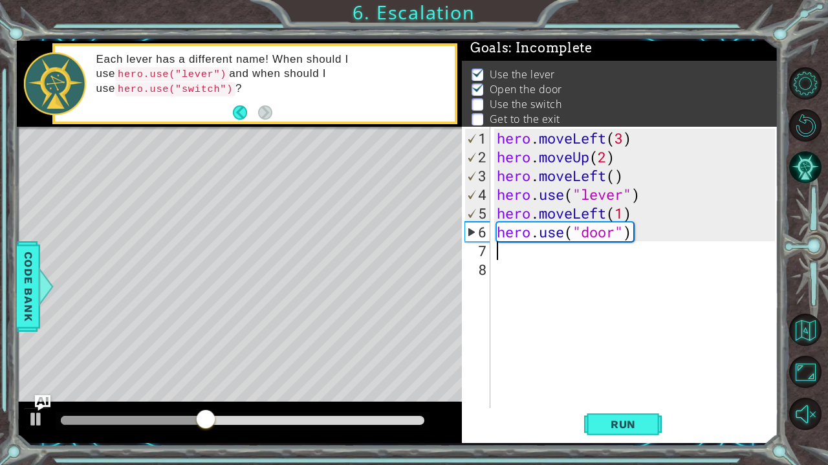
click at [548, 251] on div "hero . moveLeft ( 3 ) hero . moveUp ( 2 ) hero . moveLeft ( ) hero . use ( "lev…" at bounding box center [637, 288] width 287 height 319
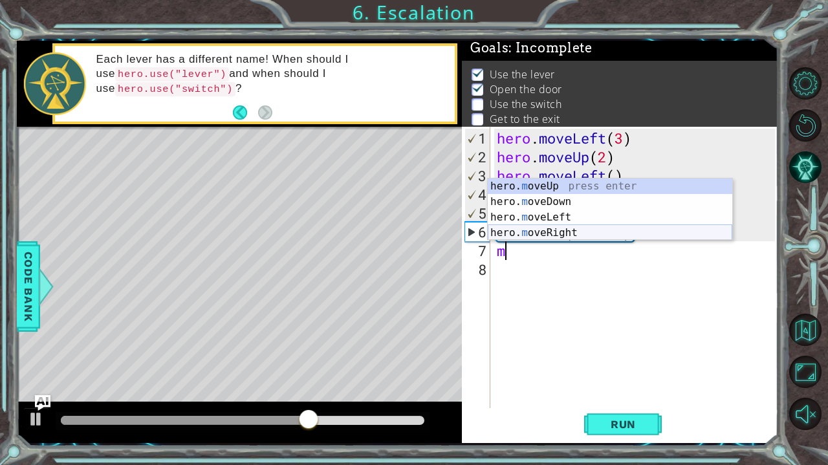
click at [558, 234] on div "hero. m oveUp press enter hero. m oveDown press enter hero. m oveLeft press ent…" at bounding box center [610, 224] width 244 height 93
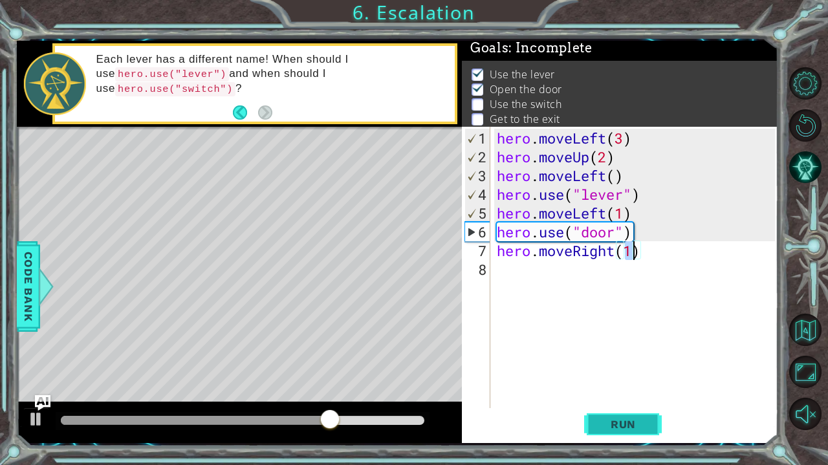
click at [601, 424] on span "Run" at bounding box center [623, 424] width 51 height 13
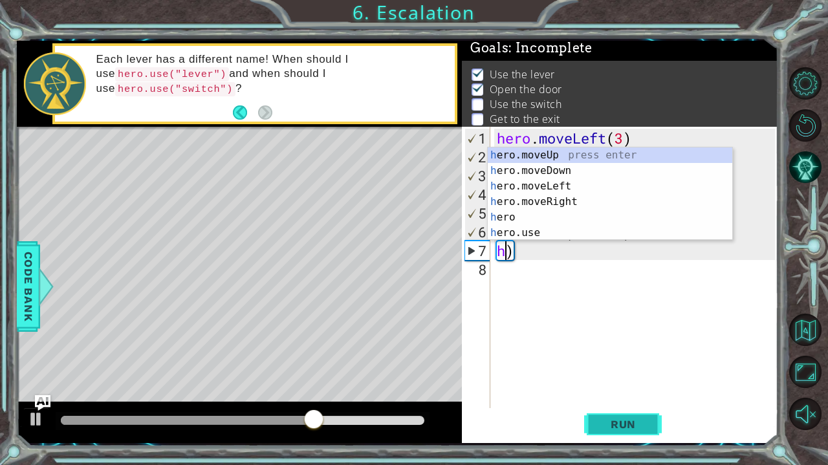
type textarea ")"
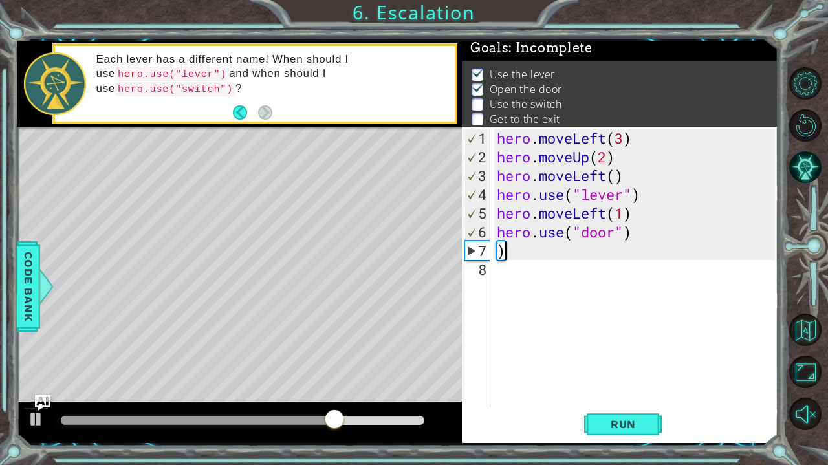
click at [537, 254] on div "hero . moveLeft ( 3 ) hero . moveUp ( 2 ) hero . moveLeft ( ) hero . use ( "lev…" at bounding box center [637, 288] width 287 height 319
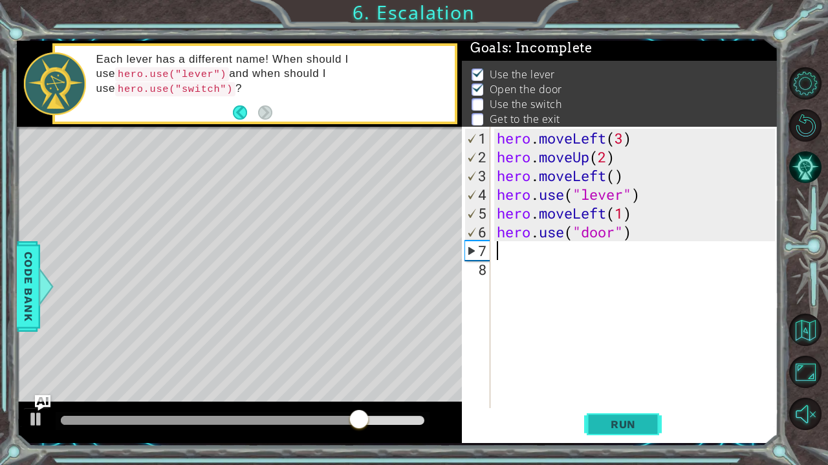
click at [619, 422] on span "Run" at bounding box center [623, 424] width 51 height 13
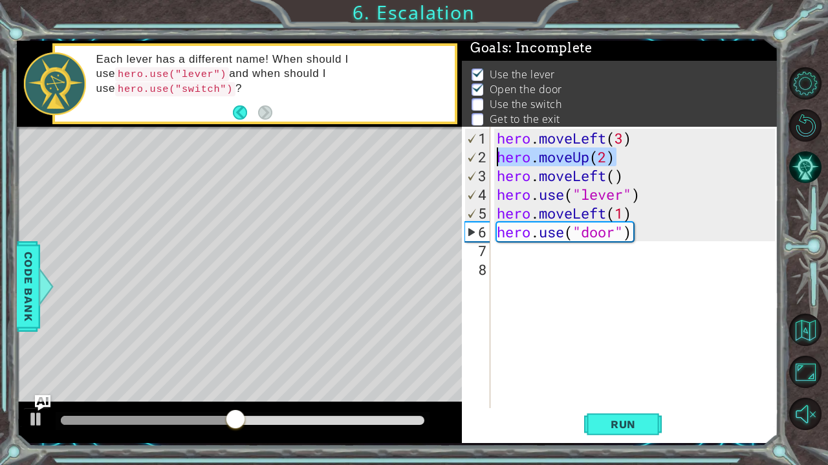
drag, startPoint x: 629, startPoint y: 159, endPoint x: 491, endPoint y: 160, distance: 137.7
click at [491, 160] on div "1 2 3 4 5 6 7 8 hero . moveLeft ( 3 ) hero . moveUp ( 2 ) hero . moveLeft ( ) h…" at bounding box center [618, 267] width 313 height 281
type textarea "hero.moveUp(2)"
click at [512, 246] on div "hero . moveLeft ( 3 ) hero . moveUp ( 2 ) hero . moveLeft ( ) hero . use ( "lev…" at bounding box center [637, 288] width 287 height 319
paste textarea "hero.moveUp(2)"
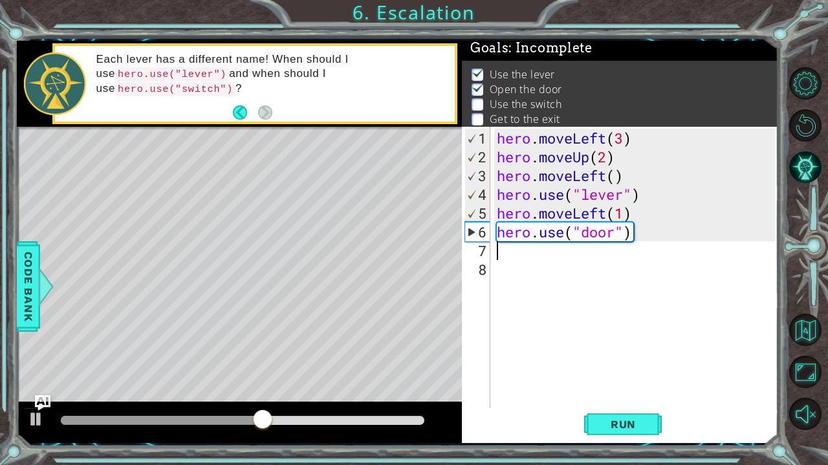
type textarea "hero.moveUp(2)"
click at [634, 410] on button "Run" at bounding box center [623, 425] width 78 height 32
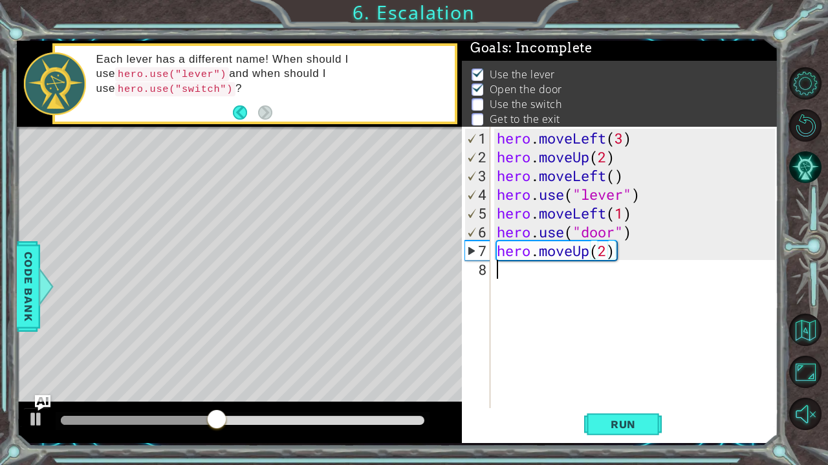
click at [590, 279] on div "hero . moveLeft ( 3 ) hero . moveUp ( 2 ) hero . moveLeft ( ) hero . use ( "lev…" at bounding box center [637, 288] width 287 height 319
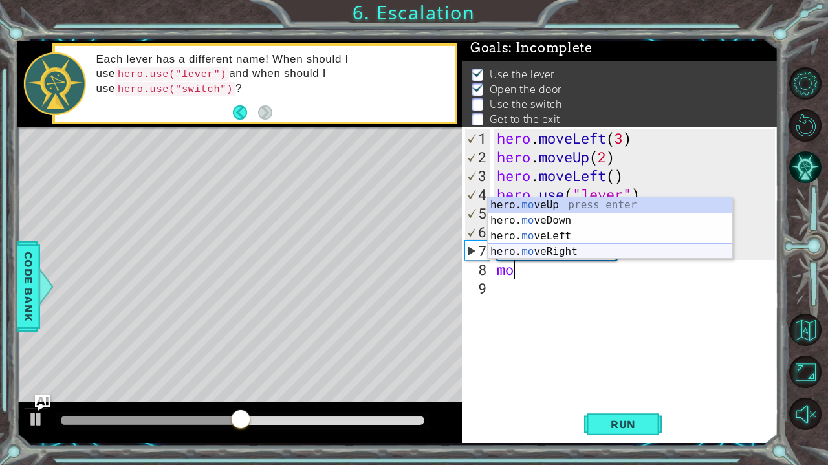
click at [562, 246] on div "hero. mo veUp press enter hero. mo veDown press enter hero. mo veLeft press ent…" at bounding box center [610, 243] width 244 height 93
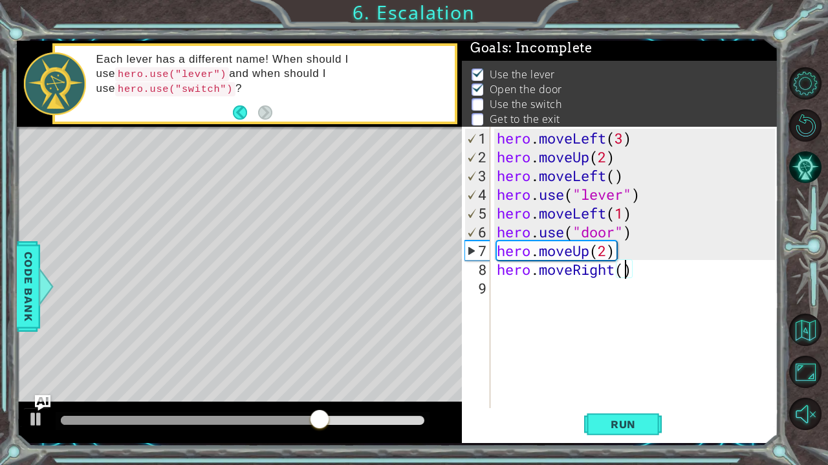
type textarea "hero.moveRight(3)"
click at [599, 293] on div "hero . moveLeft ( 3 ) hero . moveUp ( 2 ) hero . moveLeft ( ) hero . use ( "lev…" at bounding box center [637, 288] width 287 height 319
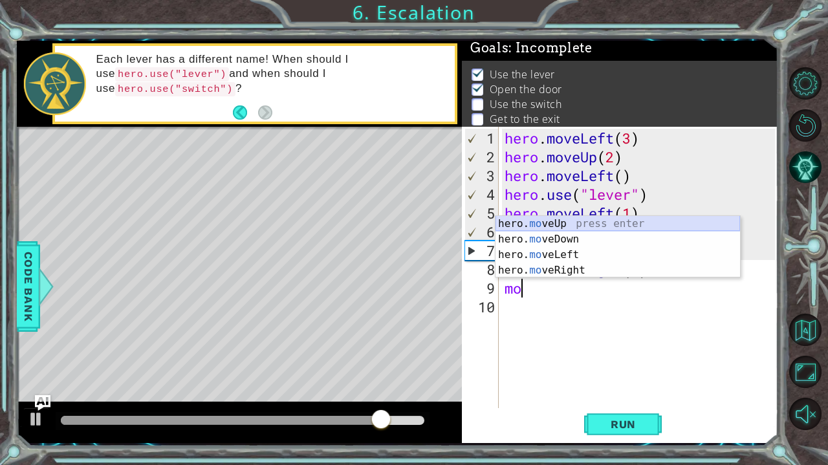
click at [548, 219] on div "hero. mo veUp press enter hero. mo veDown press enter hero. mo veLeft press ent…" at bounding box center [617, 262] width 244 height 93
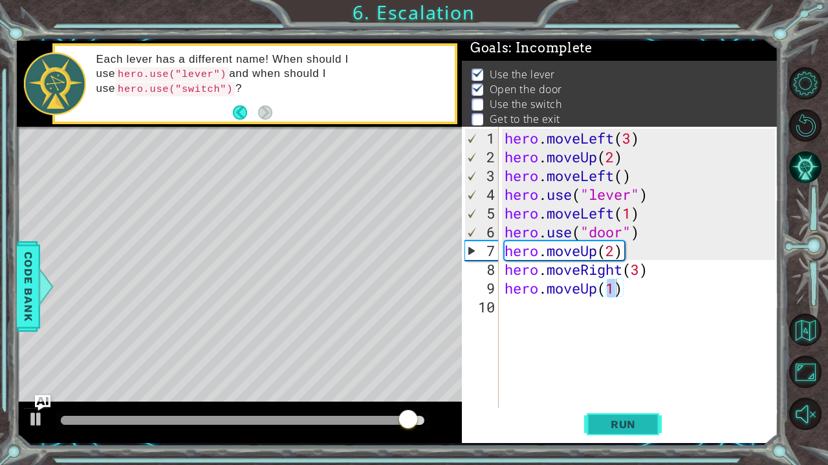
click at [643, 418] on span "Run" at bounding box center [623, 424] width 51 height 13
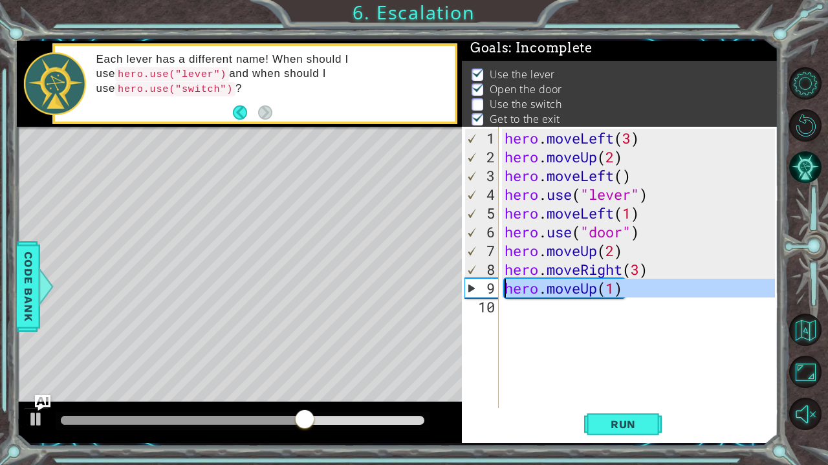
drag, startPoint x: 636, startPoint y: 296, endPoint x: 508, endPoint y: 292, distance: 128.1
click at [506, 292] on div "hero . moveLeft ( 3 ) hero . moveUp ( 2 ) hero . moveLeft ( ) hero . use ( "lev…" at bounding box center [641, 288] width 279 height 319
type textarea "hero.moveUp(1)"
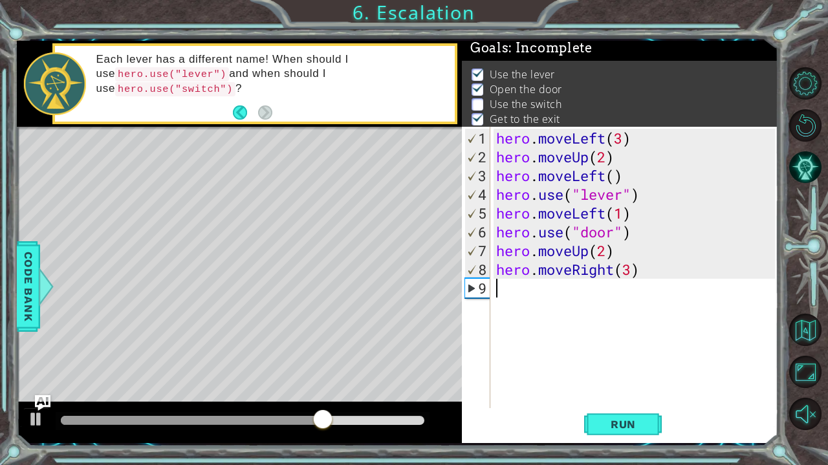
click at [629, 273] on div "hero . moveLeft ( 3 ) hero . moveUp ( 2 ) hero . moveLeft ( ) hero . use ( "lev…" at bounding box center [637, 288] width 288 height 319
type textarea "hero.moveRight(2)"
click at [618, 294] on div "hero . moveLeft ( 3 ) hero . moveUp ( 2 ) hero . moveLeft ( ) hero . use ( "lev…" at bounding box center [637, 288] width 288 height 319
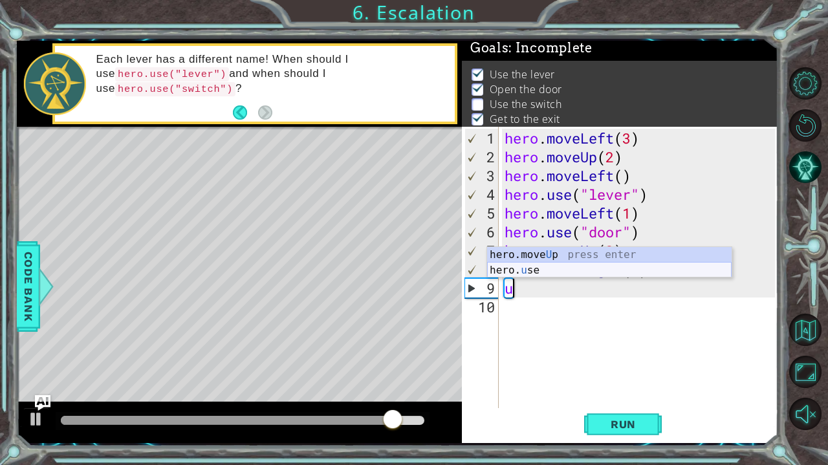
click at [523, 272] on div "hero.move U p press enter hero. u se press enter" at bounding box center [609, 278] width 244 height 62
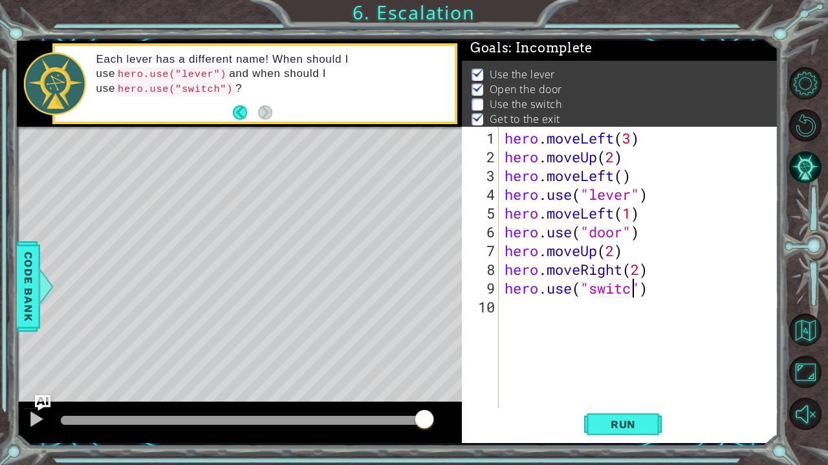
scroll to position [0, 6]
type textarea "hero.use("switch")"
click at [628, 419] on span "Run" at bounding box center [623, 424] width 51 height 13
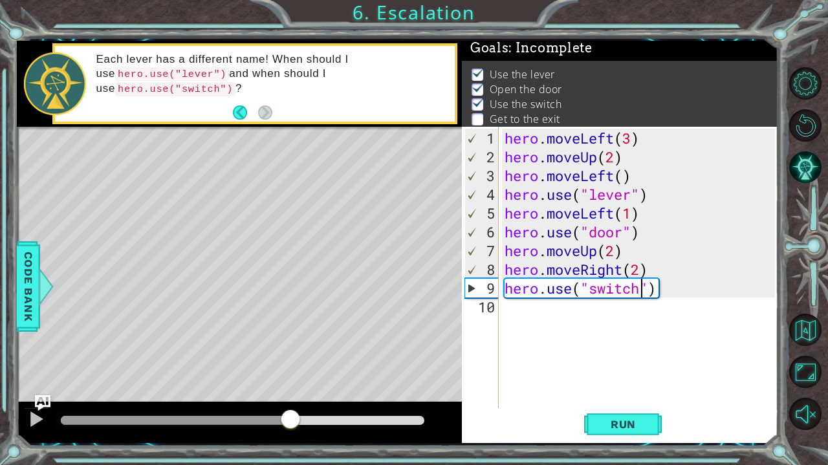
drag, startPoint x: 94, startPoint y: 418, endPoint x: 290, endPoint y: 398, distance: 197.0
click at [290, 398] on div "methods hero moveDown(steps) moveUp(steps) moveLeft(steps) moveRight(steps) use…" at bounding box center [398, 242] width 762 height 402
click at [576, 319] on div "hero . moveLeft ( 3 ) hero . moveUp ( 2 ) hero . moveLeft ( ) hero . use ( "lev…" at bounding box center [641, 288] width 279 height 319
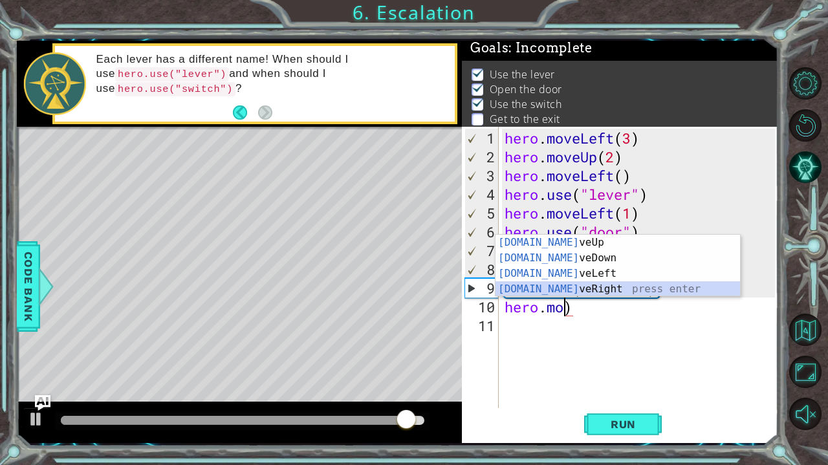
click at [631, 285] on div "[DOMAIN_NAME] veUp press enter [DOMAIN_NAME] veDown press enter [DOMAIN_NAME] v…" at bounding box center [617, 281] width 244 height 93
type textarea "hero.moveRight(1)"
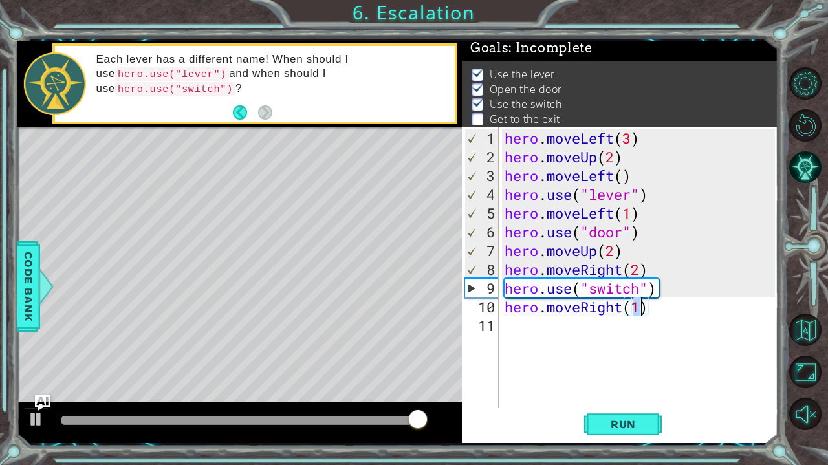
click at [595, 330] on div "hero . moveLeft ( 3 ) hero . moveUp ( 2 ) hero . moveLeft ( ) hero . use ( "lev…" at bounding box center [641, 288] width 279 height 319
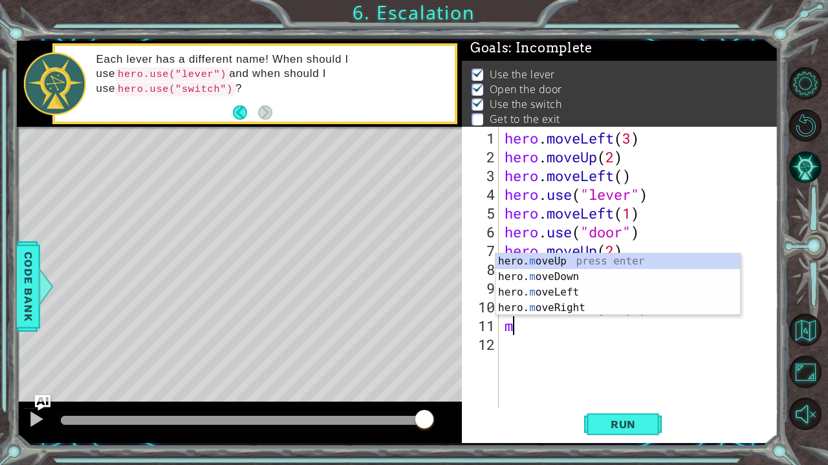
type textarea "hero.moveUp(1)"
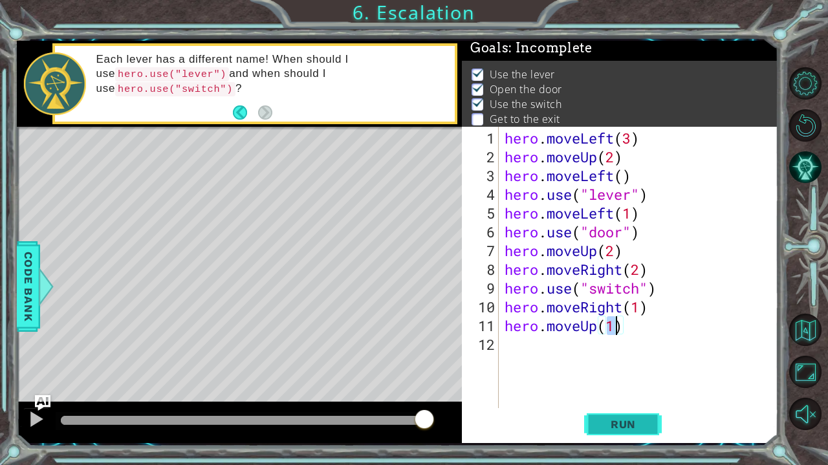
click at [634, 416] on button "Run" at bounding box center [623, 425] width 78 height 32
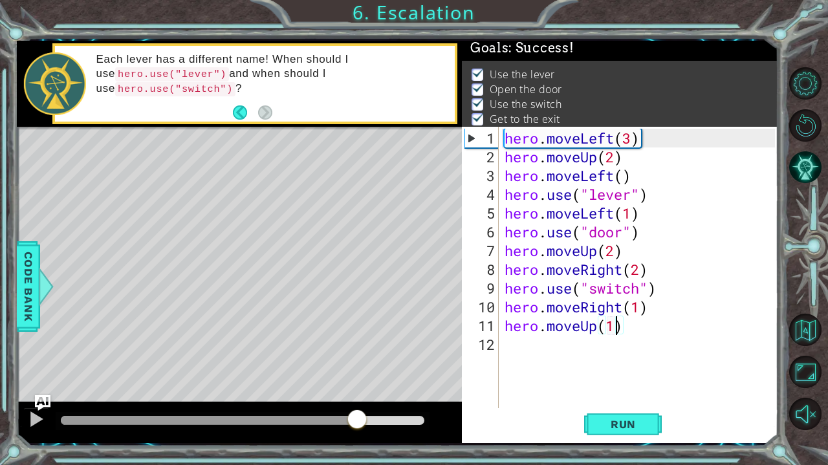
click at [357, 418] on div at bounding box center [242, 420] width 363 height 9
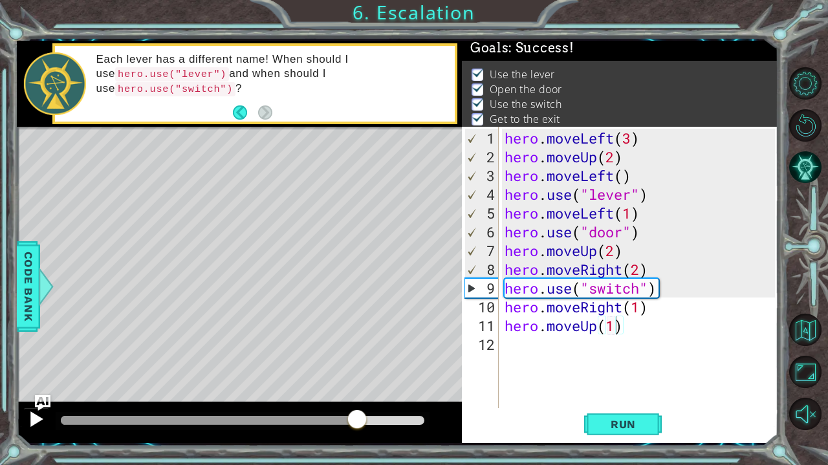
click at [34, 422] on div at bounding box center [36, 419] width 17 height 17
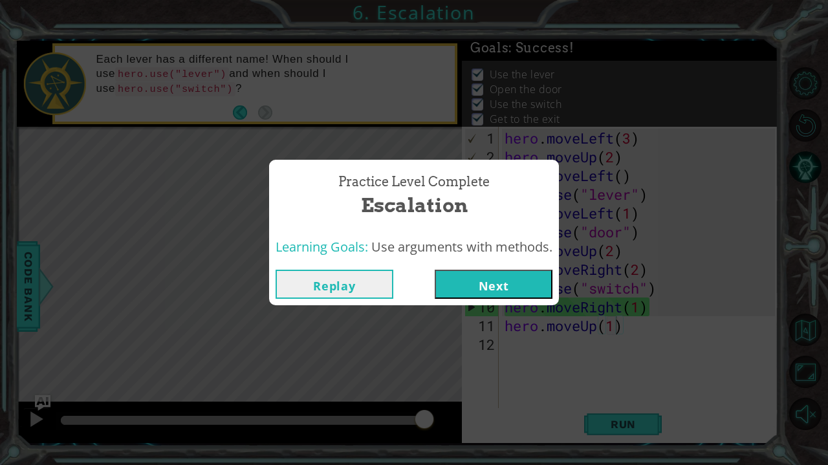
click at [460, 285] on button "Next" at bounding box center [494, 284] width 118 height 29
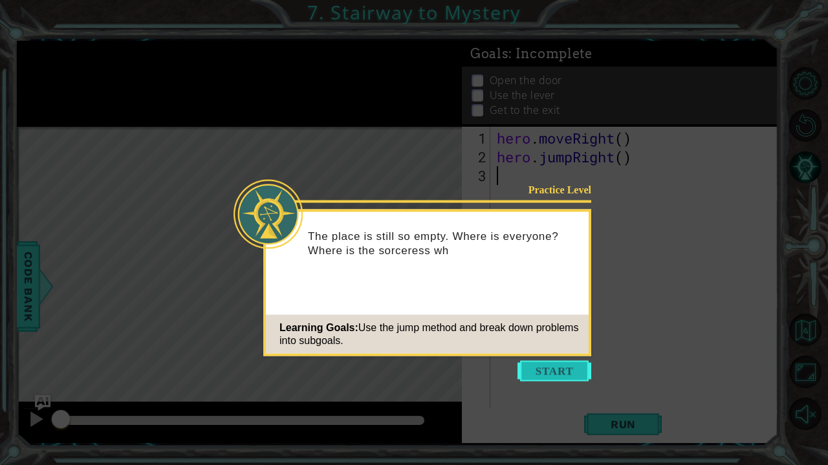
click at [542, 370] on button "Start" at bounding box center [554, 371] width 74 height 21
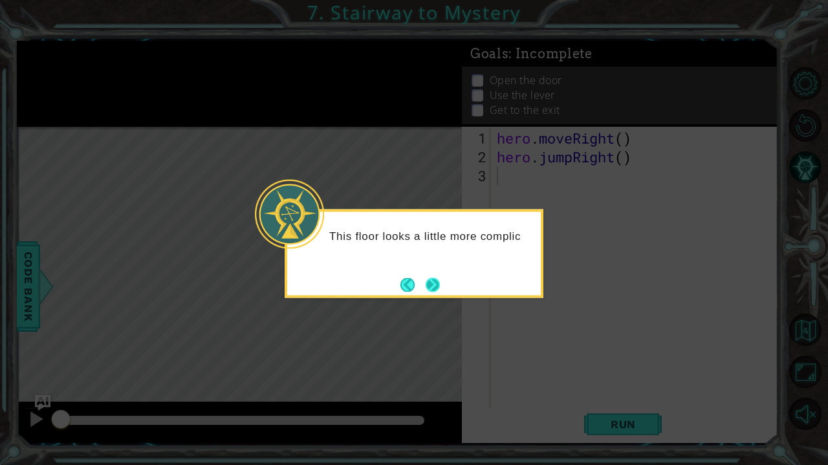
click at [432, 281] on button "Next" at bounding box center [433, 284] width 14 height 14
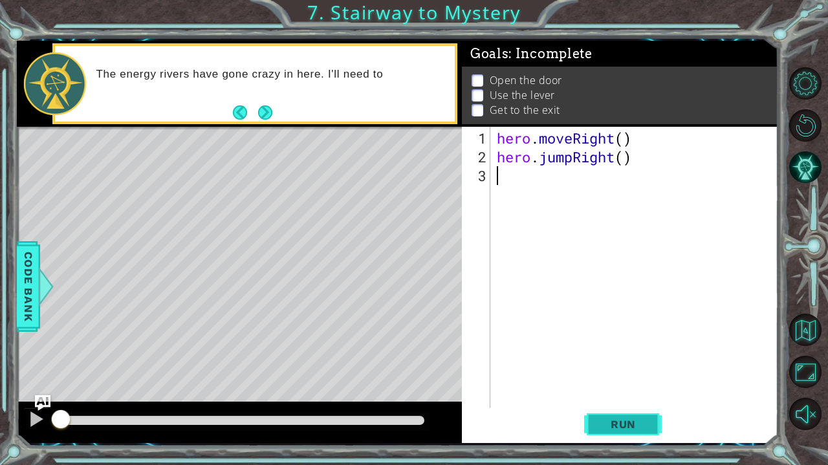
click at [611, 427] on span "Run" at bounding box center [623, 424] width 51 height 13
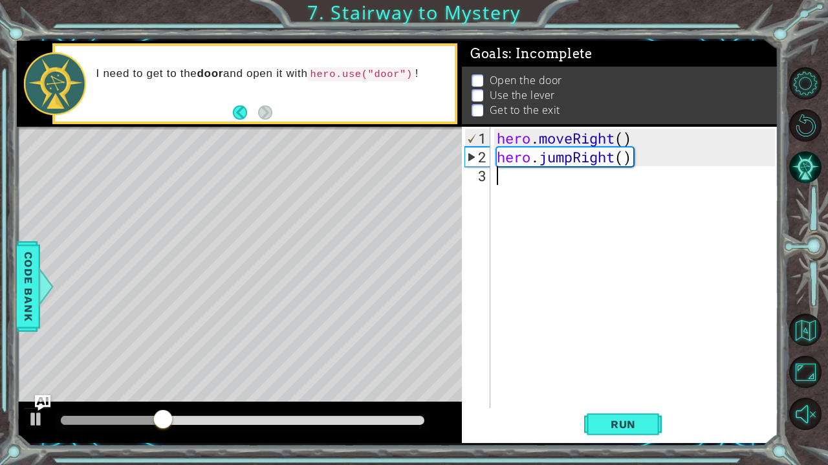
click at [544, 185] on div "hero . moveRight ( ) hero . jumpRight ( )" at bounding box center [637, 288] width 287 height 319
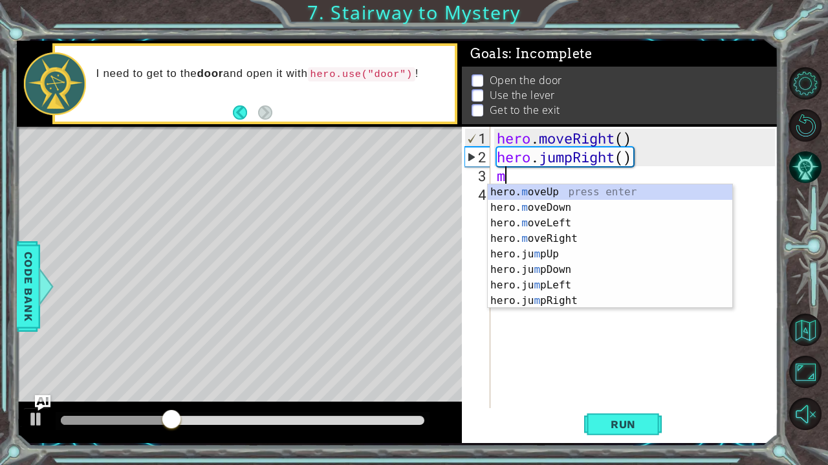
type textarea "hero.moveUp(1)"
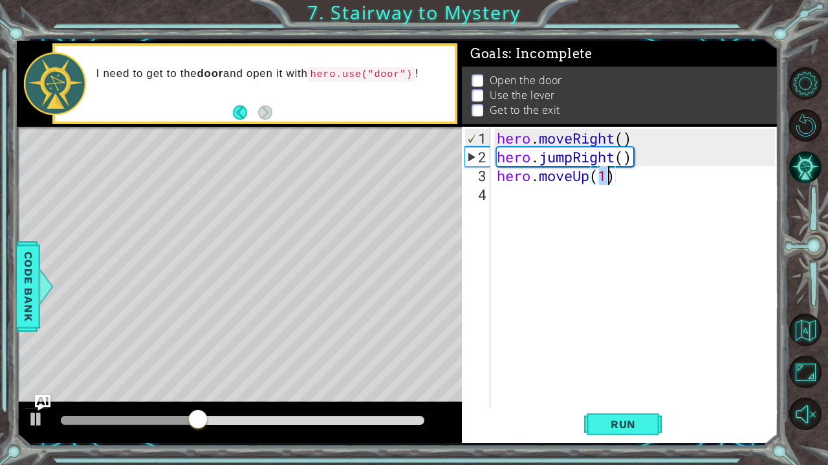
click at [527, 197] on div "hero . moveRight ( ) hero . jumpRight ( ) hero . moveUp ( 1 )" at bounding box center [637, 288] width 287 height 319
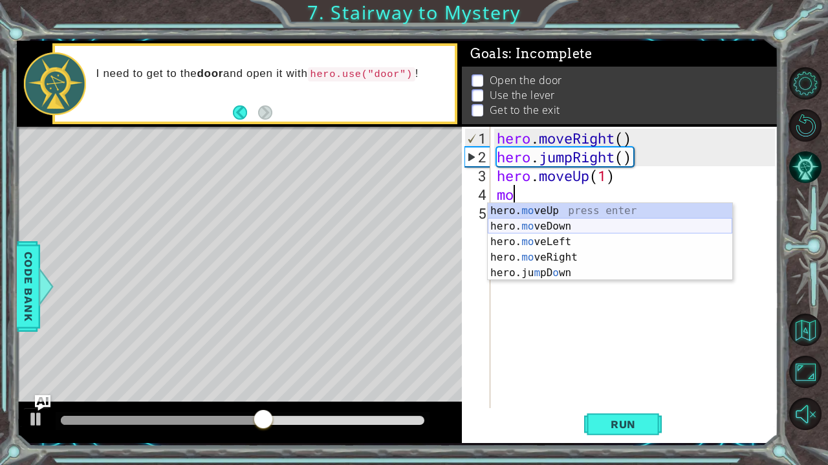
click at [563, 233] on div "hero. mo veUp press enter hero. mo veDown press enter hero. mo veLeft press ent…" at bounding box center [610, 257] width 244 height 109
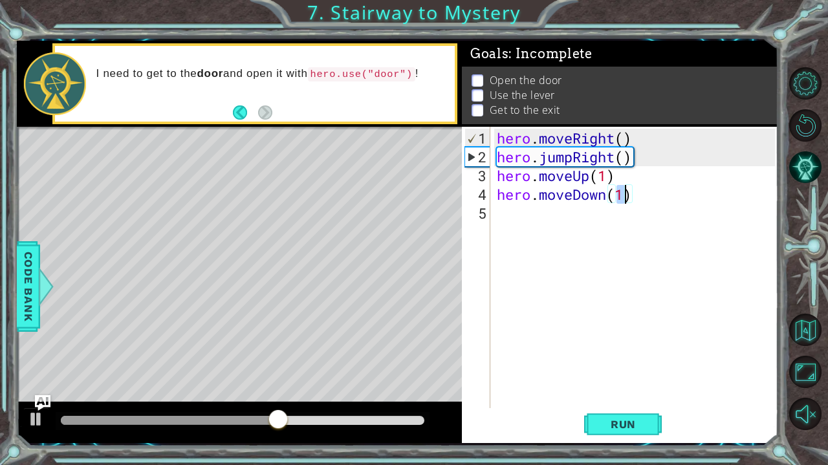
click at [607, 196] on div "hero . moveRight ( ) hero . jumpRight ( ) hero . moveUp ( 1 ) hero . moveDown (…" at bounding box center [637, 288] width 287 height 319
type textarea "mo"
type textarea "m"
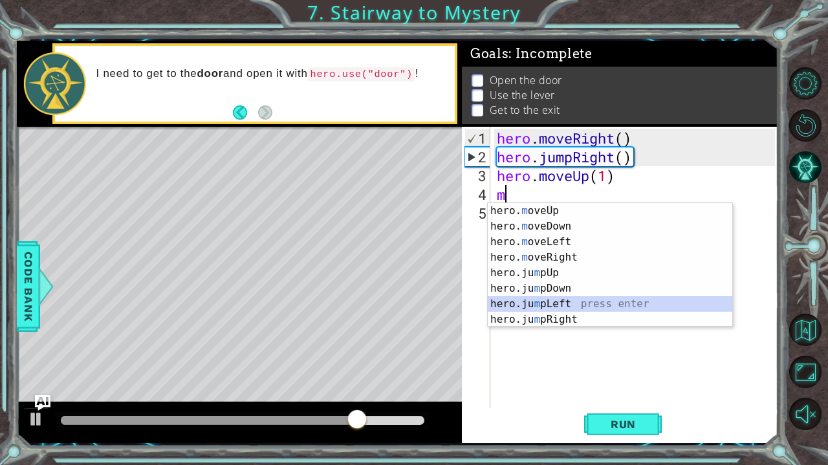
click at [551, 299] on div "hero. m oveUp press enter hero. m oveDown press enter hero. m oveLeft press ent…" at bounding box center [610, 280] width 244 height 155
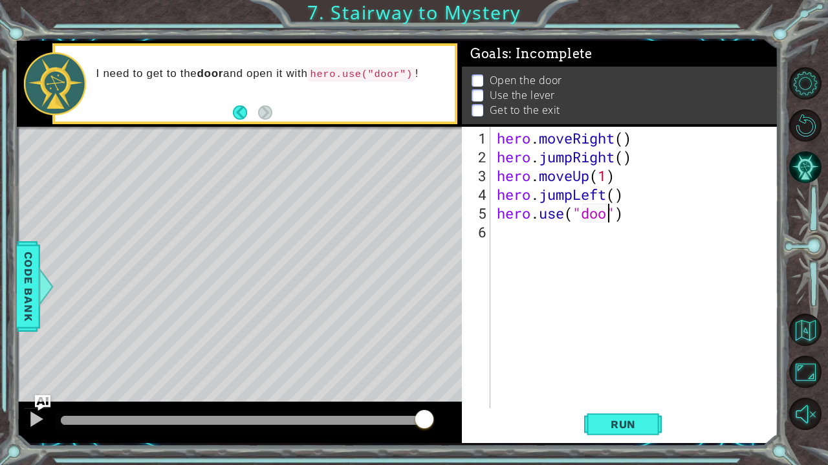
type textarea "hero.use("door")"
click at [607, 224] on div "hero . moveRight ( ) hero . jumpRight ( ) hero . moveUp ( 1 ) hero . jumpLeft (…" at bounding box center [637, 288] width 287 height 319
click at [628, 420] on span "Run" at bounding box center [623, 424] width 51 height 13
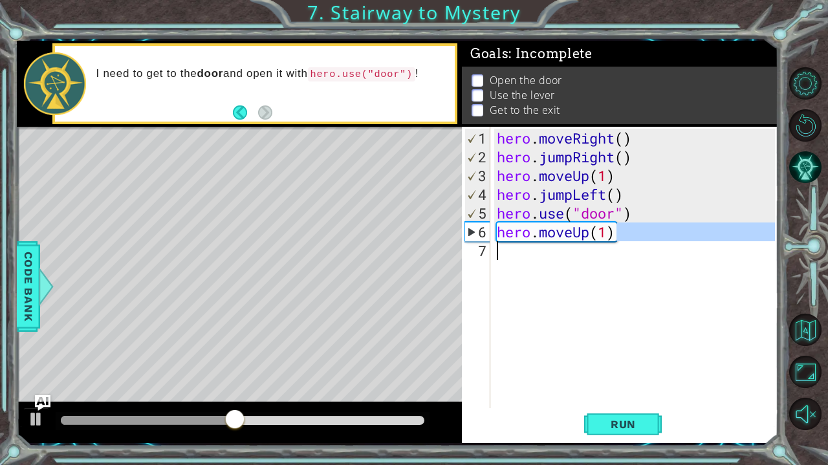
drag, startPoint x: 625, startPoint y: 234, endPoint x: 593, endPoint y: 279, distance: 54.7
click at [593, 277] on div "hero . moveRight ( ) hero . jumpRight ( ) hero . moveUp ( 1 ) hero . jumpLeft (…" at bounding box center [637, 288] width 287 height 319
type textarea "hero.moveUp(1)"
click at [593, 279] on div "hero . moveRight ( ) hero . jumpRight ( ) hero . moveUp ( 1 ) hero . jumpLeft (…" at bounding box center [637, 288] width 287 height 319
click at [582, 195] on div "hero . moveRight ( ) hero . jumpRight ( ) hero . moveUp ( 1 ) hero . jumpLeft (…" at bounding box center [637, 288] width 287 height 319
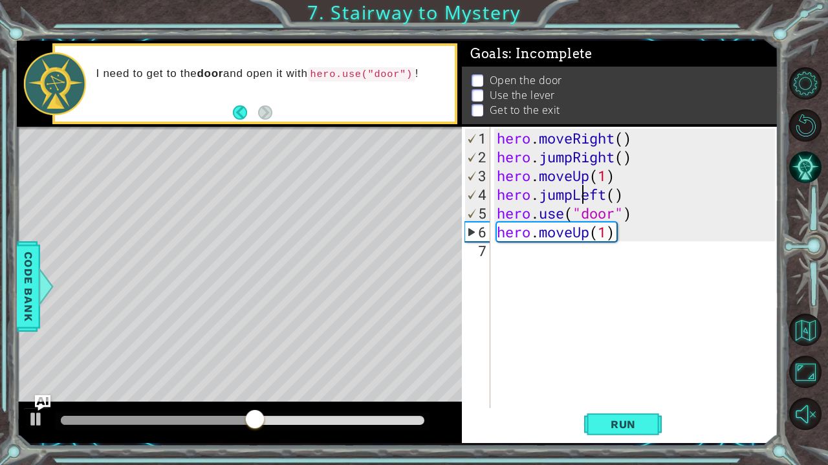
click at [571, 194] on div "hero . moveRight ( ) hero . jumpRight ( ) hero . moveUp ( 1 ) hero . jumpLeft (…" at bounding box center [637, 288] width 287 height 319
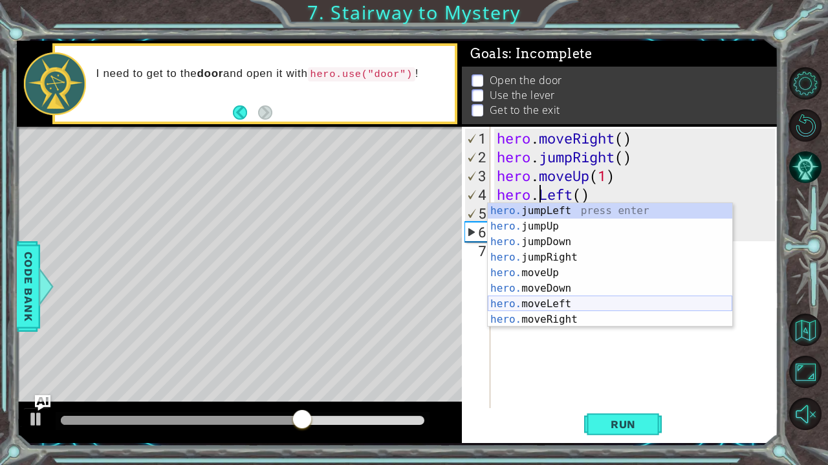
click at [565, 303] on div "hero. jumpLeft press enter hero. jumpUp press enter hero. jumpDown press enter …" at bounding box center [610, 280] width 244 height 155
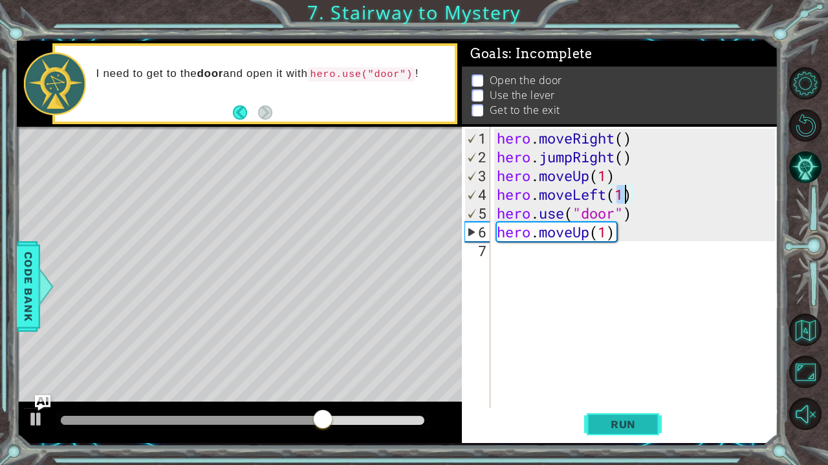
click at [608, 427] on span "Run" at bounding box center [623, 424] width 51 height 13
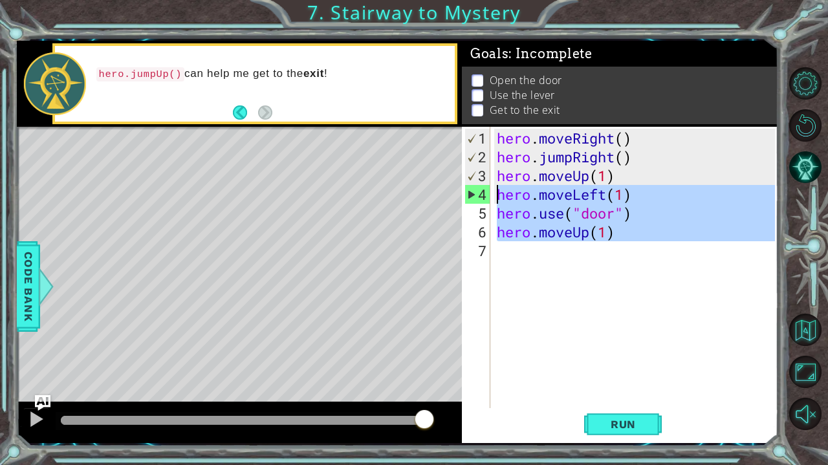
drag, startPoint x: 640, startPoint y: 242, endPoint x: 478, endPoint y: 189, distance: 170.6
click at [478, 189] on div "hero.moveLeft(1) 1 2 3 4 5 6 7 hero . moveRight ( ) hero . jumpRight ( ) hero .…" at bounding box center [618, 267] width 313 height 281
type textarea "hero.moveLeft(1) hero.use("door")"
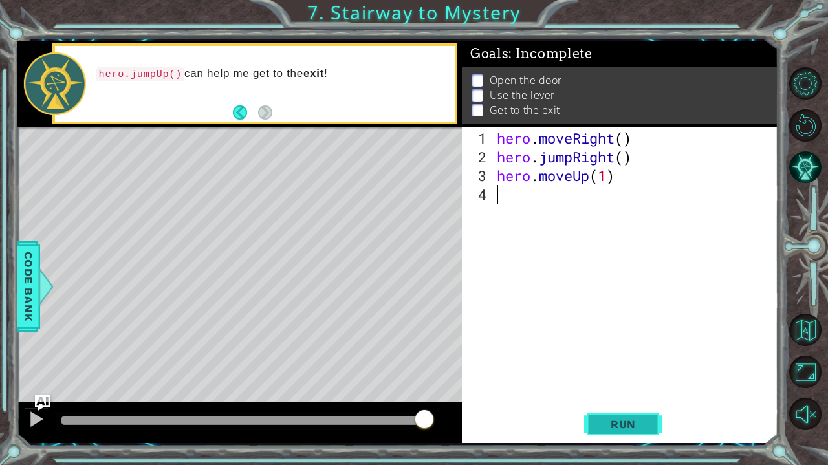
click at [619, 426] on span "Run" at bounding box center [623, 424] width 51 height 13
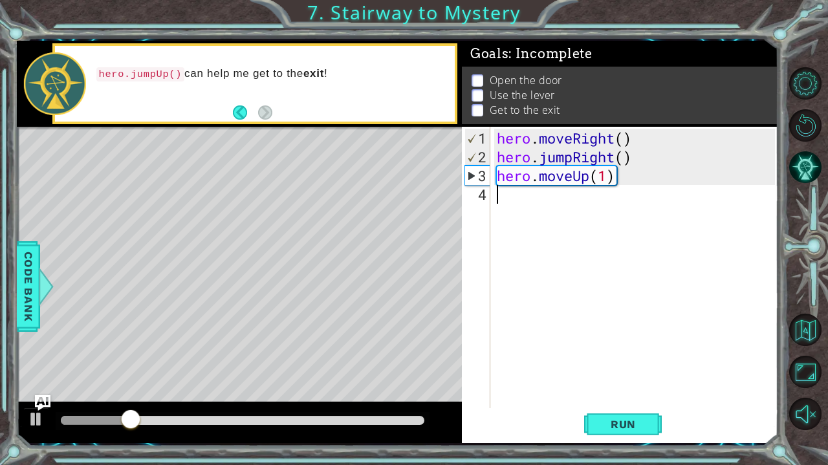
type textarea "m"
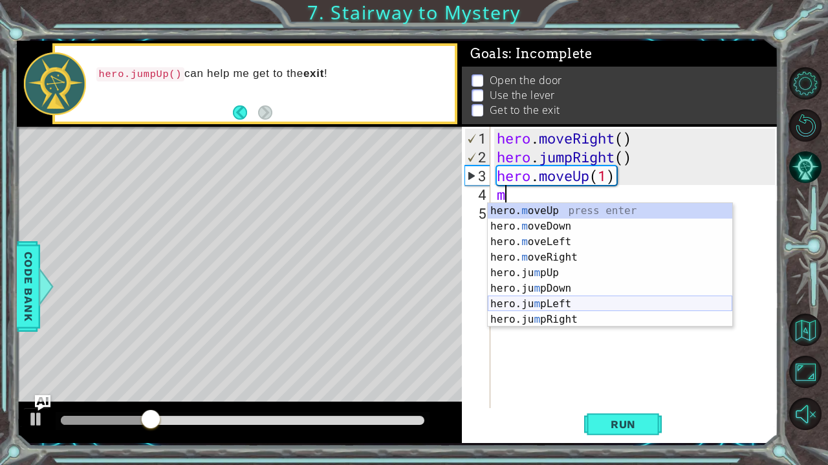
click at [561, 315] on div "hero. m oveUp press enter hero. m oveDown press enter hero. m oveLeft press ent…" at bounding box center [610, 280] width 244 height 155
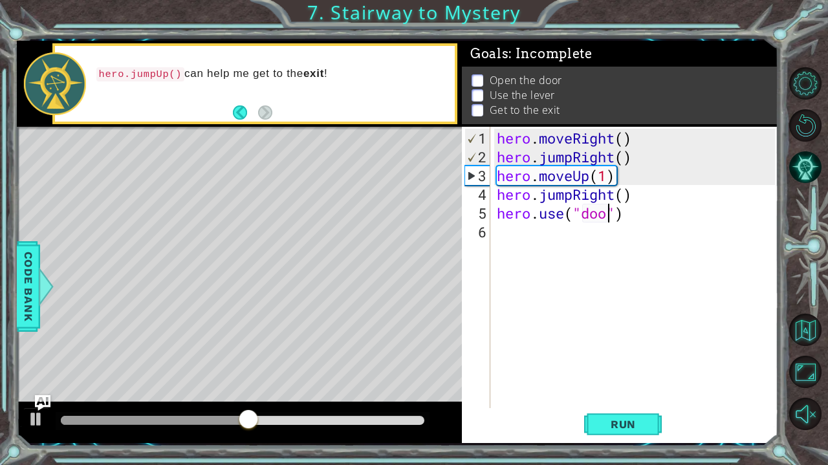
scroll to position [0, 5]
click at [608, 426] on span "Run" at bounding box center [623, 424] width 51 height 13
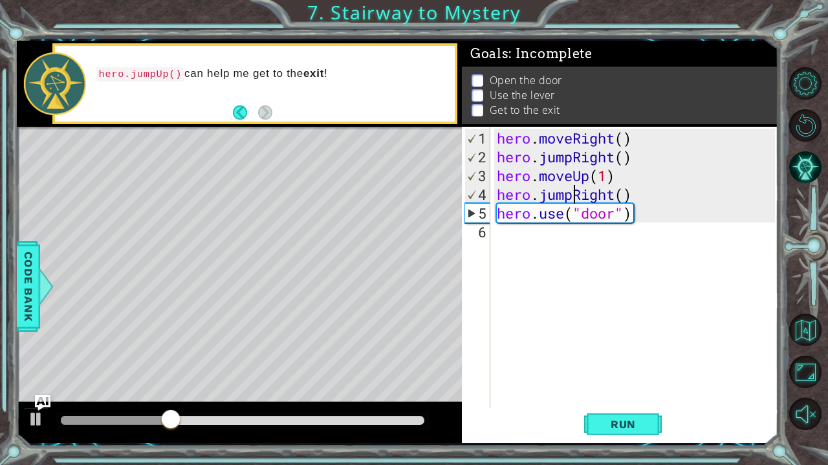
click at [571, 192] on div "hero . moveRight ( ) hero . jumpRight ( ) hero . moveUp ( 1 ) hero . jumpRight …" at bounding box center [637, 288] width 287 height 319
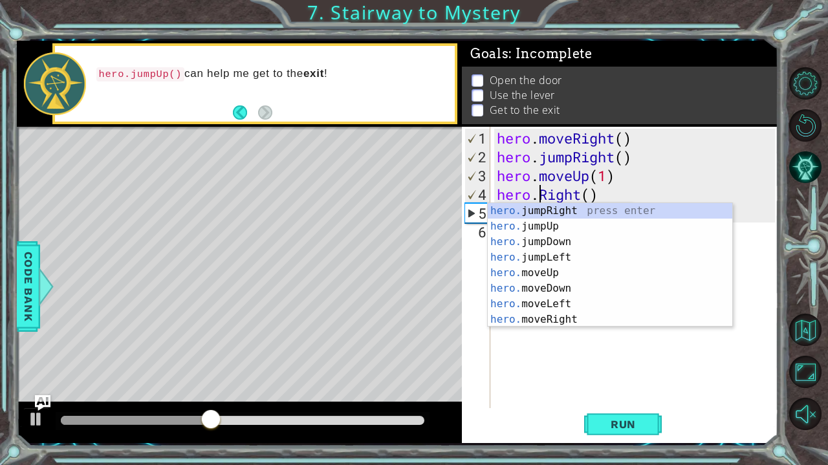
scroll to position [0, 4]
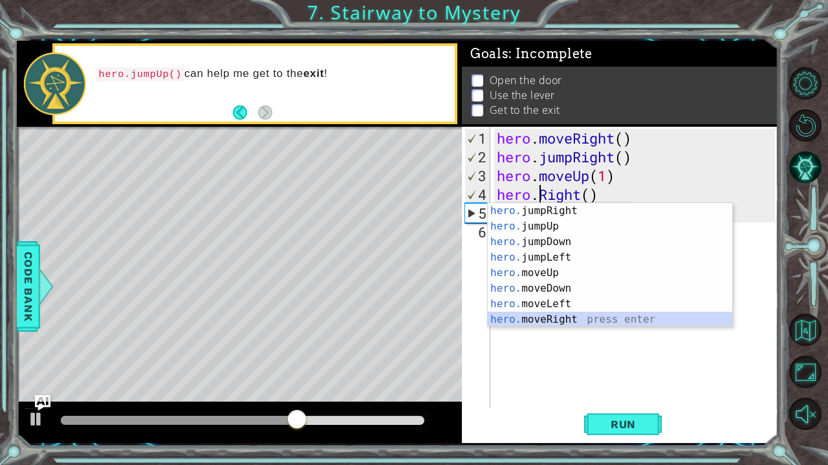
click at [568, 316] on div "hero. jumpRight press enter hero. jumpUp press enter hero. jumpDown press enter…" at bounding box center [610, 280] width 244 height 155
type textarea "hero.moveRight(1)"
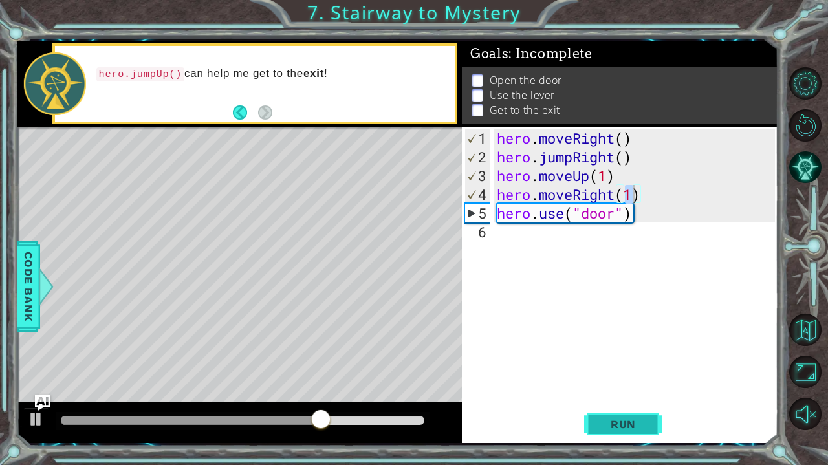
click at [601, 426] on span "Run" at bounding box center [623, 424] width 51 height 13
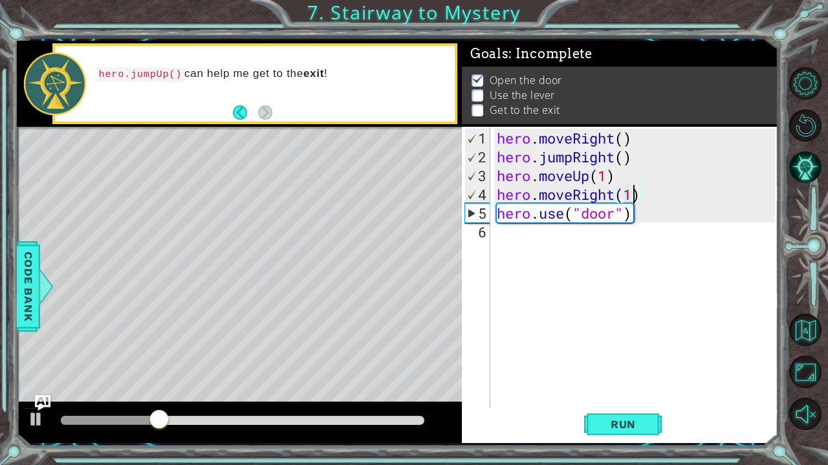
click at [522, 233] on div "hero . moveRight ( ) hero . jumpRight ( ) hero . moveUp ( 1 ) hero . moveRight …" at bounding box center [637, 288] width 287 height 319
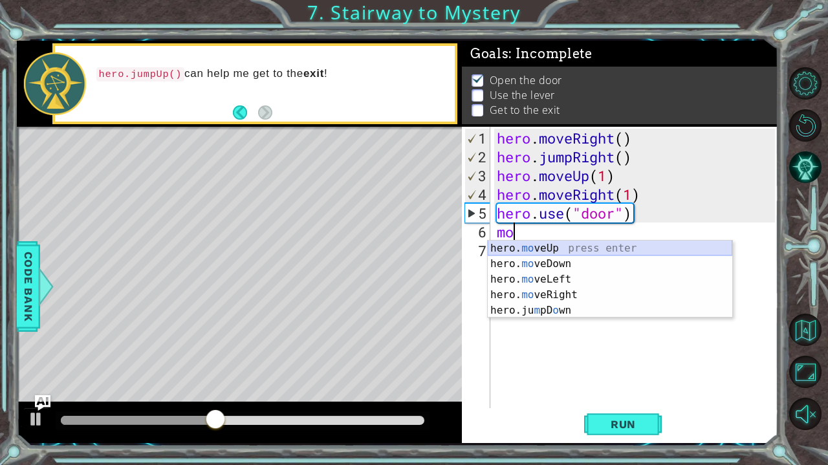
click at [570, 250] on div "hero. mo veUp press enter hero. mo veDown press enter hero. mo veLeft press ent…" at bounding box center [610, 295] width 244 height 109
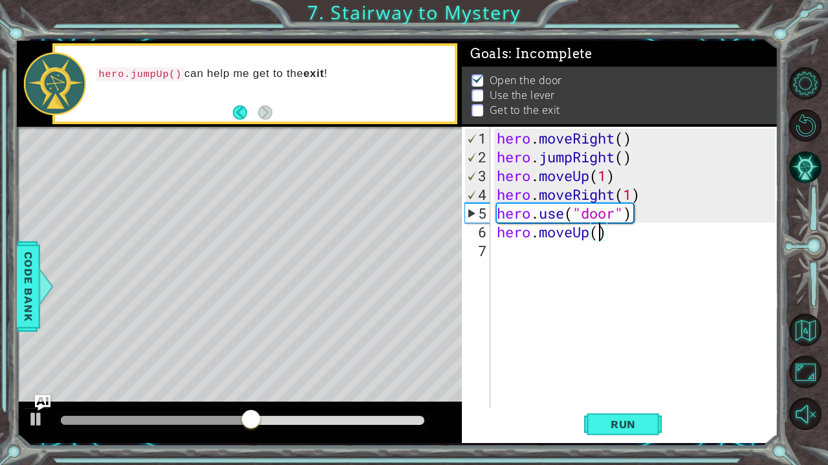
type textarea "hero.moveUp(2)"
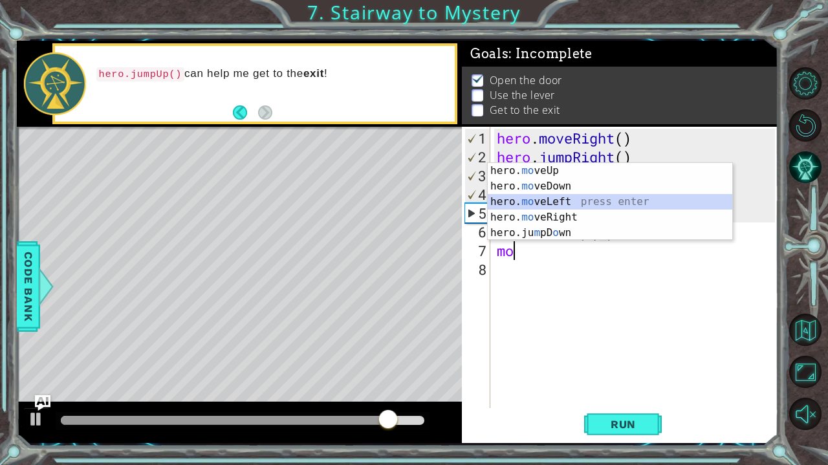
click at [577, 204] on div "hero. mo veUp press enter hero. mo veDown press enter hero. mo veLeft press ent…" at bounding box center [610, 217] width 244 height 109
type textarea "hero.moveLeft(1)"
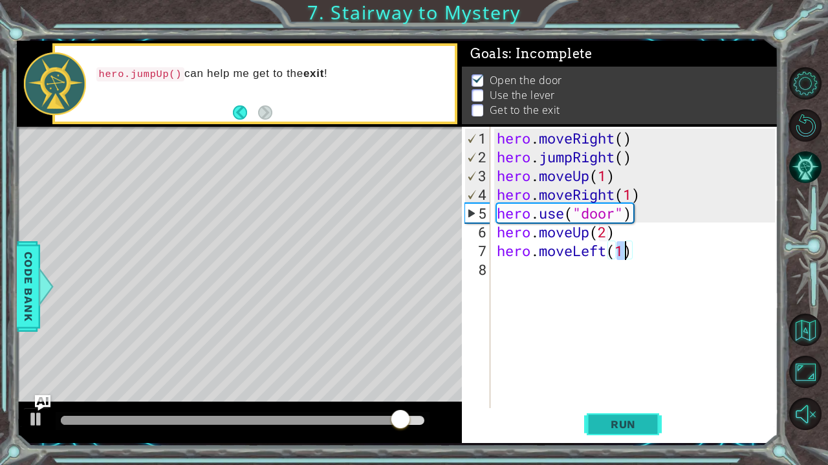
click at [627, 434] on button "Run" at bounding box center [623, 425] width 78 height 32
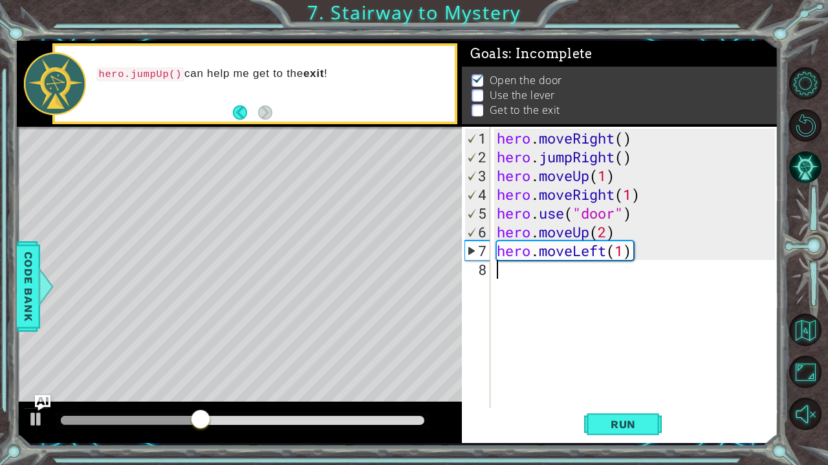
click at [555, 274] on div "hero . moveRight ( ) hero . jumpRight ( ) hero . moveUp ( 1 ) hero . moveRight …" at bounding box center [637, 288] width 287 height 319
type textarea "hero.use("switch")"
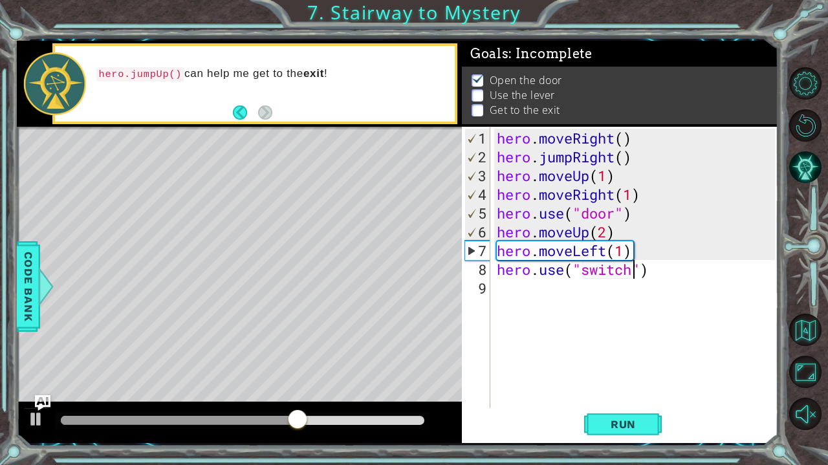
click at [562, 289] on div "hero . moveRight ( ) hero . jumpRight ( ) hero . moveUp ( 1 ) hero . moveRight …" at bounding box center [637, 288] width 287 height 319
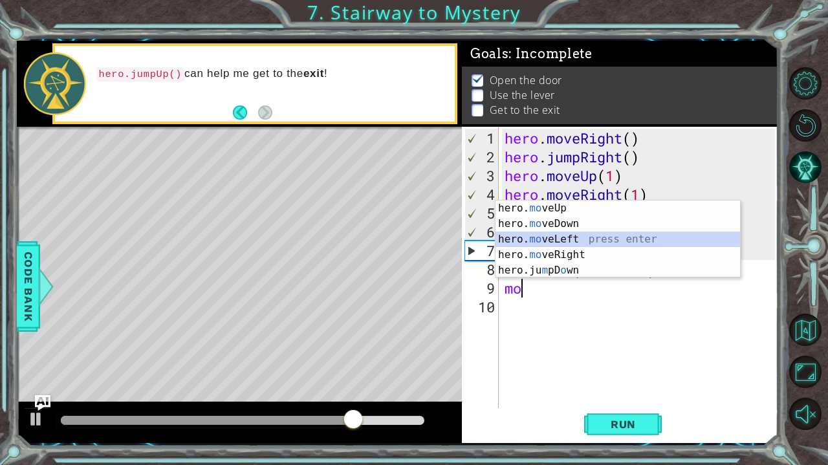
click at [598, 235] on div "hero. mo veUp press enter hero. mo veDown press enter hero. mo veLeft press ent…" at bounding box center [617, 254] width 244 height 109
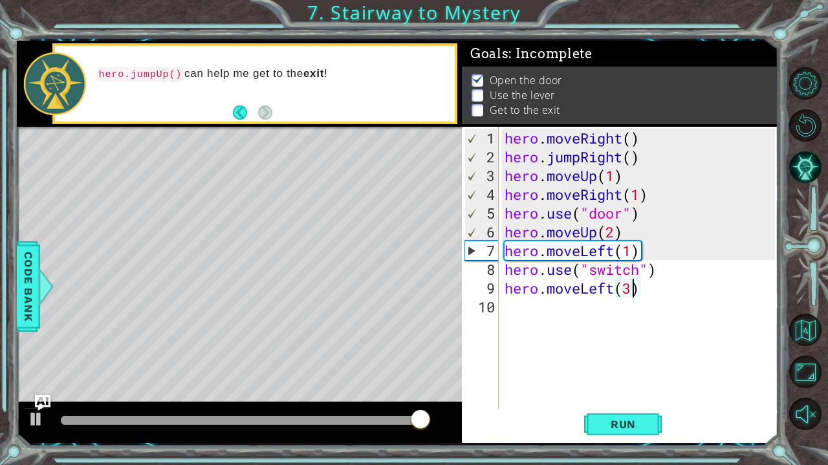
scroll to position [0, 5]
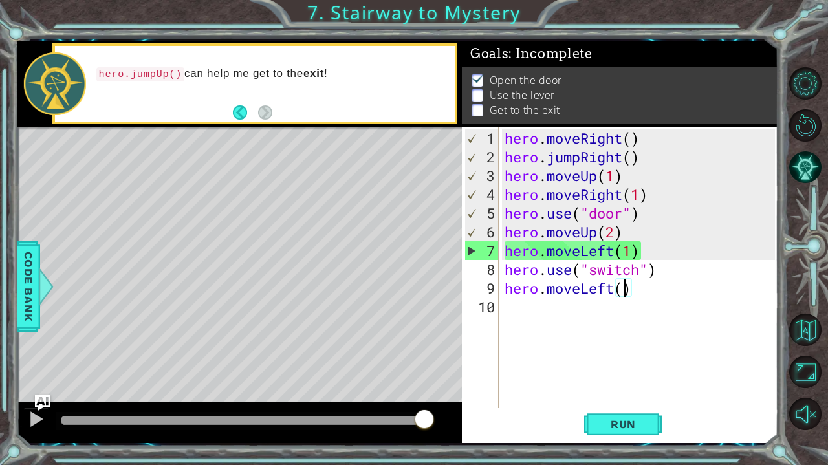
type textarea "hero.moveLeft(2)"
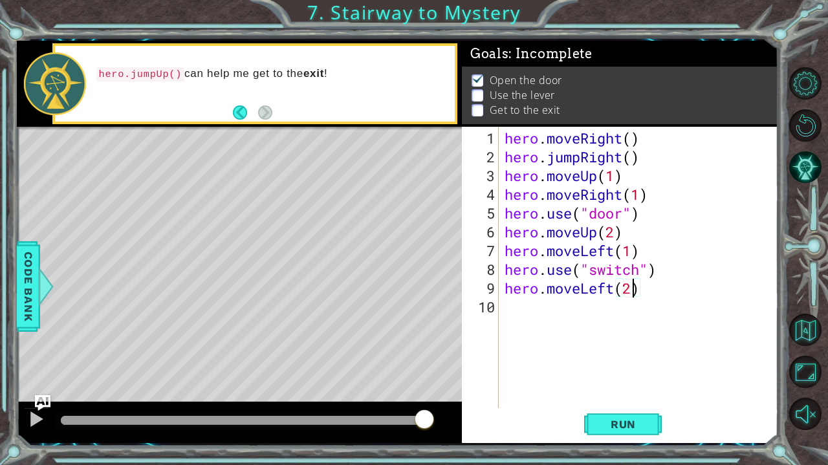
click at [526, 303] on div "hero . moveRight ( ) hero . jumpRight ( ) hero . moveUp ( 1 ) hero . moveRight …" at bounding box center [641, 288] width 279 height 319
type textarea "ju"
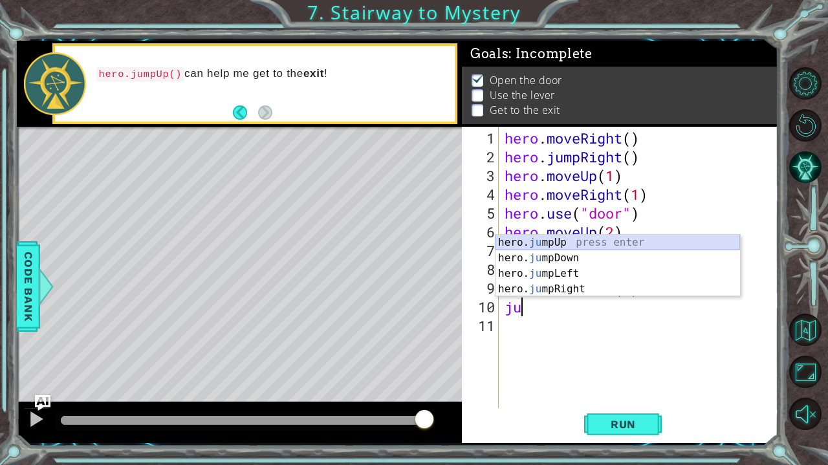
click at [594, 244] on div "hero. ju mpUp press enter hero. ju mpDown press enter hero. [PERSON_NAME] mpLef…" at bounding box center [617, 281] width 244 height 93
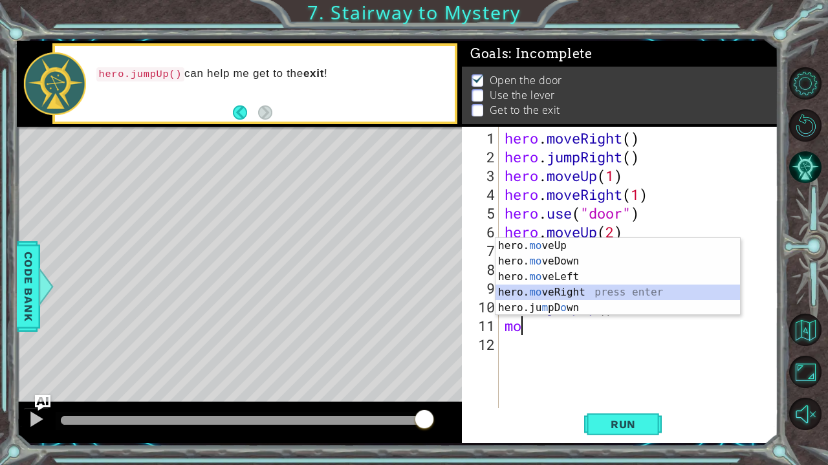
click at [590, 294] on div "hero. mo veUp press enter hero. mo veDown press enter hero. mo veLeft press ent…" at bounding box center [617, 292] width 244 height 109
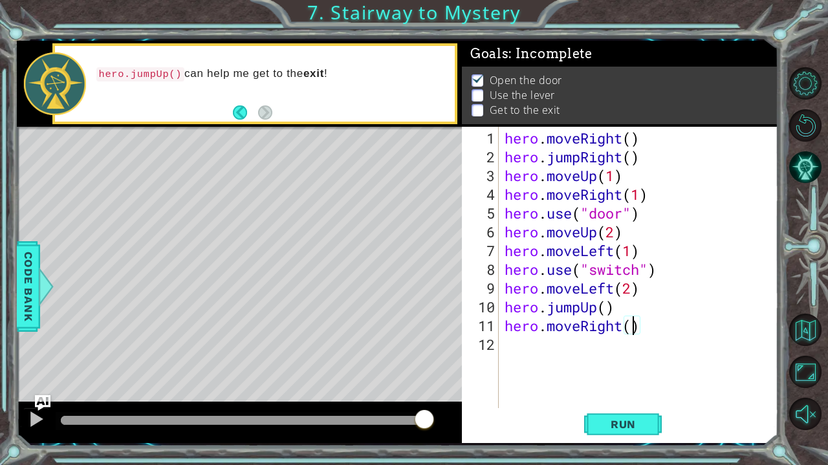
scroll to position [0, 6]
click at [629, 430] on span "Run" at bounding box center [623, 424] width 51 height 13
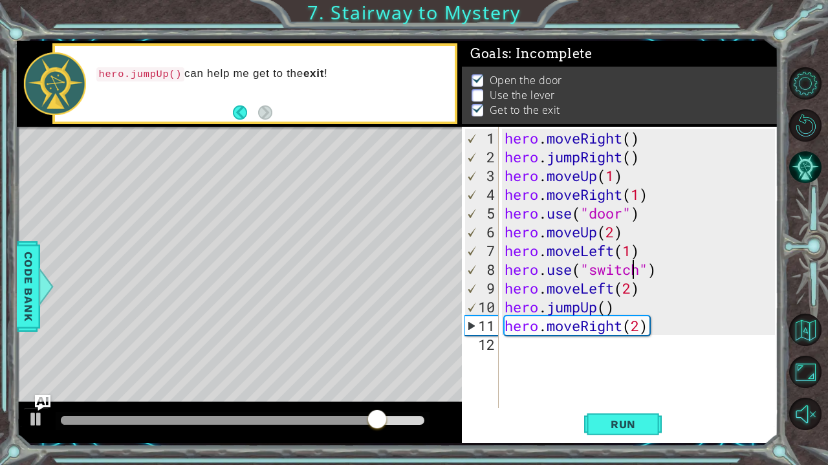
click at [636, 270] on div "hero . moveRight ( ) hero . jumpRight ( ) hero . moveUp ( 1 ) hero . moveRight …" at bounding box center [641, 288] width 279 height 319
drag, startPoint x: 640, startPoint y: 270, endPoint x: 592, endPoint y: 272, distance: 47.2
click at [592, 272] on div "hero . moveRight ( ) hero . jumpRight ( ) hero . moveUp ( 1 ) hero . moveRight …" at bounding box center [641, 288] width 279 height 319
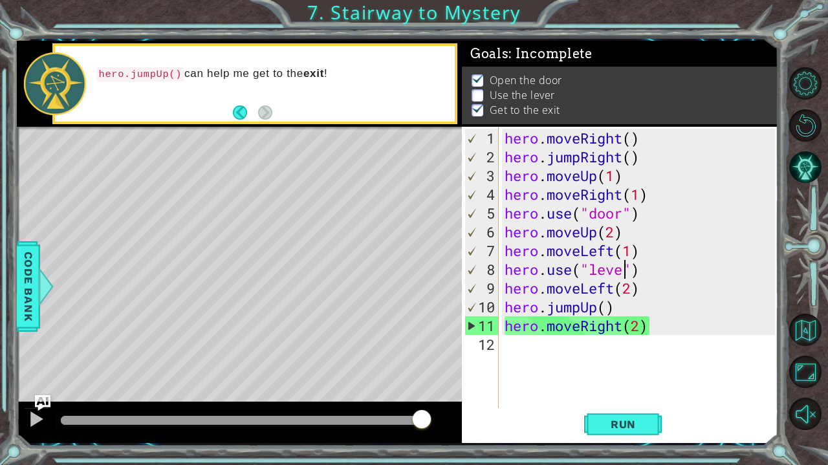
scroll to position [0, 5]
type textarea "hero.use("lever")"
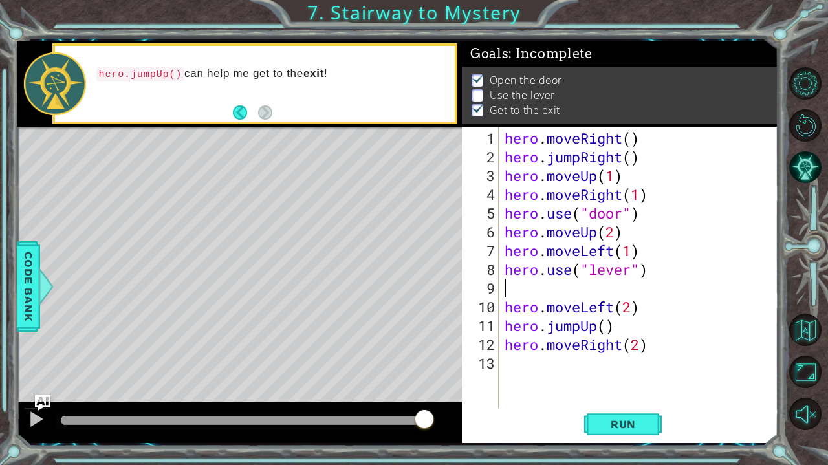
scroll to position [0, 0]
type textarea "hero.use("lever")"
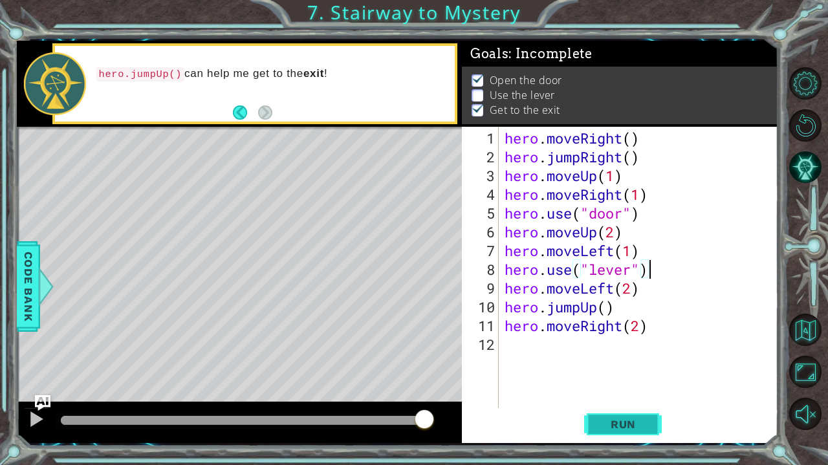
click at [615, 421] on span "Run" at bounding box center [623, 424] width 51 height 13
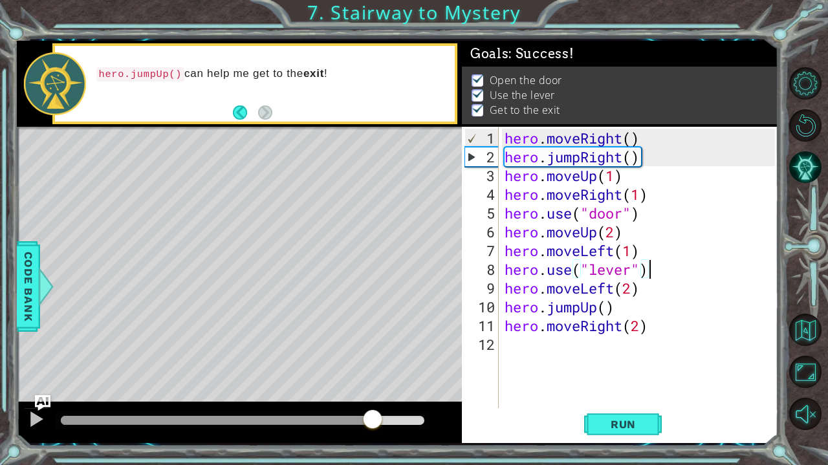
click at [373, 418] on div at bounding box center [242, 420] width 363 height 9
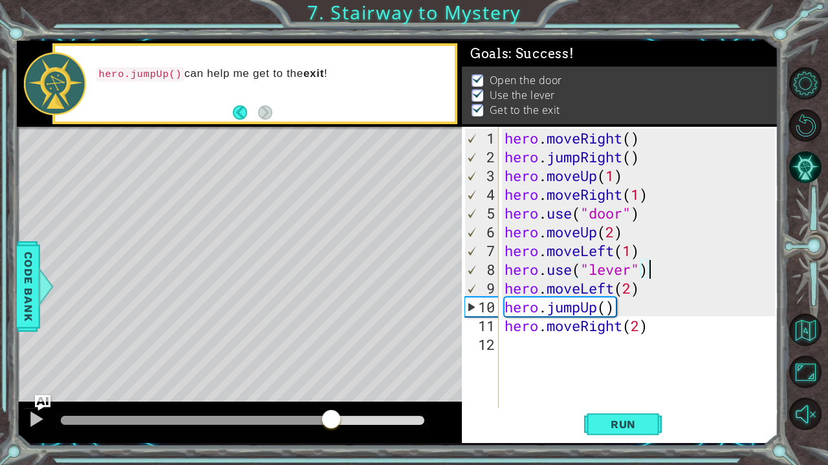
click at [331, 418] on div at bounding box center [196, 420] width 270 height 9
click at [31, 426] on div at bounding box center [36, 419] width 17 height 17
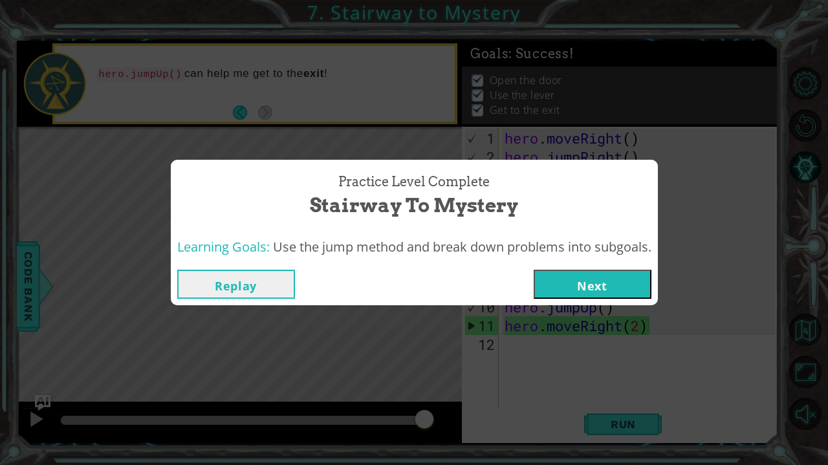
click at [630, 281] on button "Next" at bounding box center [592, 284] width 118 height 29
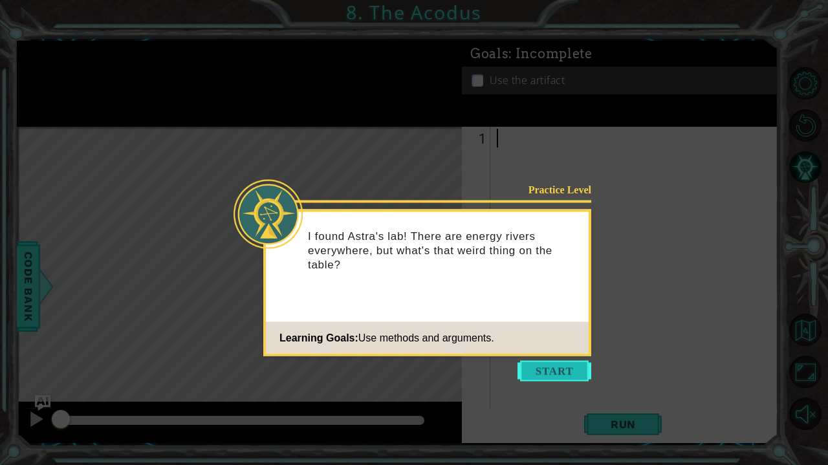
click at [574, 365] on button "Start" at bounding box center [554, 371] width 74 height 21
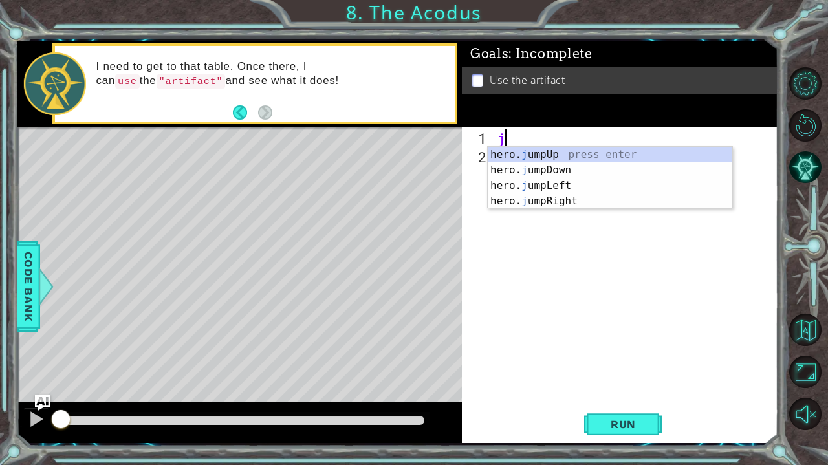
type textarea "ju"
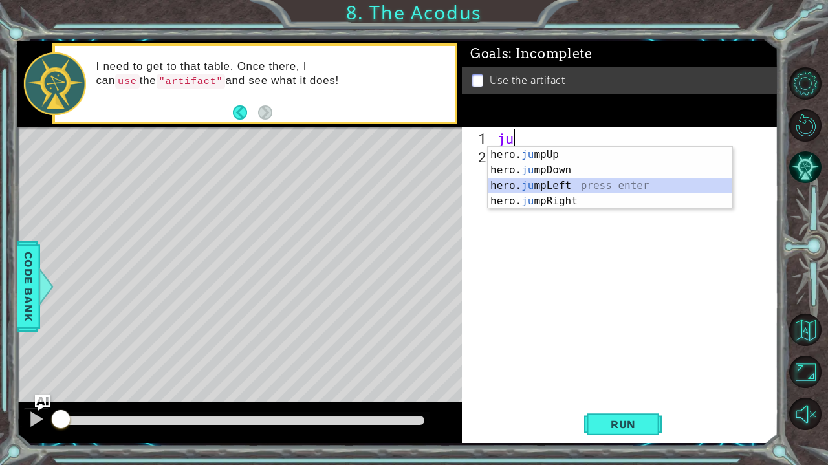
click at [596, 183] on div "hero. ju mpUp press enter hero. ju mpDown press enter hero. [PERSON_NAME] mpLef…" at bounding box center [610, 193] width 244 height 93
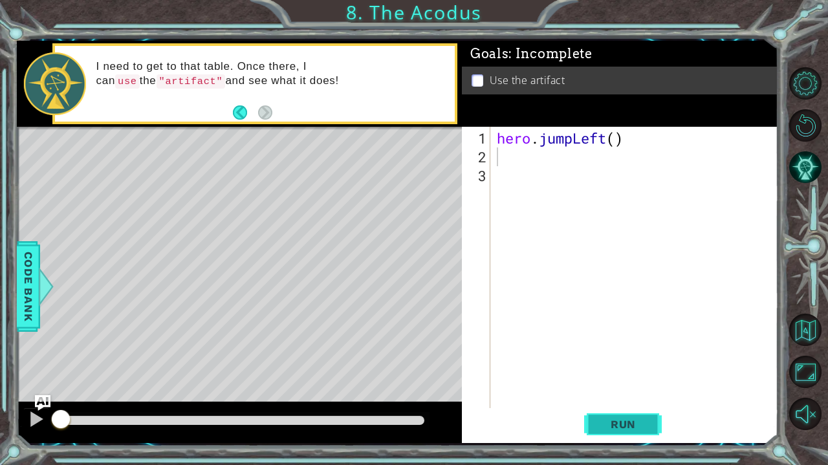
click at [629, 425] on span "Run" at bounding box center [623, 424] width 51 height 13
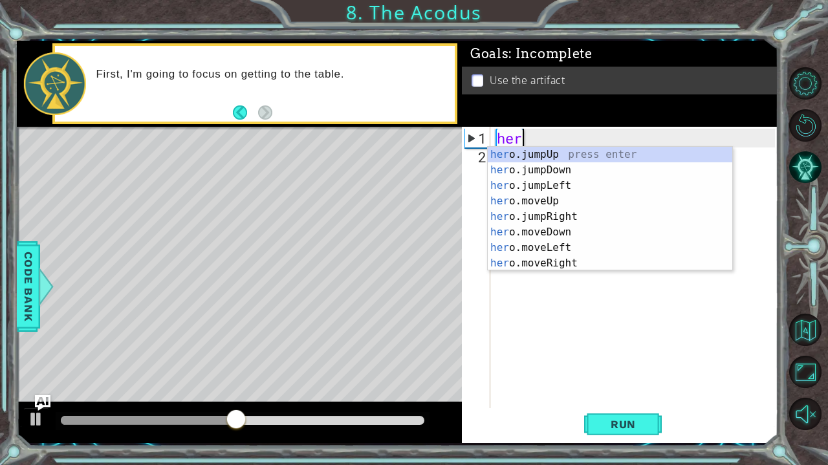
type textarea "h"
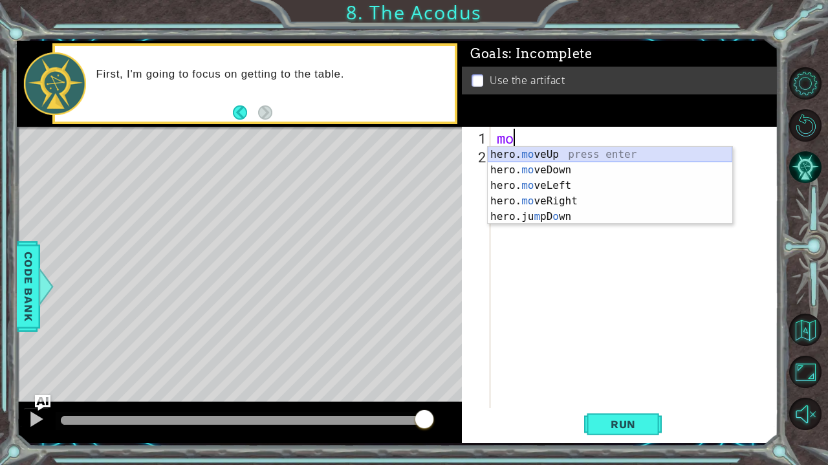
click at [566, 152] on div "hero. mo veUp press enter hero. mo veDown press enter hero. mo veLeft press ent…" at bounding box center [610, 201] width 244 height 109
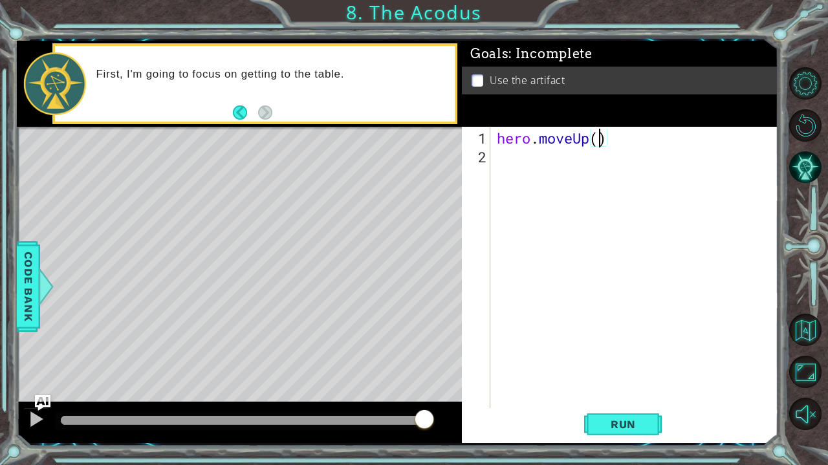
type textarea "hero.moveUp(2)"
click at [588, 159] on div "hero . moveUp ( 2 )" at bounding box center [637, 288] width 287 height 319
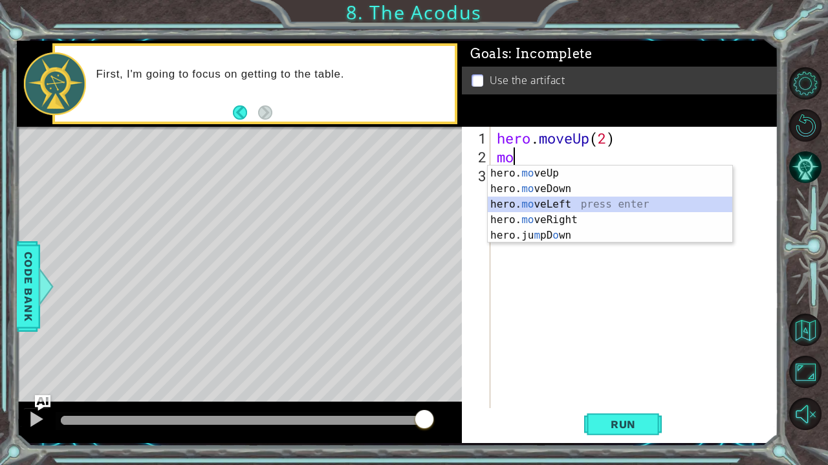
click at [574, 202] on div "hero. mo veUp press enter hero. mo veDown press enter hero. mo veLeft press ent…" at bounding box center [610, 220] width 244 height 109
type textarea "hero.moveLeft(1)"
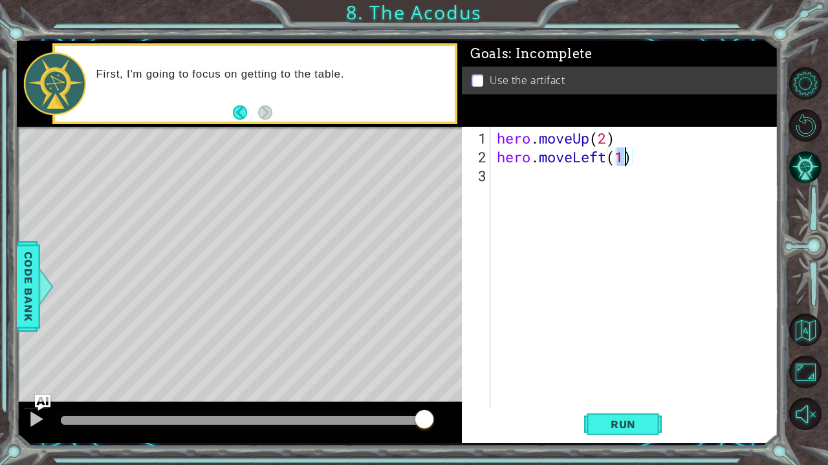
click at [548, 186] on div "hero . moveUp ( 2 ) hero . moveLeft ( 1 )" at bounding box center [637, 288] width 287 height 319
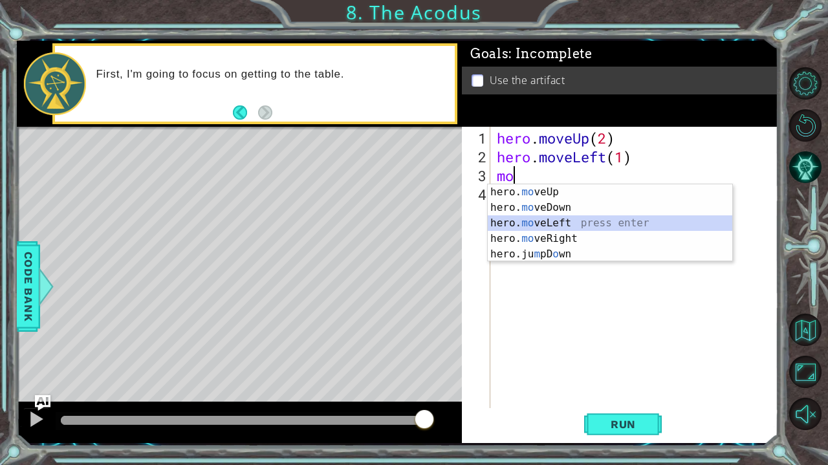
click at [564, 221] on div "hero. mo veUp press enter hero. mo veDown press enter hero. mo veLeft press ent…" at bounding box center [610, 238] width 244 height 109
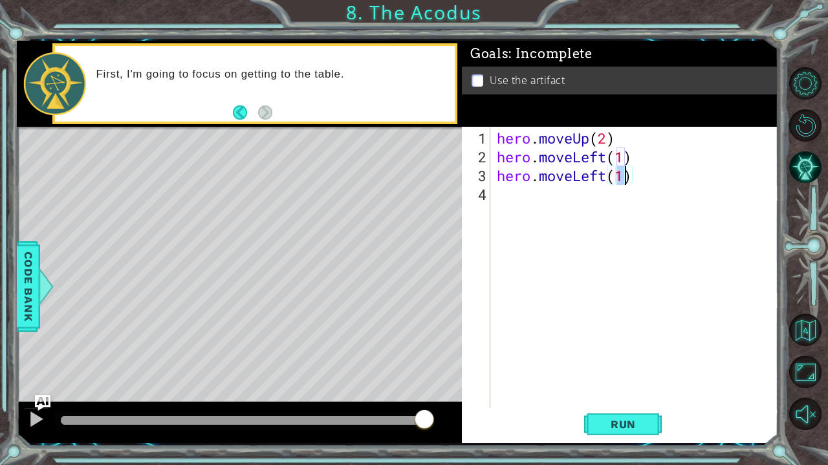
type textarea "hero.moveLeft(2)"
click at [620, 201] on div "hero . moveUp ( 2 ) hero . moveLeft ( 1 ) hero . moveLeft ( 2 )" at bounding box center [637, 288] width 287 height 319
click at [629, 427] on span "Run" at bounding box center [623, 424] width 51 height 13
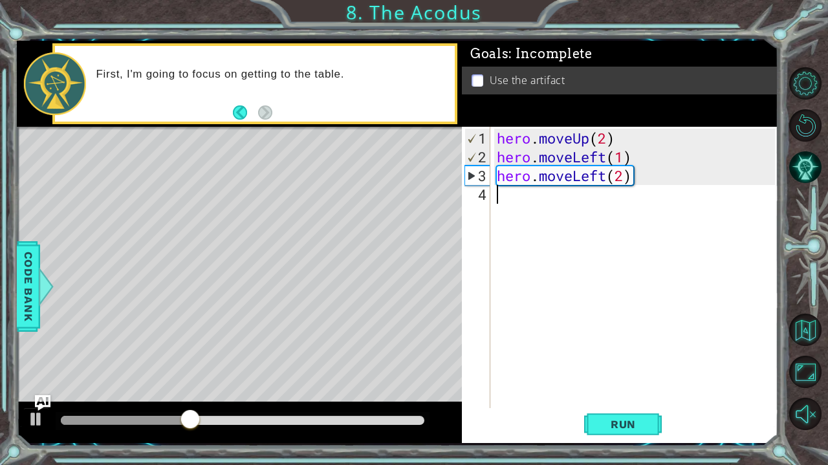
click at [605, 179] on div "hero . moveUp ( 2 ) hero . moveLeft ( 1 ) hero . moveLeft ( 2 )" at bounding box center [637, 288] width 287 height 319
drag, startPoint x: 605, startPoint y: 179, endPoint x: 571, endPoint y: 175, distance: 33.9
click at [571, 175] on div "hero . moveUp ( 2 ) hero . moveLeft ( 1 ) hero . moveLeft ( 2 )" at bounding box center [637, 288] width 287 height 319
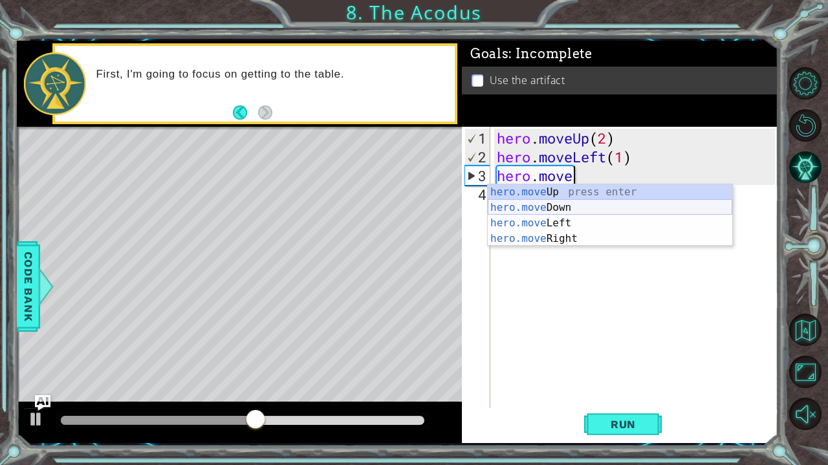
click at [567, 202] on div "hero.move Up press enter hero.move Down press enter hero.move Left press enter …" at bounding box center [610, 230] width 244 height 93
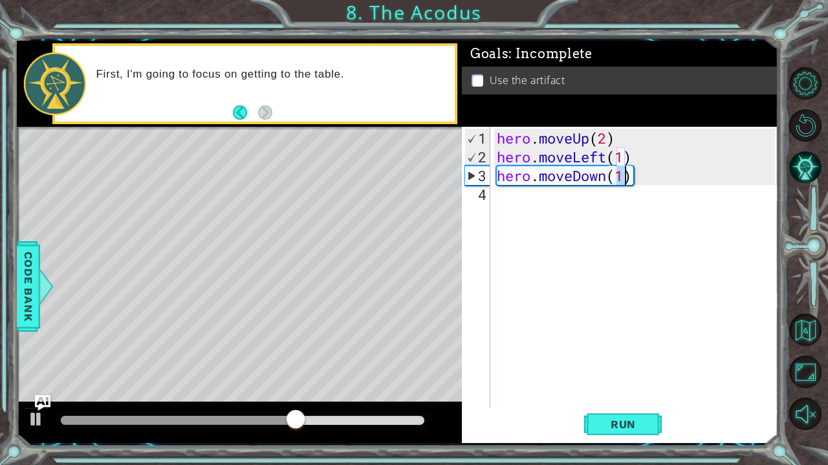
scroll to position [0, 6]
type textarea "hero.moveDown(2)"
click at [632, 411] on button "Run" at bounding box center [623, 425] width 78 height 32
click at [558, 201] on div "hero . moveUp ( 2 ) hero . moveLeft ( 1 ) hero . moveDown ( 2 )" at bounding box center [637, 288] width 287 height 319
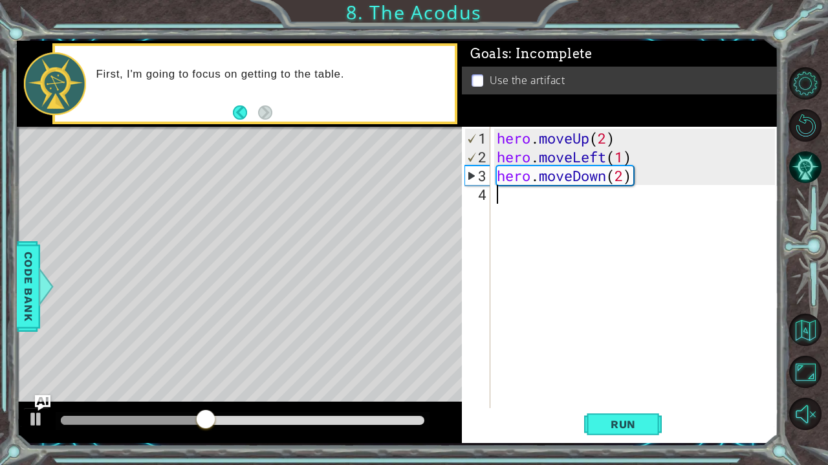
type textarea "ju"
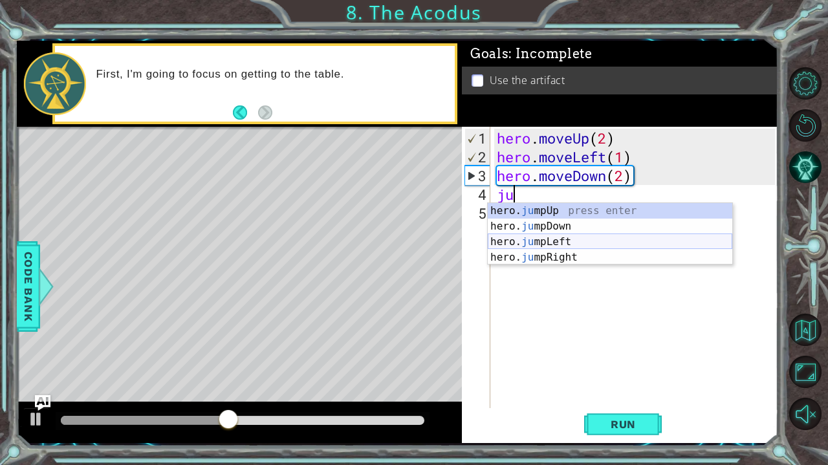
click at [541, 242] on div "hero. ju mpUp press enter hero. ju mpDown press enter hero. [PERSON_NAME] mpLef…" at bounding box center [610, 249] width 244 height 93
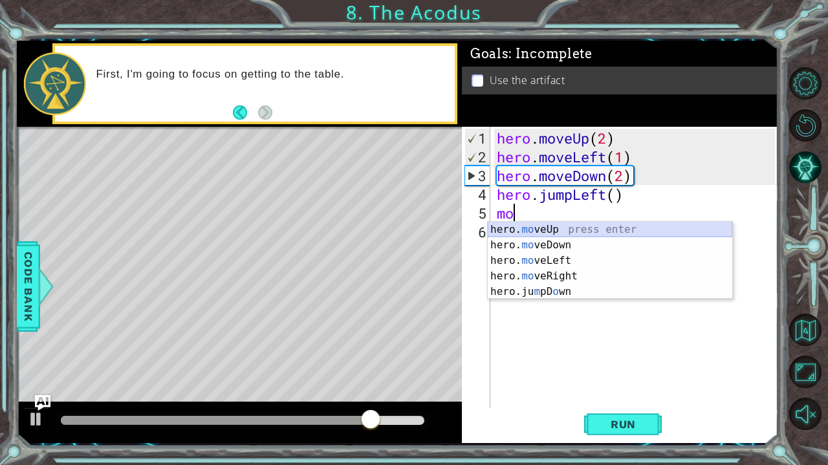
click at [559, 231] on div "hero. mo veUp press enter hero. mo veDown press enter hero. mo veLeft press ent…" at bounding box center [610, 276] width 244 height 109
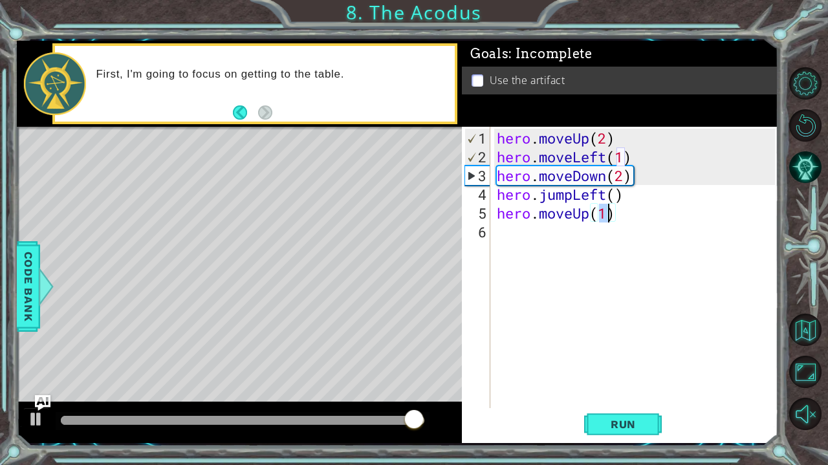
type textarea "hero.moveUp(2)"
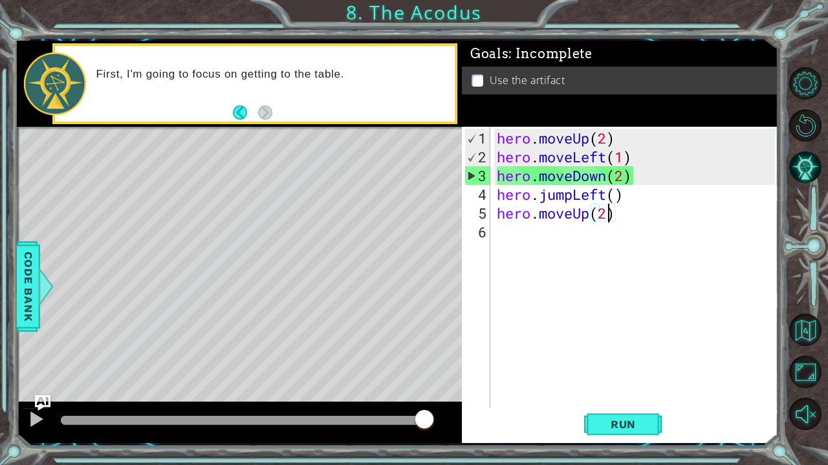
click at [510, 231] on div "hero . moveUp ( 2 ) hero . moveLeft ( 1 ) hero . moveDown ( 2 ) hero . jumpLeft…" at bounding box center [637, 288] width 287 height 319
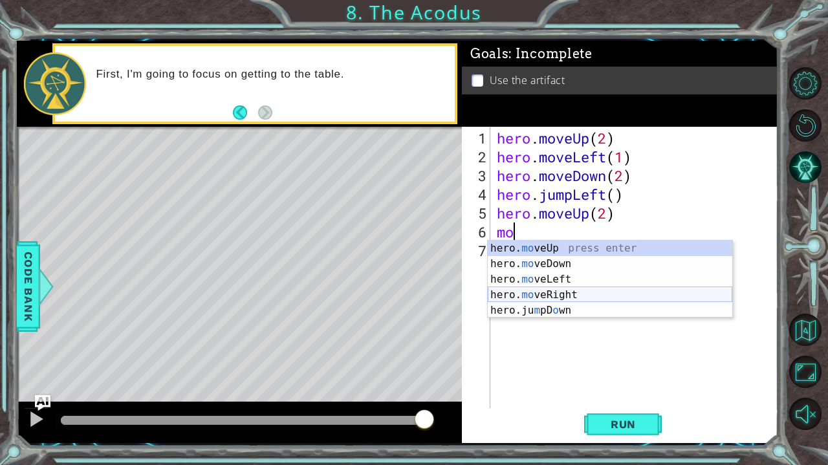
click at [566, 294] on div "hero. mo veUp press enter hero. mo veDown press enter hero. mo veLeft press ent…" at bounding box center [610, 295] width 244 height 109
type textarea "hero.moveRight(1)"
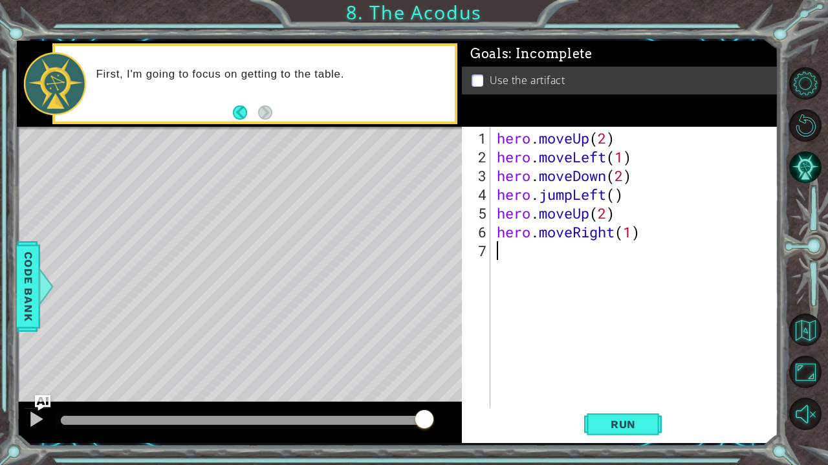
click at [542, 244] on div "hero . moveUp ( 2 ) hero . moveLeft ( 1 ) hero . moveDown ( 2 ) hero . jumpLeft…" at bounding box center [637, 288] width 287 height 319
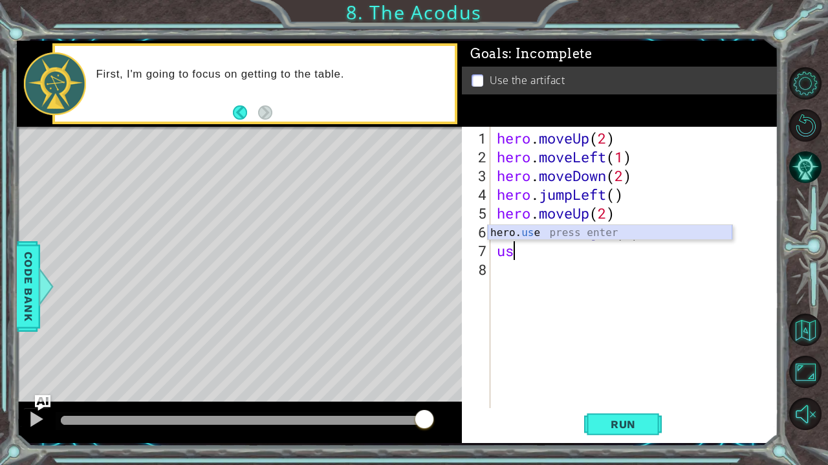
click at [572, 233] on div "hero. us e press enter" at bounding box center [610, 248] width 244 height 47
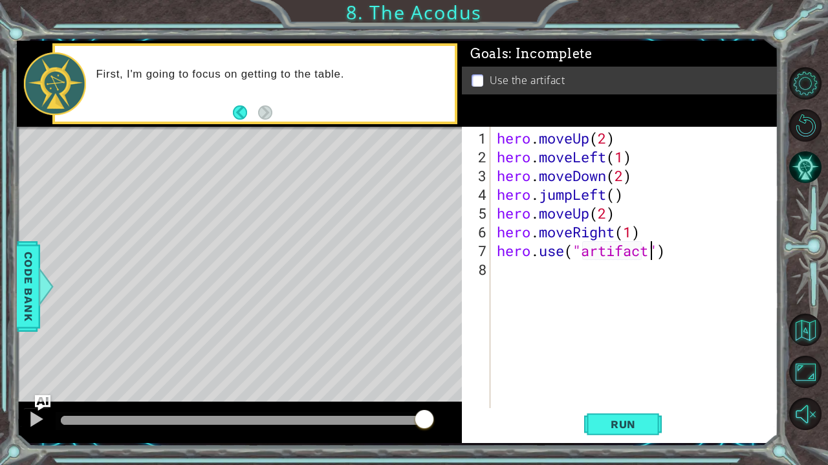
scroll to position [0, 6]
type textarea "hero.use("artifact")"
click at [619, 425] on span "Run" at bounding box center [623, 424] width 51 height 13
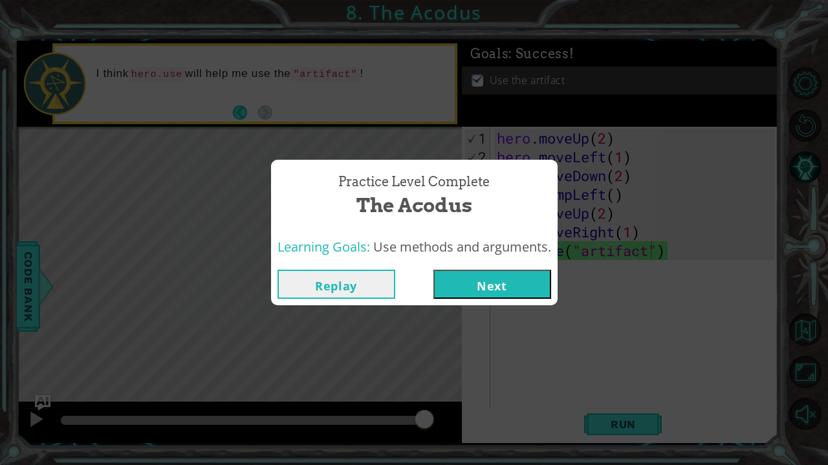
click at [466, 296] on button "Next" at bounding box center [492, 284] width 118 height 29
